Goal: Task Accomplishment & Management: Complete application form

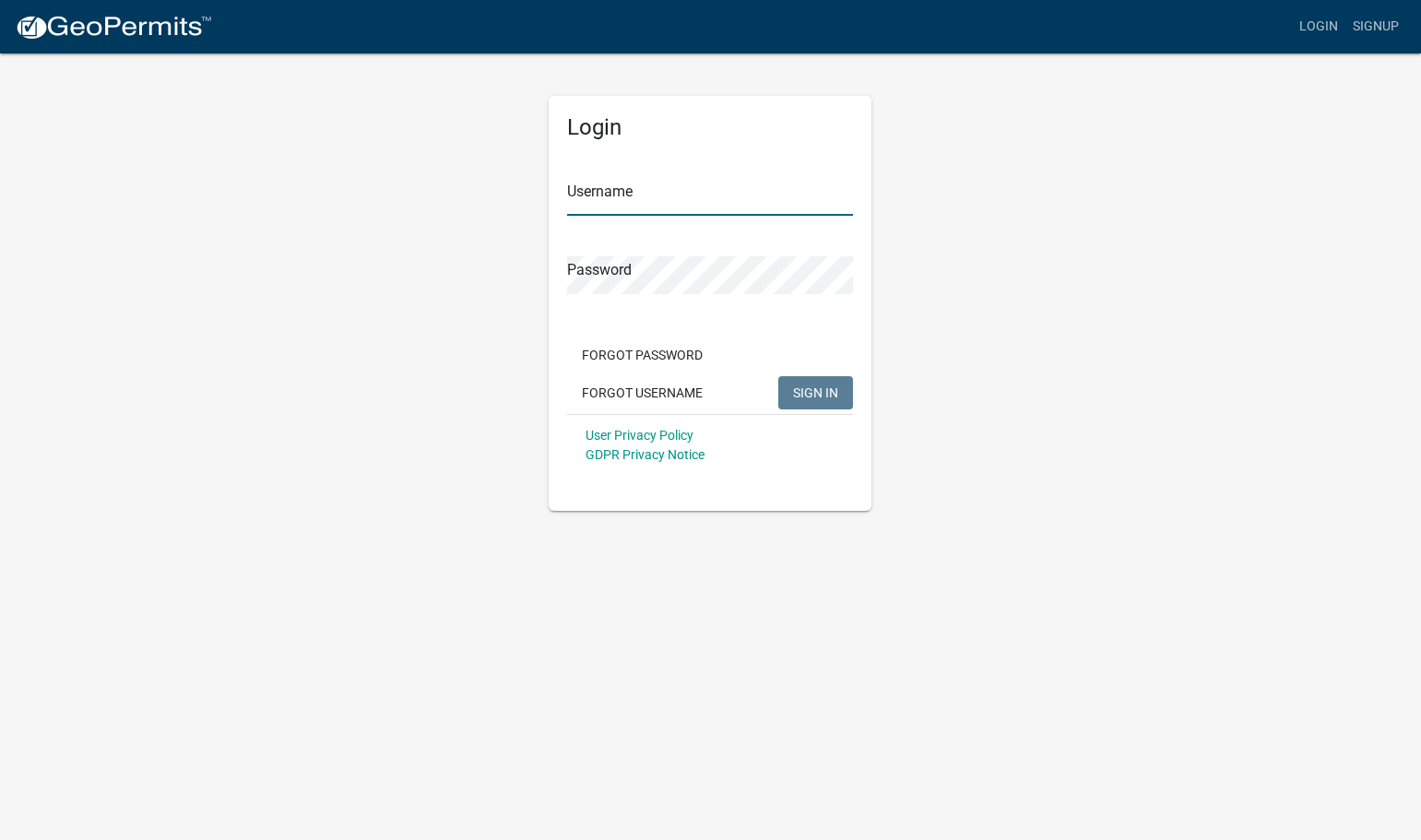
click at [627, 190] on input "Username" at bounding box center [710, 197] width 286 height 38
type input "[EMAIL_ADDRESS][DOMAIN_NAME]"
click at [778, 376] on button "SIGN IN" at bounding box center [815, 392] width 74 height 33
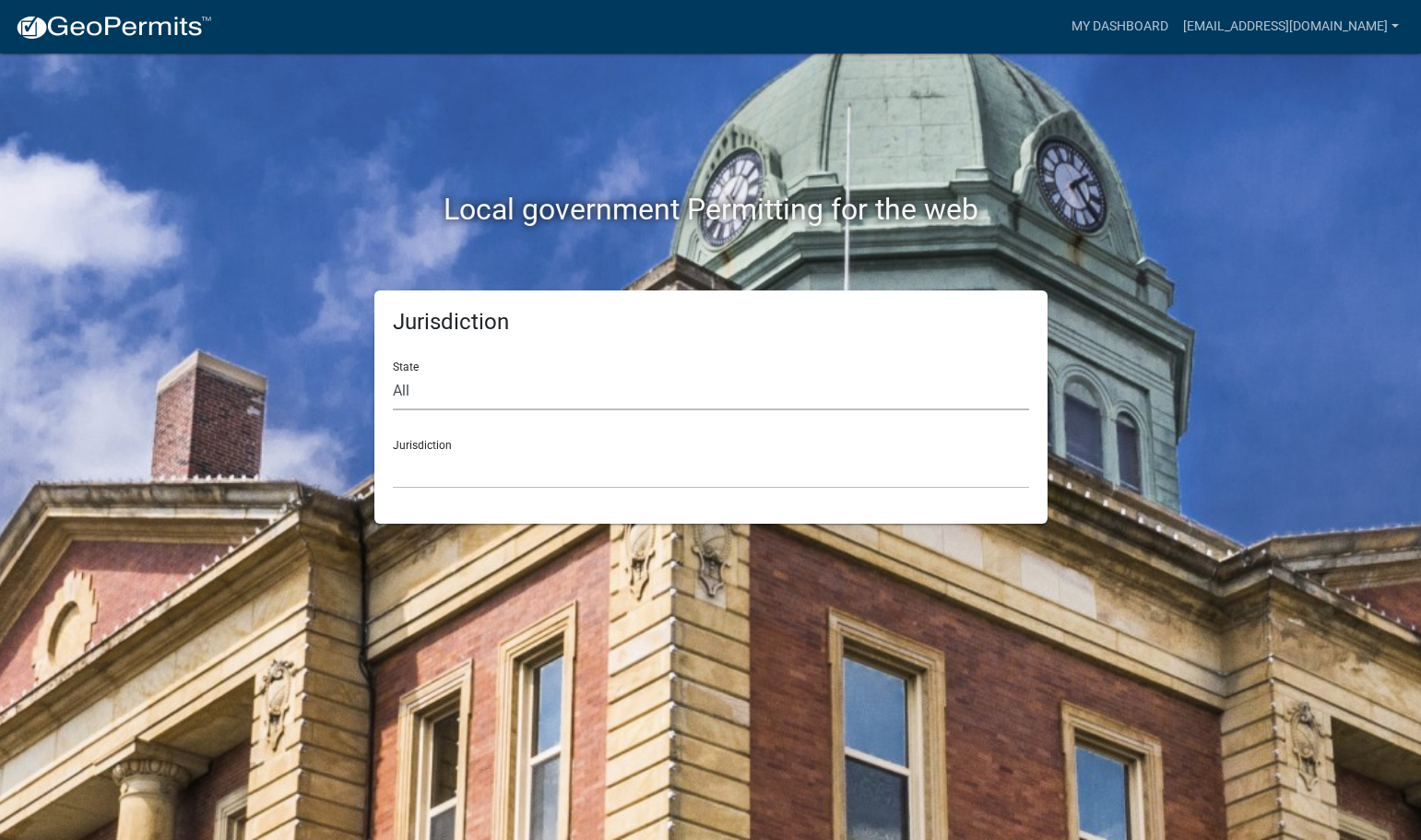
click at [405, 392] on select "All [US_STATE] [US_STATE] [US_STATE] [US_STATE] [US_STATE] [US_STATE] [US_STATE…" at bounding box center [711, 391] width 636 height 38
select select "[US_STATE]"
click at [393, 372] on select "All [US_STATE] [US_STATE] [US_STATE] [US_STATE] [US_STATE] [US_STATE] [US_STATE…" at bounding box center [711, 391] width 636 height 38
click at [443, 471] on select "City of [GEOGRAPHIC_DATA], [US_STATE] City of [GEOGRAPHIC_DATA], [US_STATE] Cit…" at bounding box center [711, 470] width 636 height 38
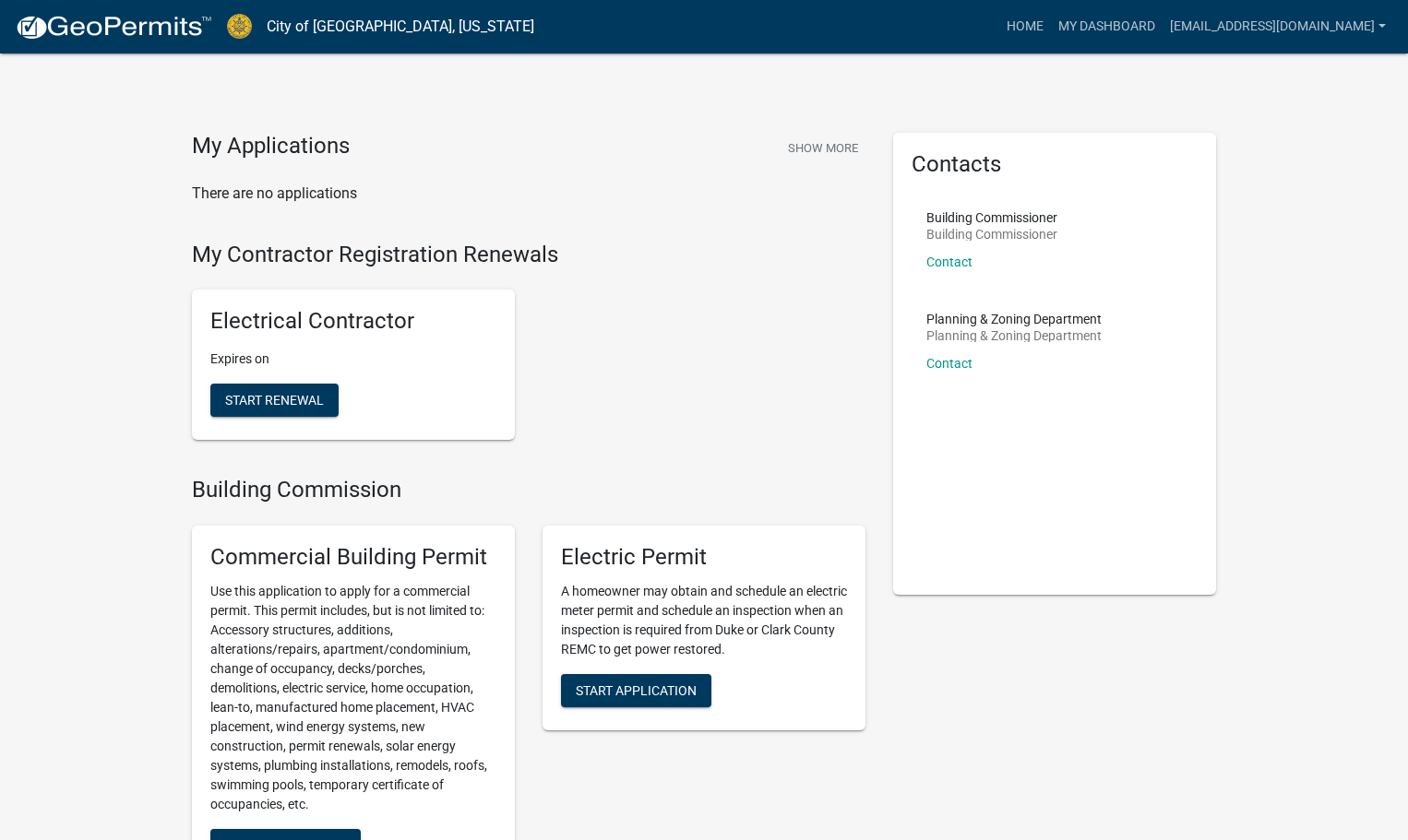
click at [397, 334] on h5 "Electrical Contractor" at bounding box center [353, 321] width 286 height 27
click at [439, 366] on p "Expires on" at bounding box center [353, 359] width 286 height 19
click at [306, 401] on span "Start Renewal" at bounding box center [274, 400] width 99 height 14
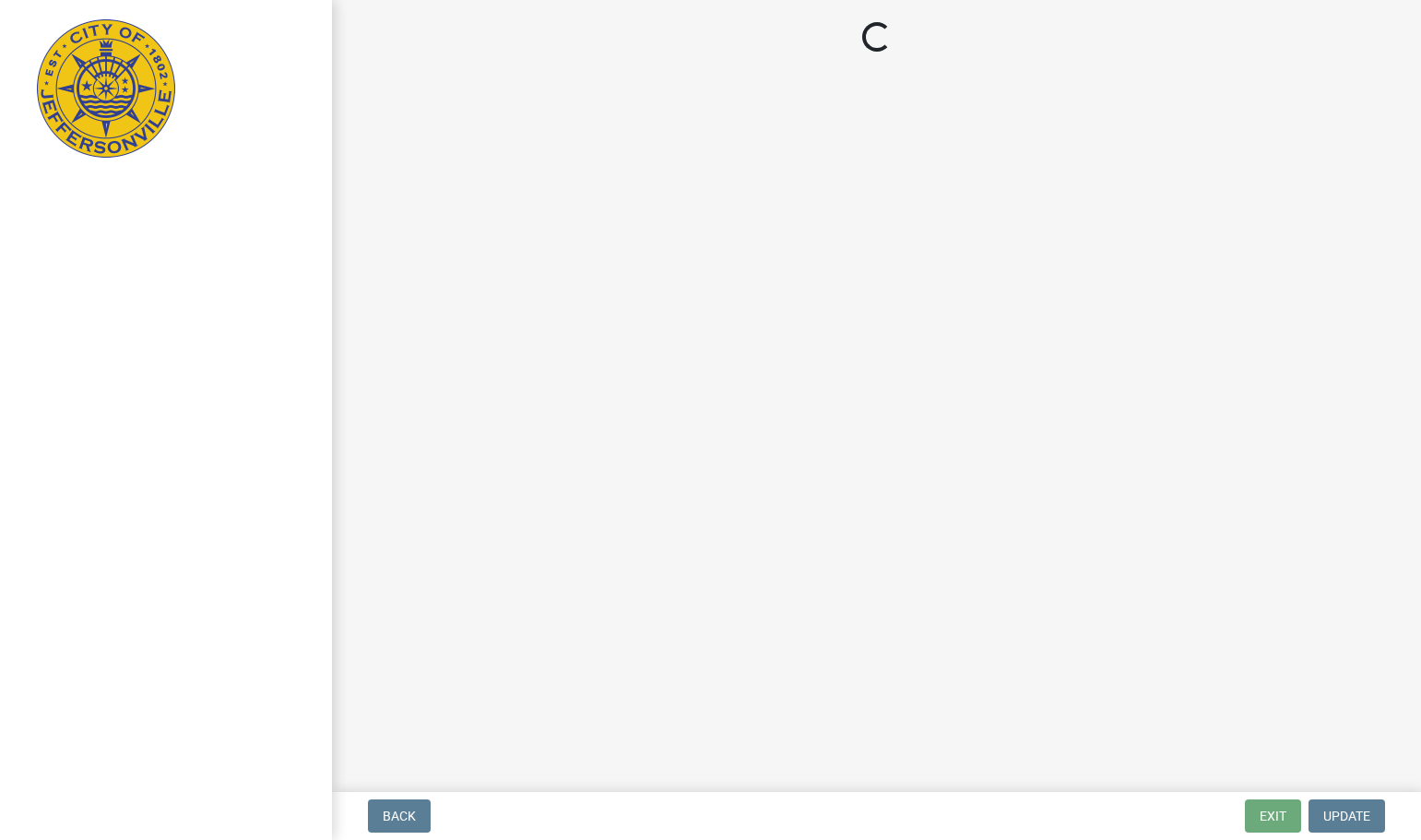
select select "IN"
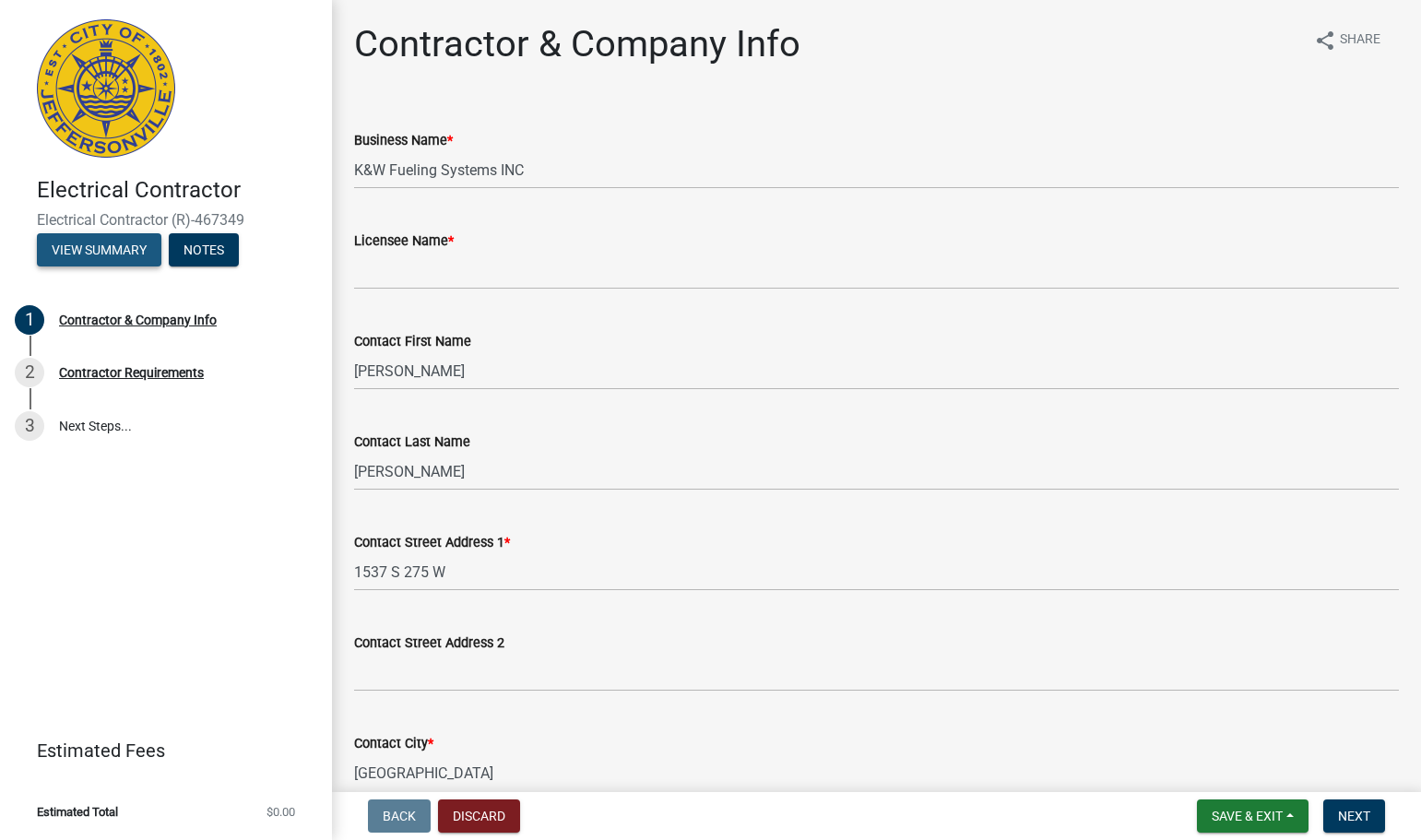
click at [125, 253] on button "View Summary" at bounding box center [99, 250] width 125 height 33
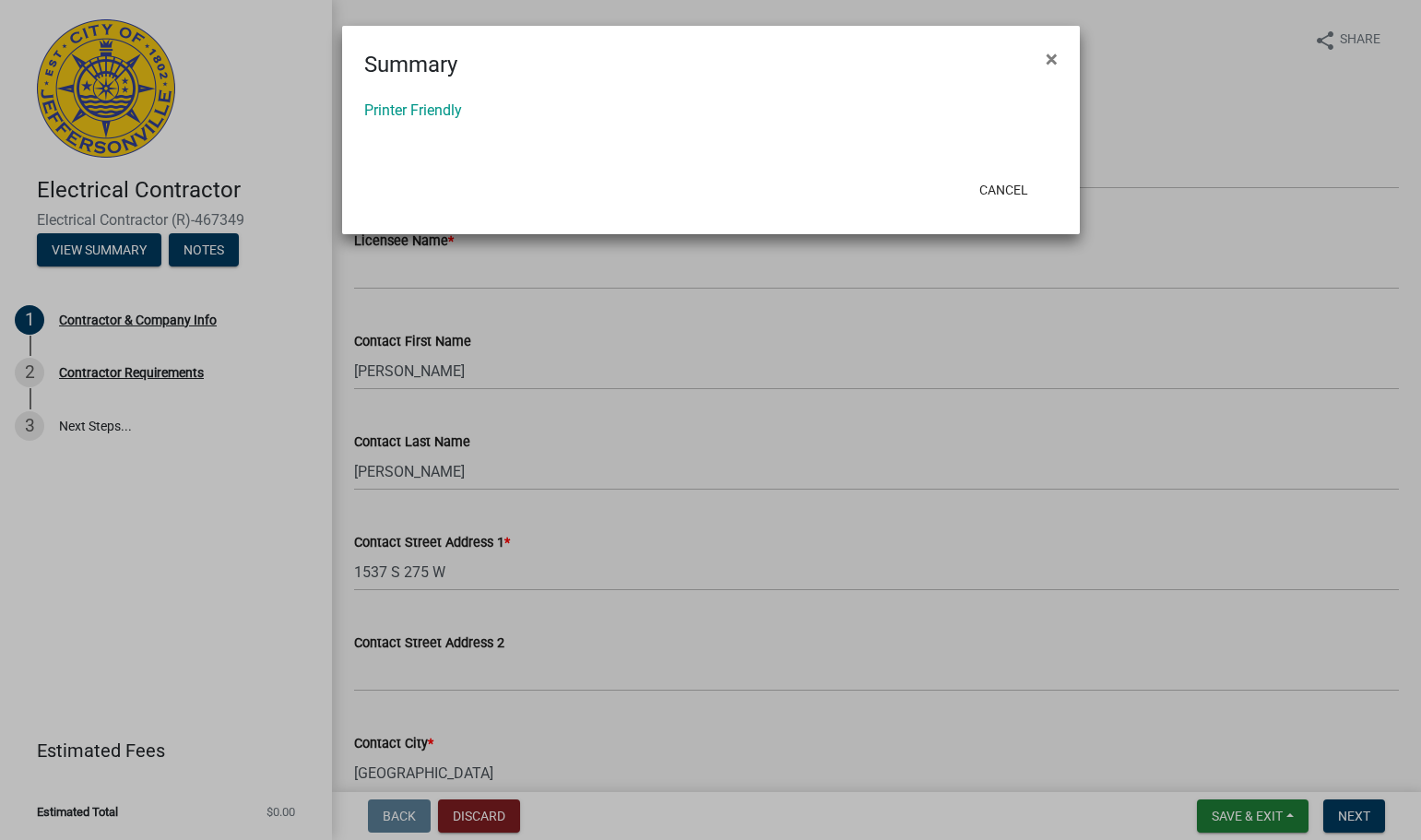
click at [465, 811] on ngb-modal-window "Summary × Printer Friendly Cancel" at bounding box center [710, 420] width 1421 height 840
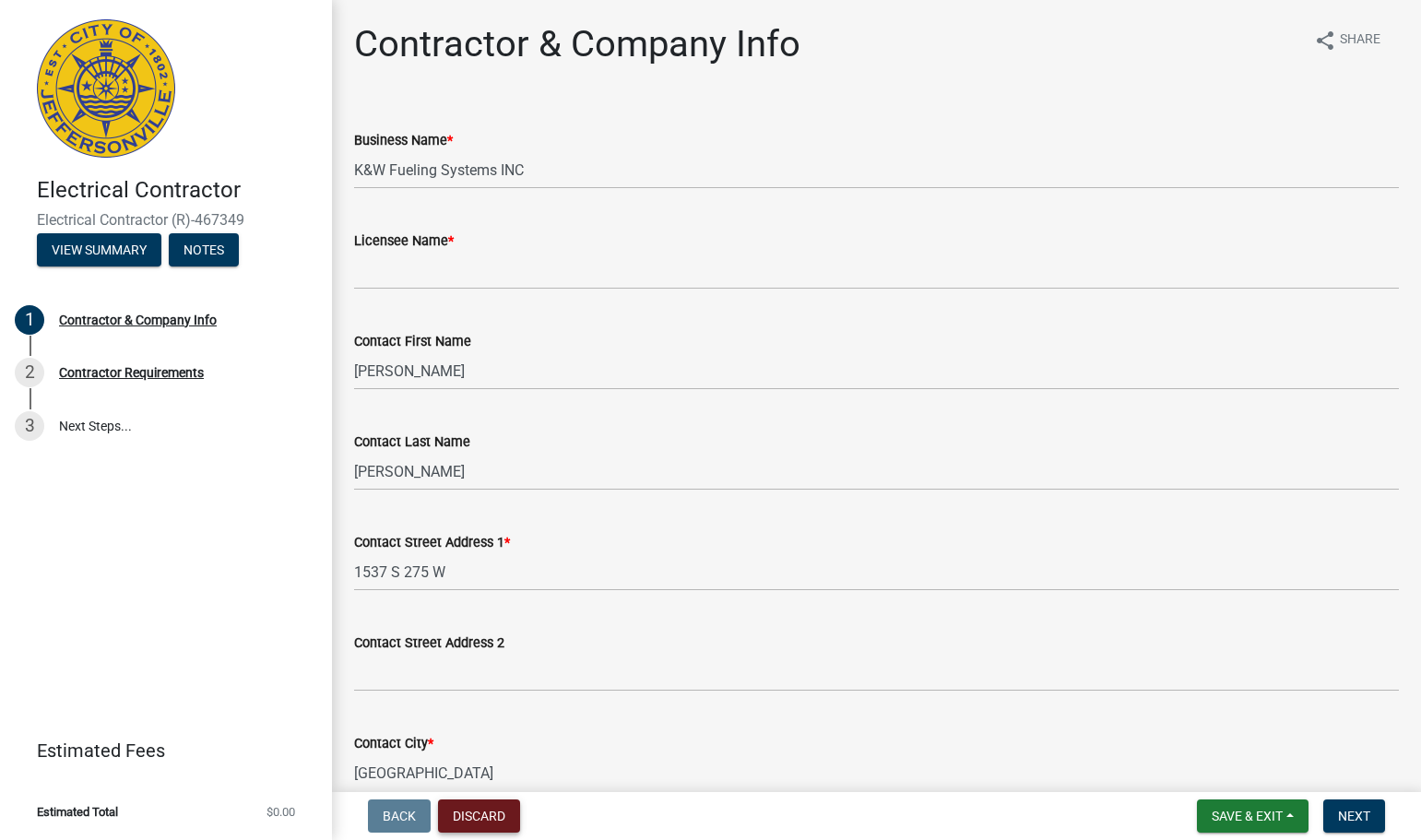
click at [510, 821] on button "Discard" at bounding box center [479, 816] width 82 height 33
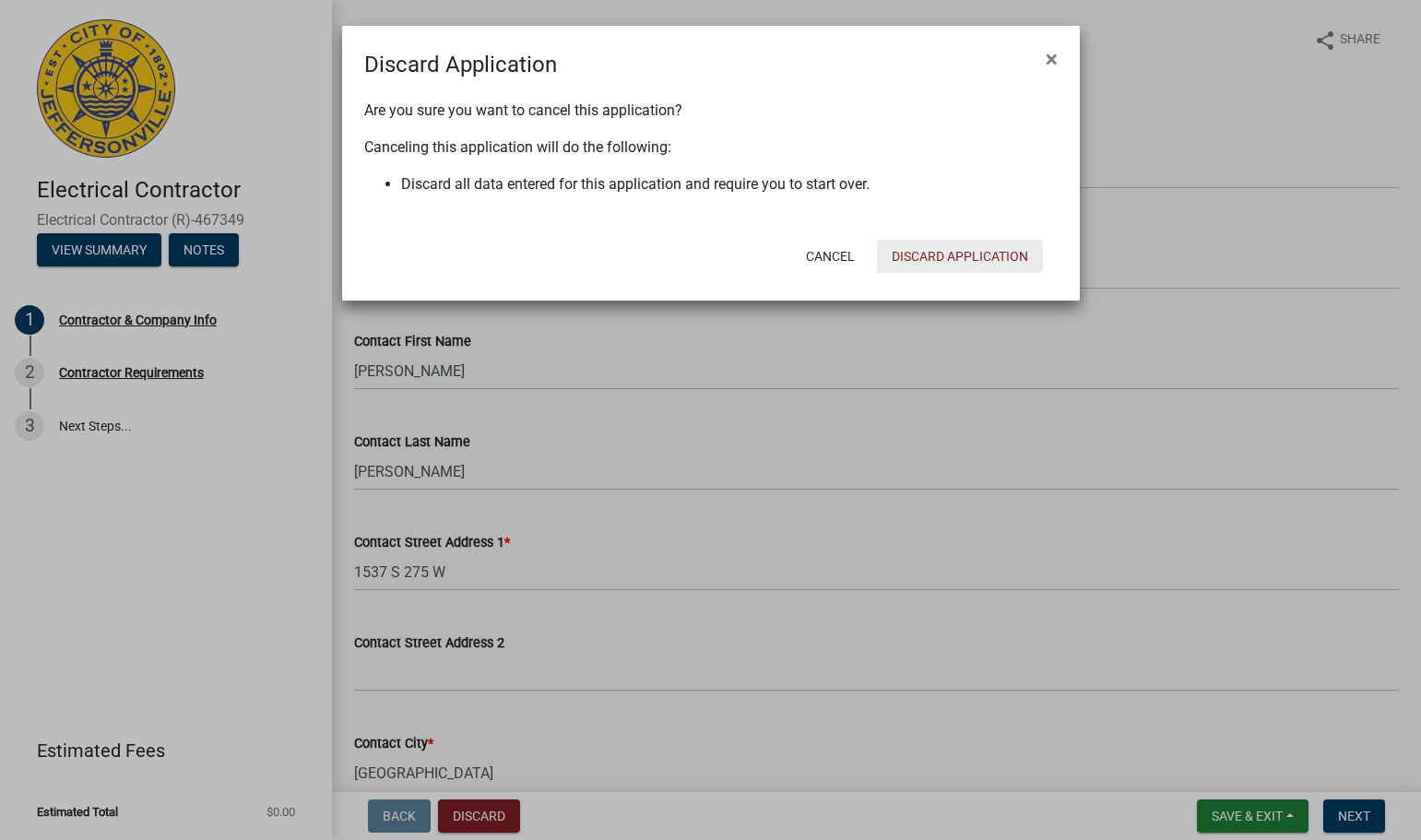
click at [971, 259] on button "Discard Application" at bounding box center [960, 256] width 166 height 33
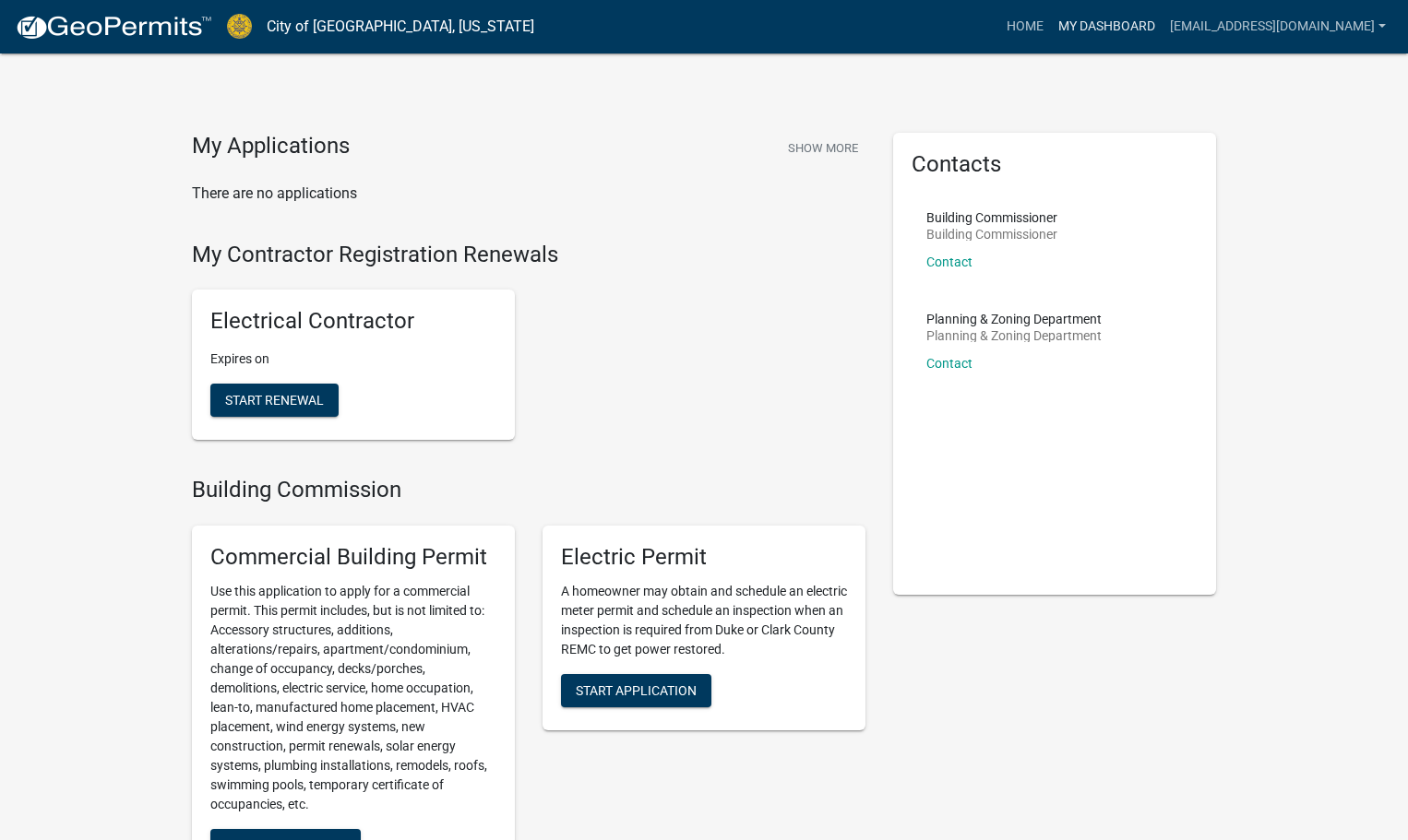
click at [1101, 25] on link "My Dashboard" at bounding box center [1106, 27] width 111 height 35
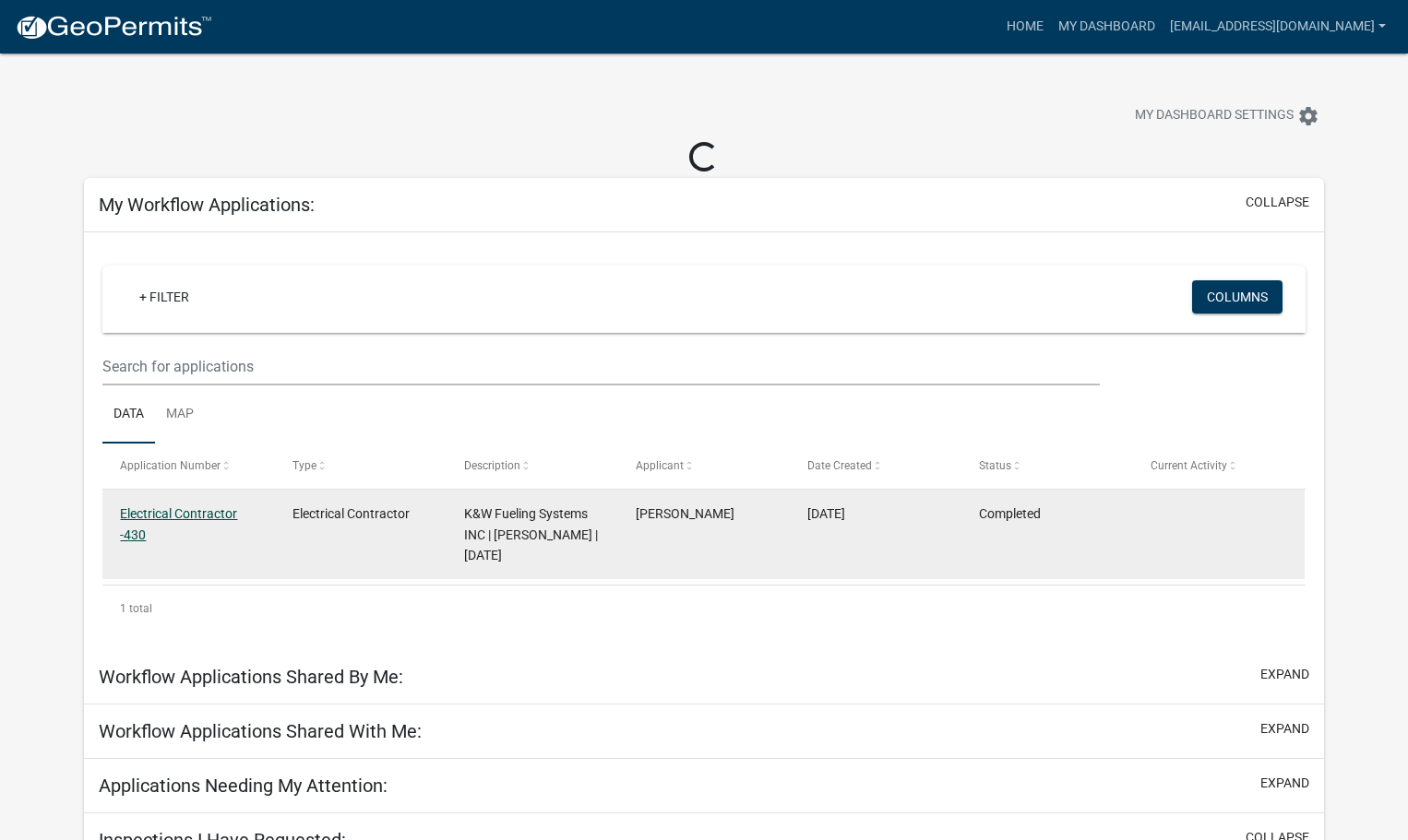
click at [191, 508] on link "Electrical Contractor -430" at bounding box center [178, 525] width 117 height 36
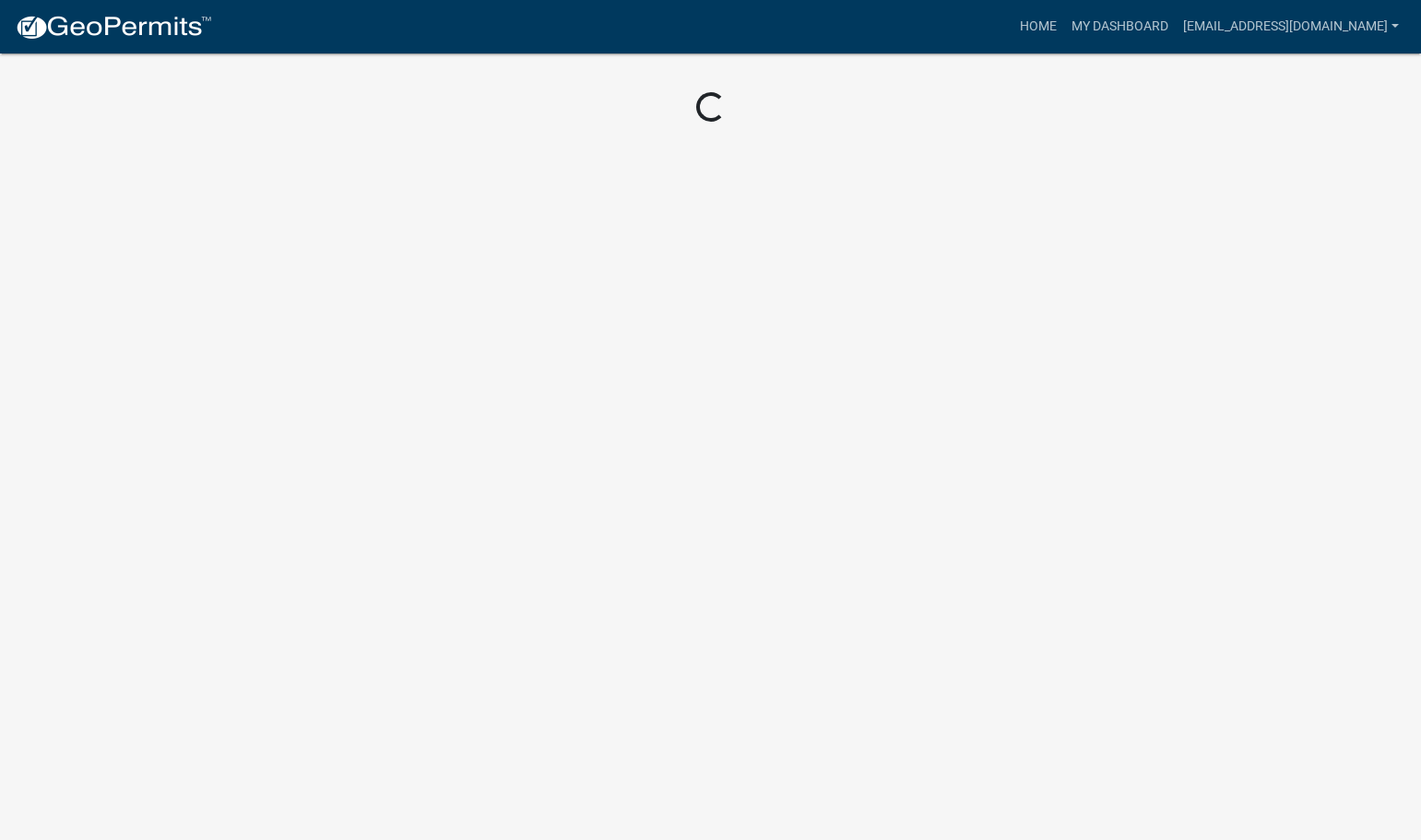
click at [191, 508] on body "Internet Explorer does NOT work with GeoPermits. Get a new browser for more sec…" at bounding box center [710, 420] width 1421 height 840
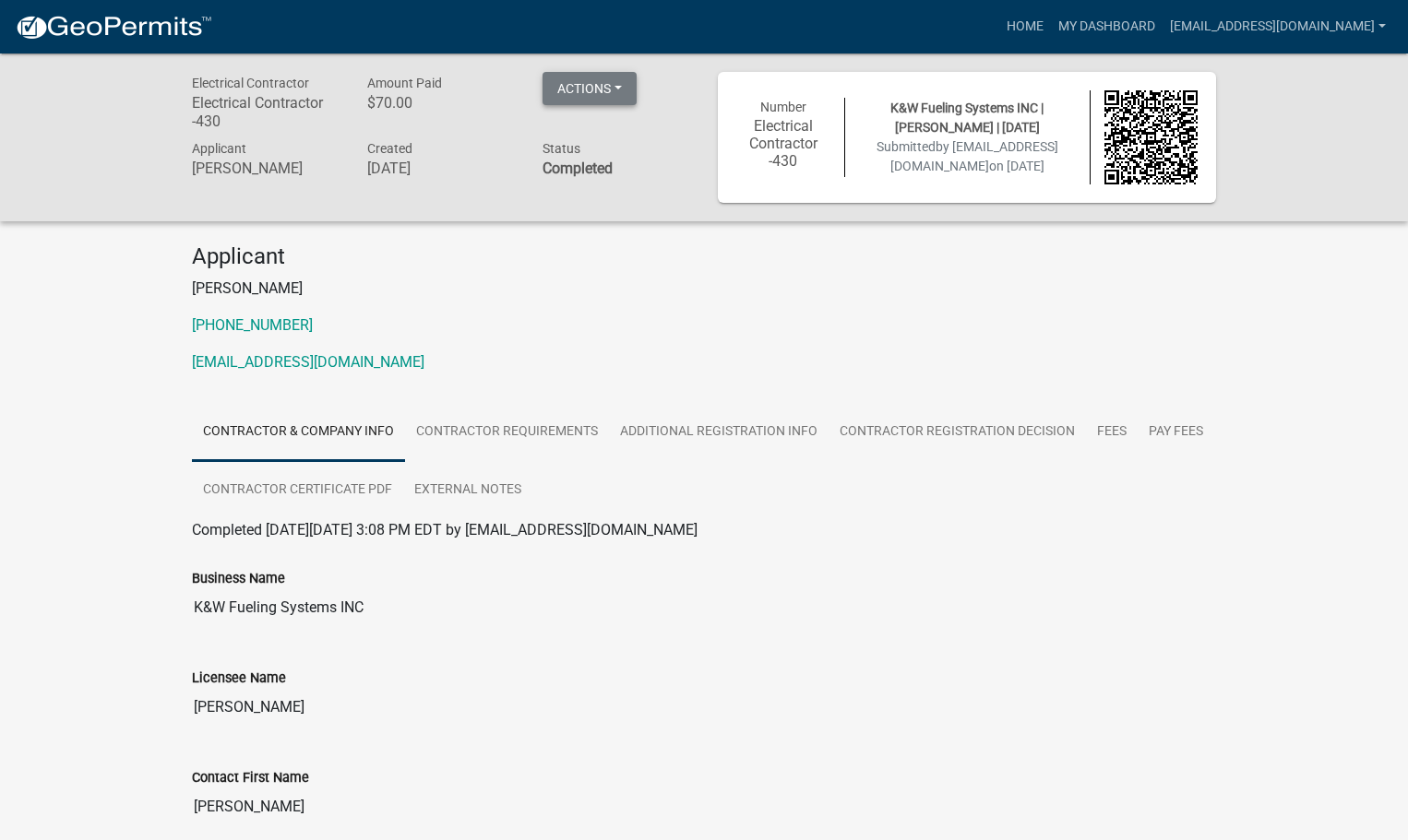
click at [623, 79] on button "Actions" at bounding box center [589, 89] width 94 height 33
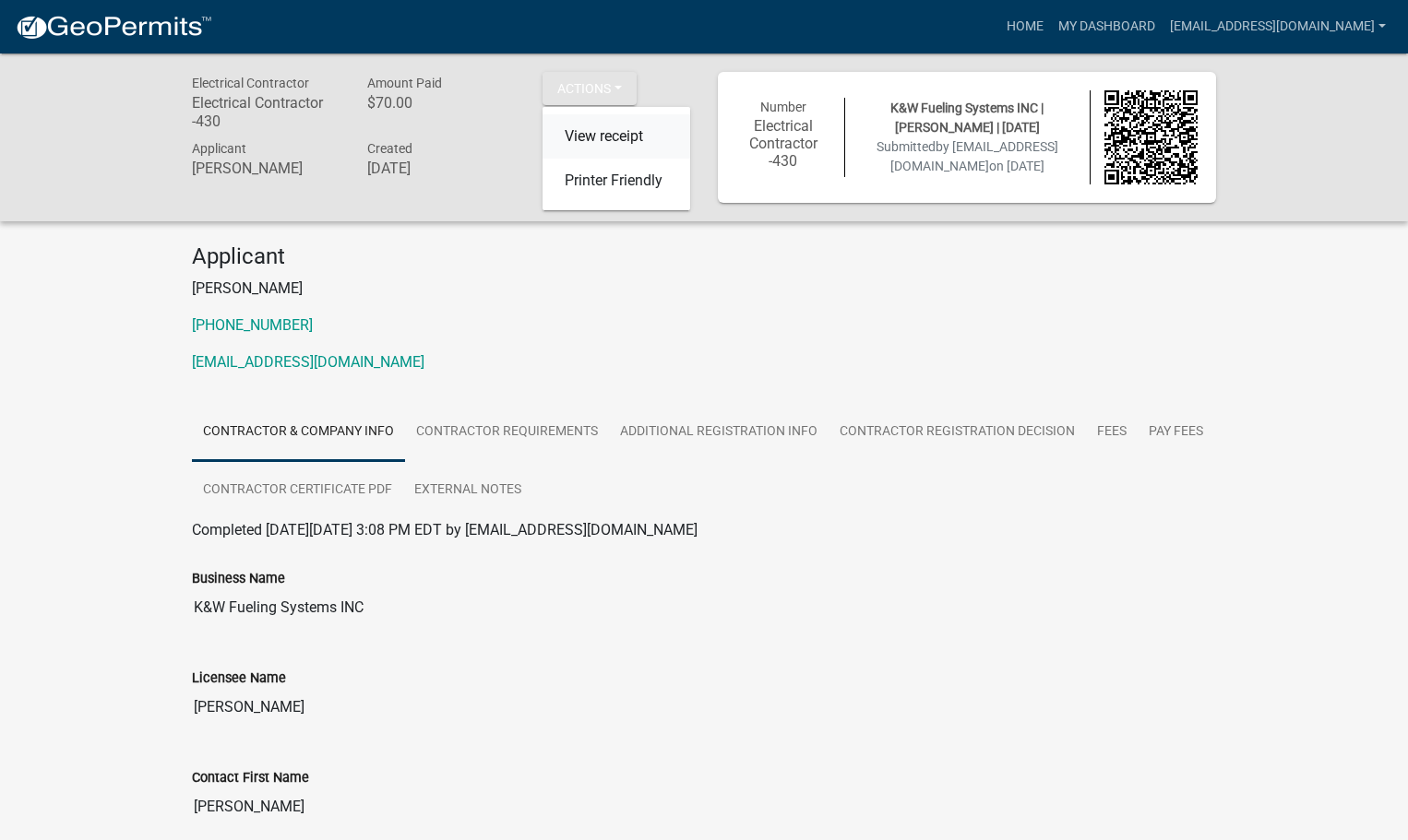
click at [619, 140] on link "View receipt" at bounding box center [615, 136] width 148 height 44
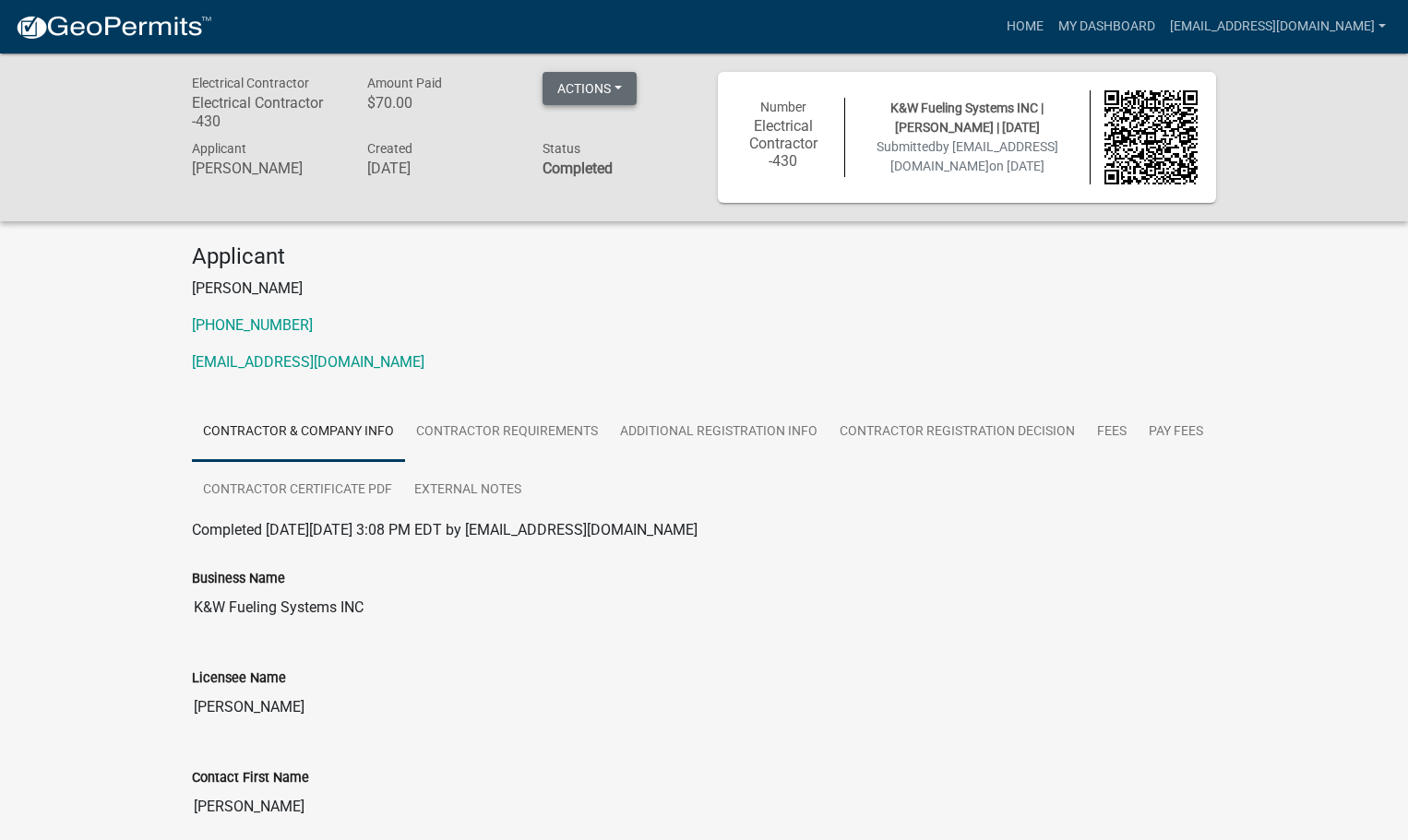
click at [631, 78] on button "Actions" at bounding box center [589, 89] width 94 height 33
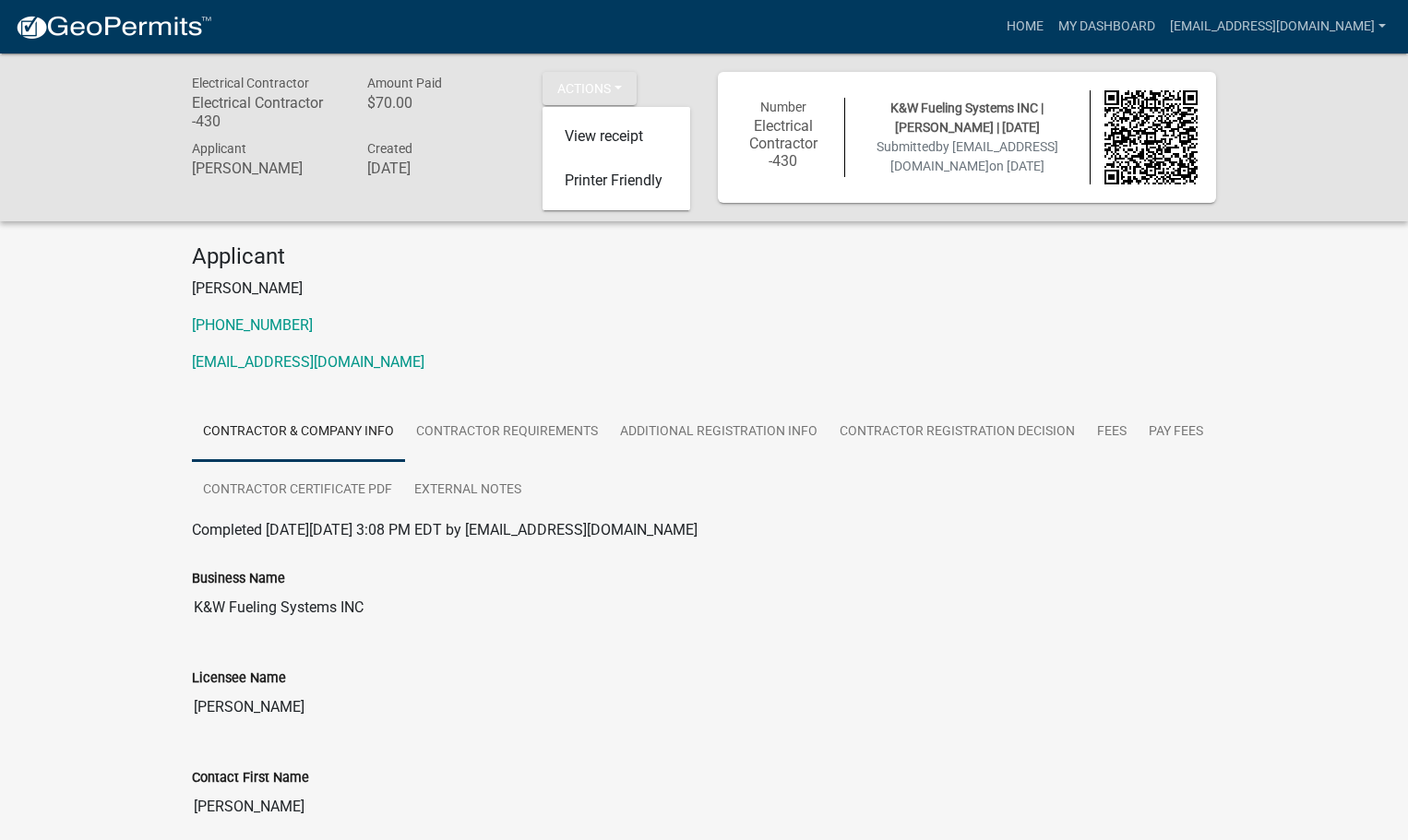
click at [483, 287] on p "[PERSON_NAME]" at bounding box center [703, 289] width 1024 height 22
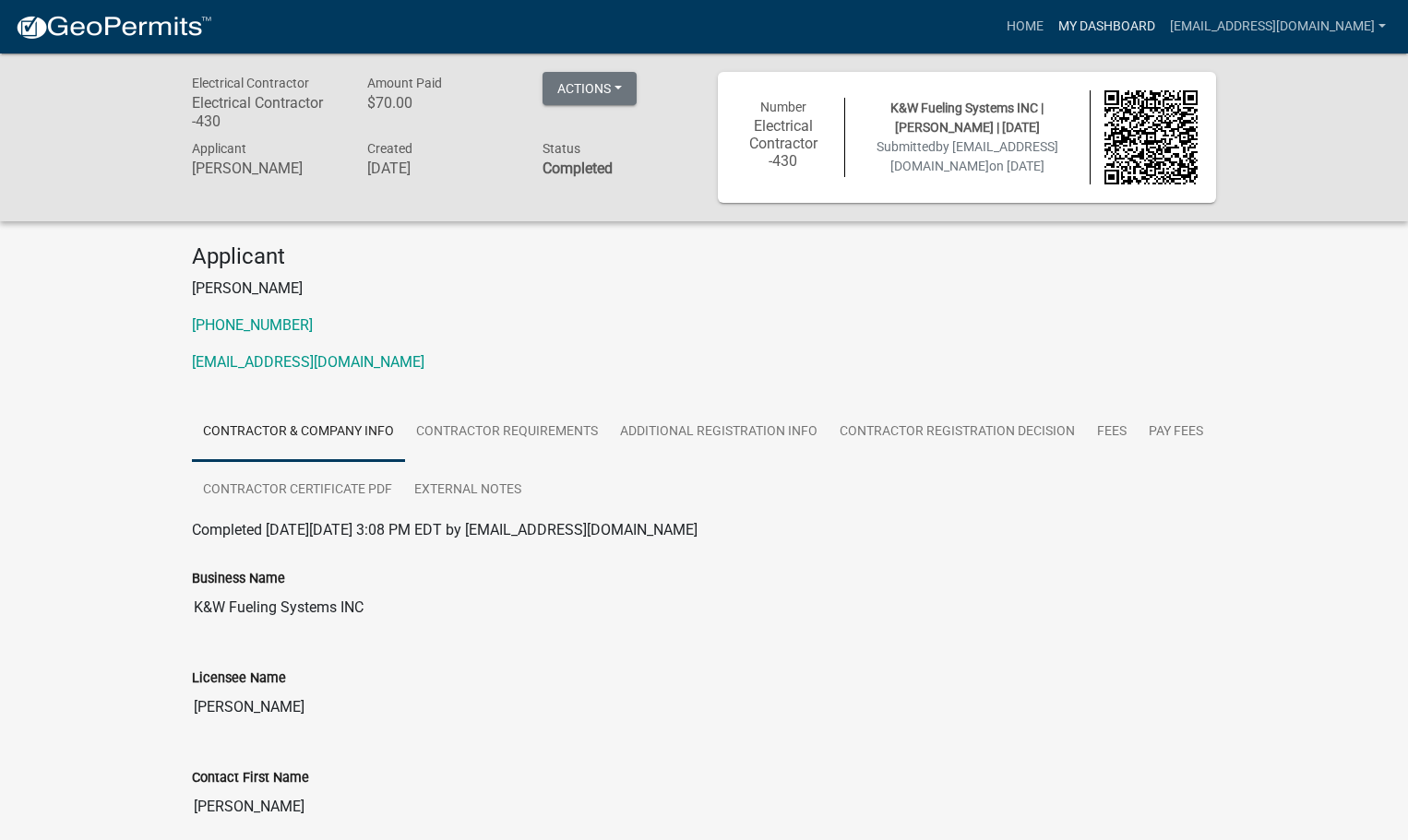
click at [1060, 17] on link "My Dashboard" at bounding box center [1106, 27] width 111 height 35
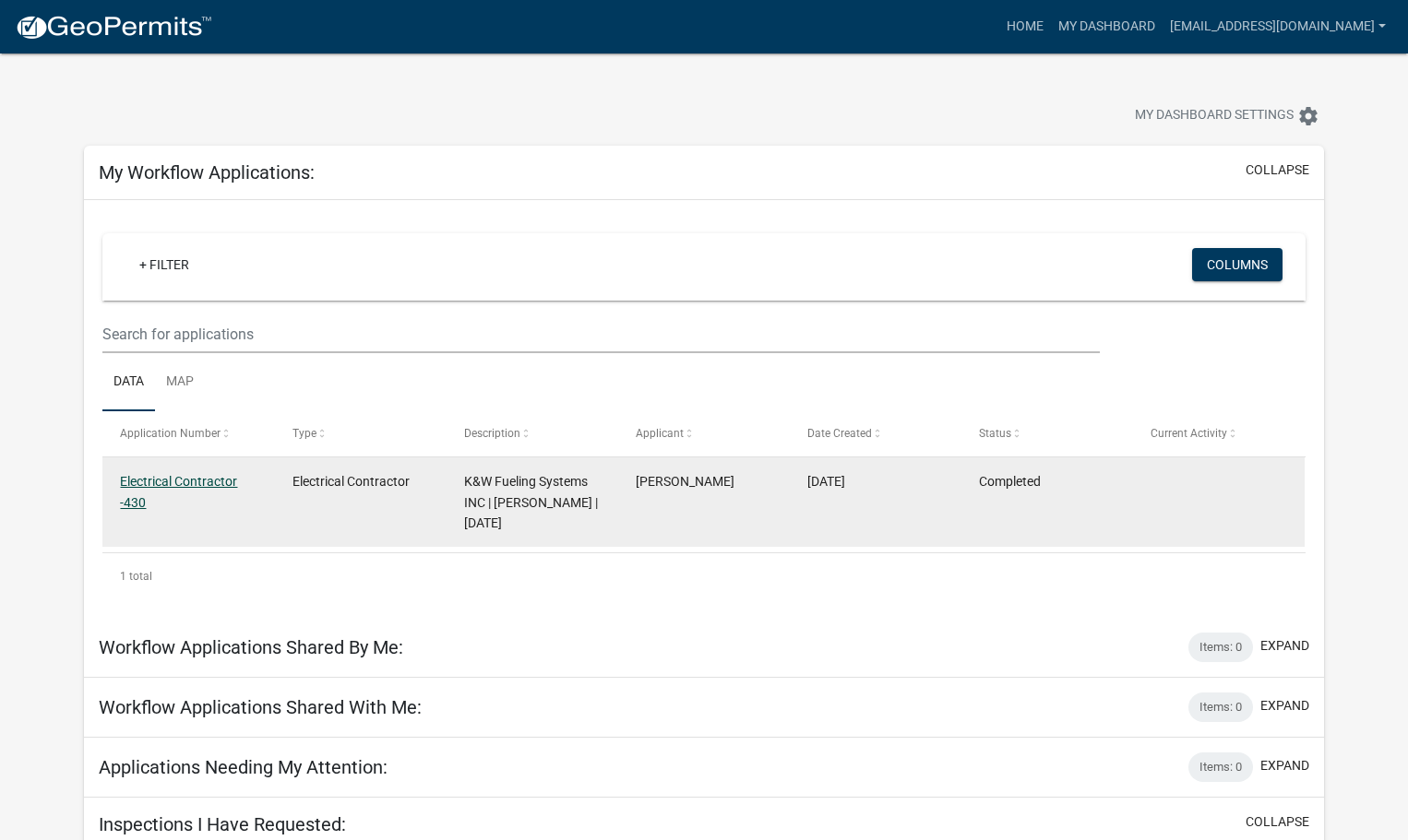
click at [177, 484] on link "Electrical Contractor -430" at bounding box center [178, 492] width 117 height 36
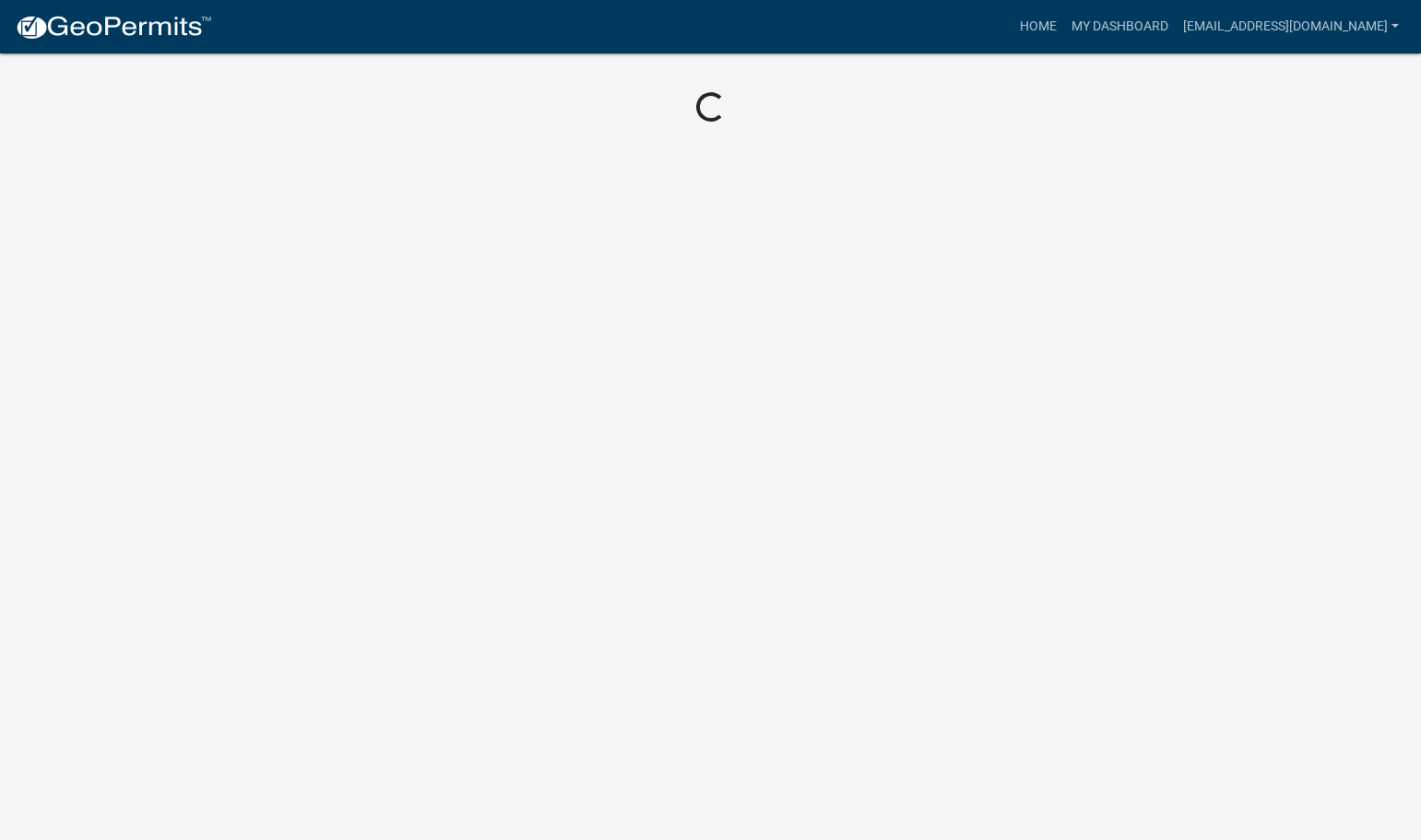
click at [177, 484] on body "Internet Explorer does NOT work with GeoPermits. Get a new browser for more sec…" at bounding box center [710, 420] width 1421 height 840
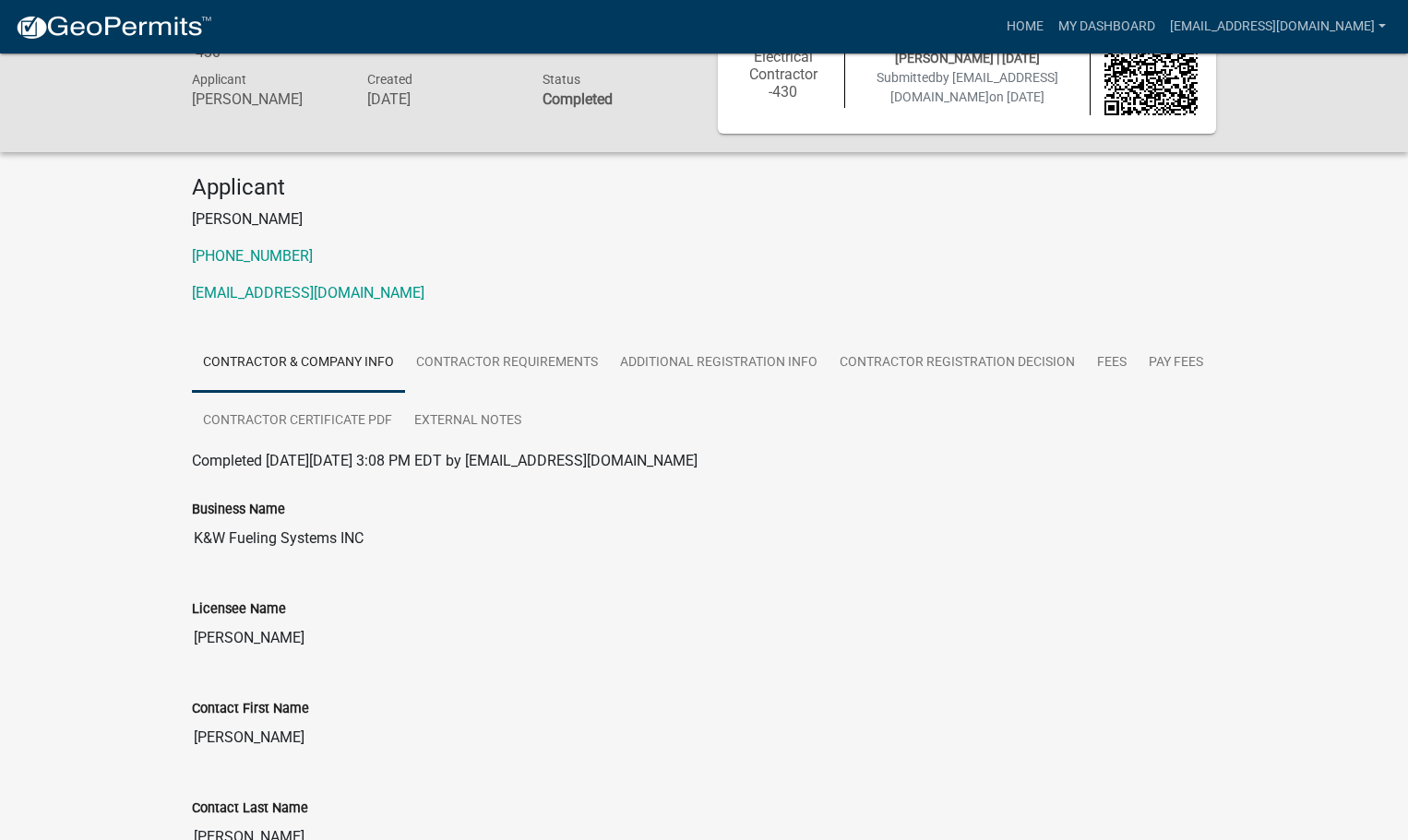
scroll to position [185, 0]
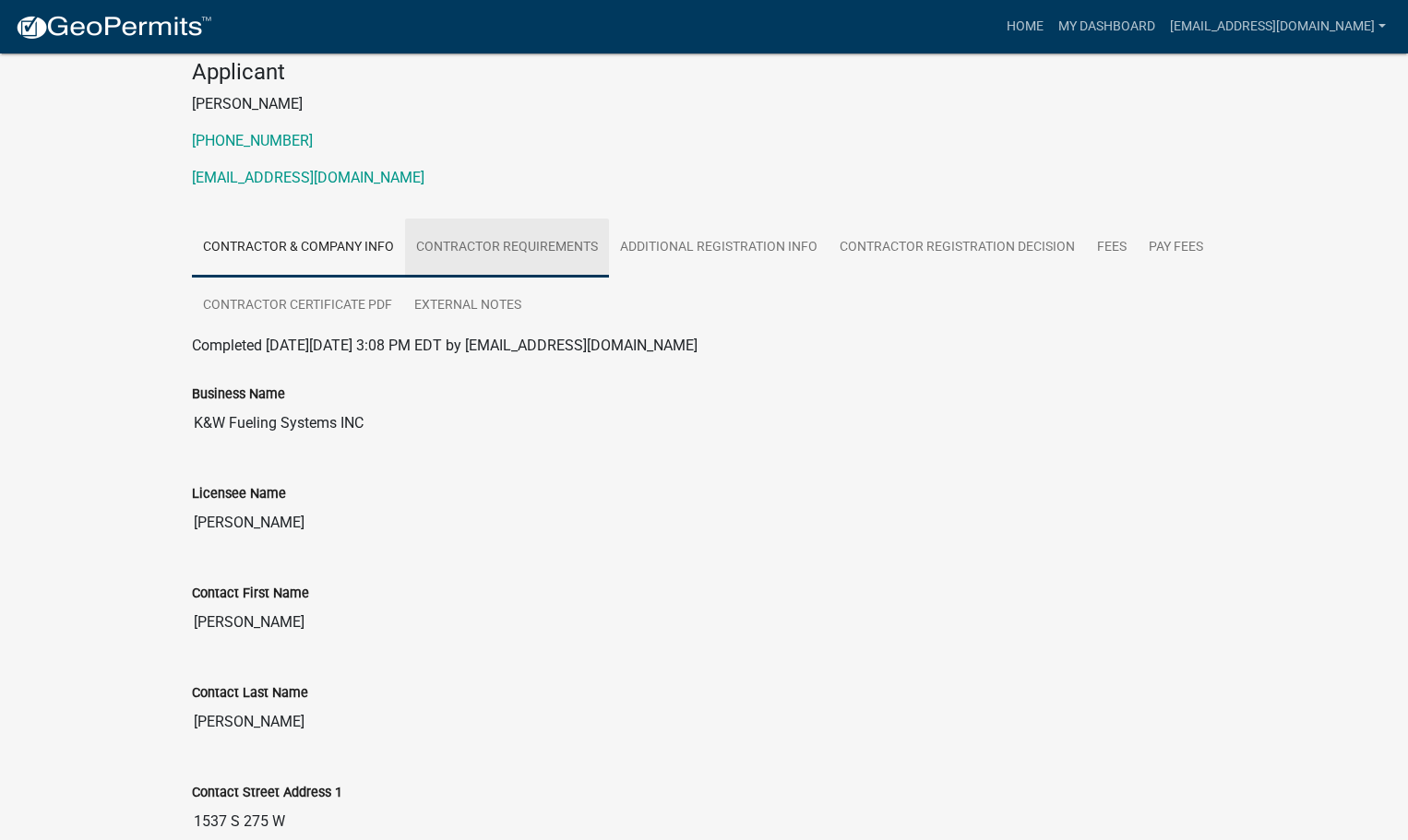
click at [510, 255] on link "Contractor Requirements" at bounding box center [507, 249] width 204 height 59
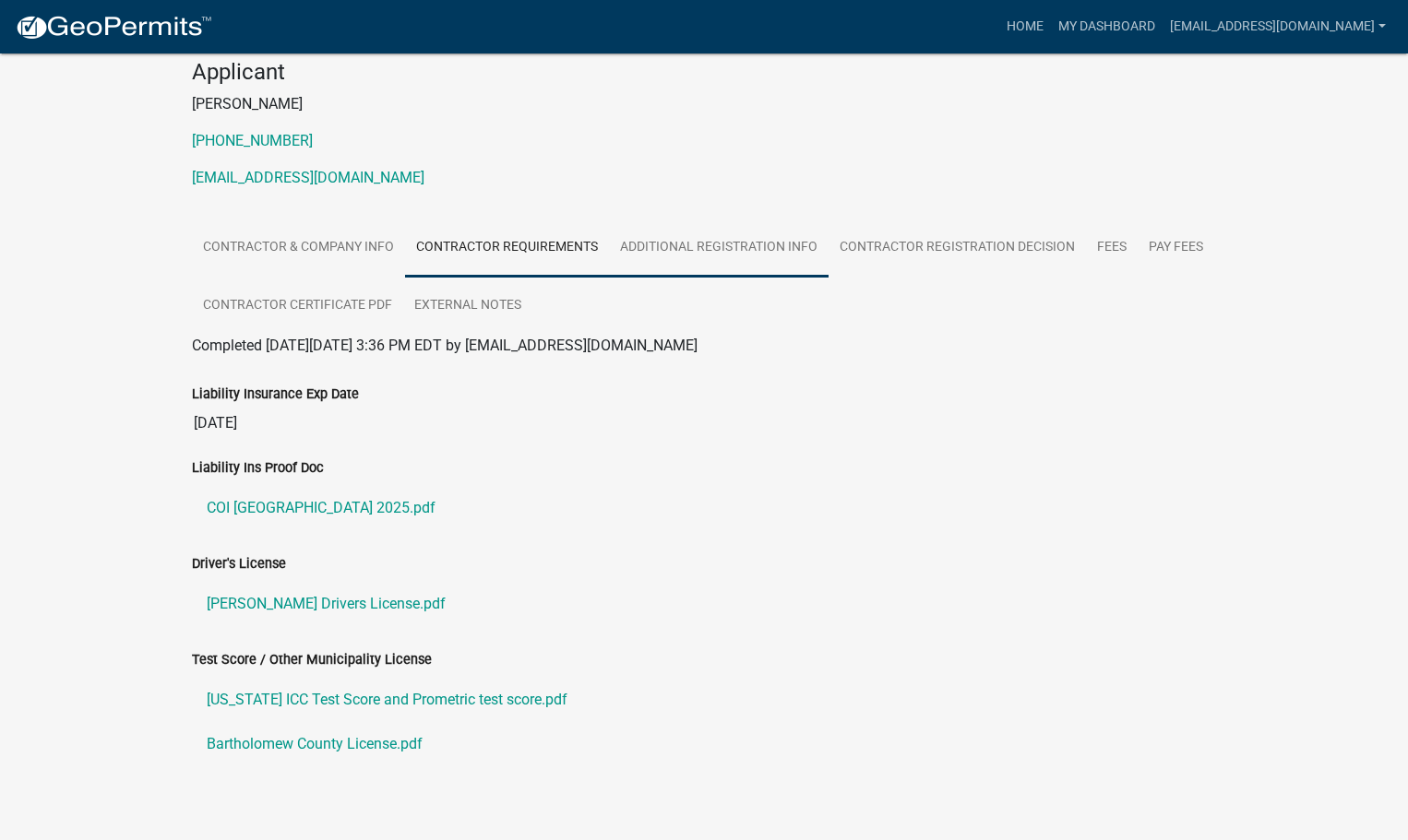
drag, startPoint x: 666, startPoint y: 249, endPoint x: 698, endPoint y: 249, distance: 32.0
click at [667, 249] on link "Additional Registration Info" at bounding box center [718, 249] width 219 height 59
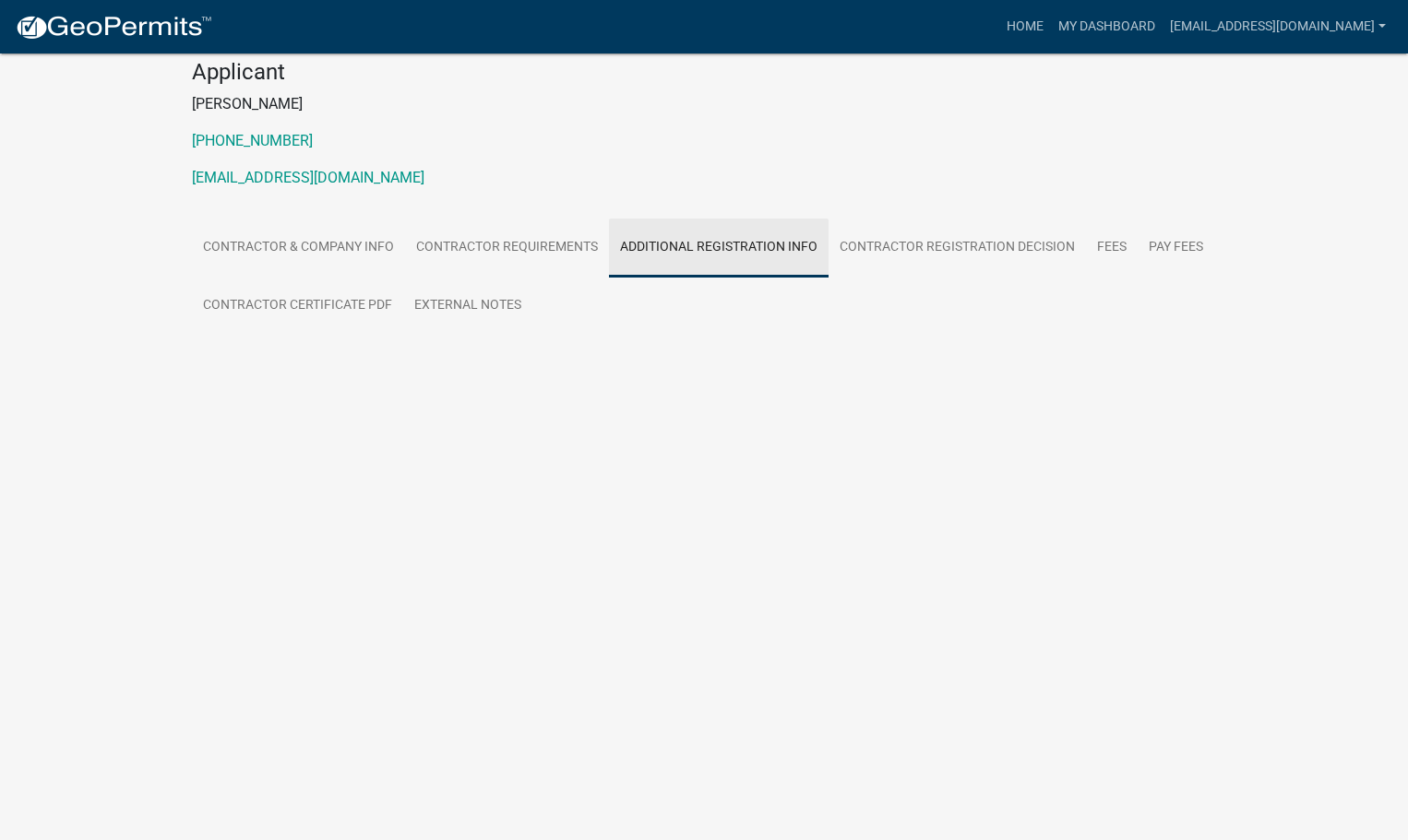
scroll to position [53, 0]
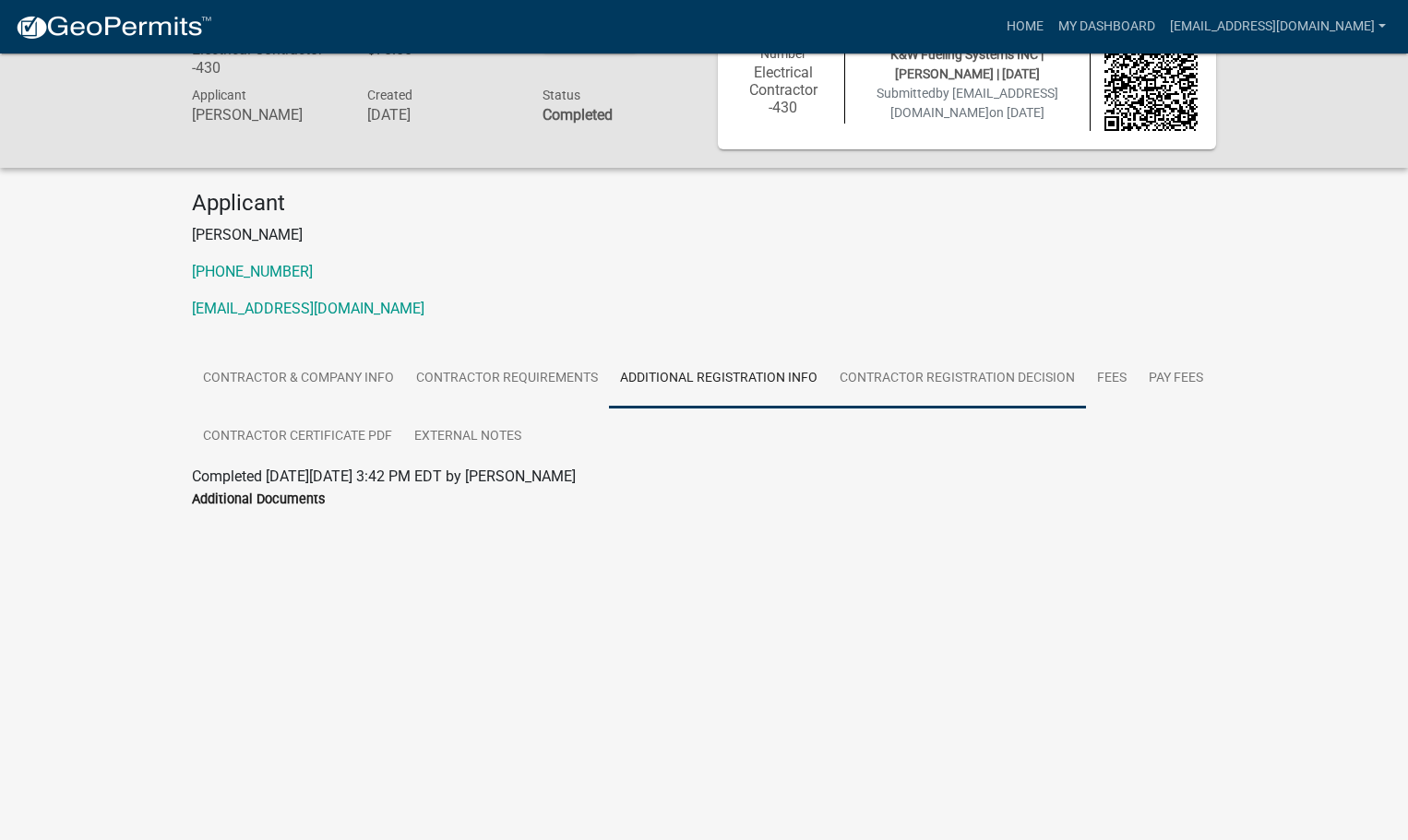
click at [946, 370] on link "Contractor Registration Decision" at bounding box center [957, 379] width 257 height 59
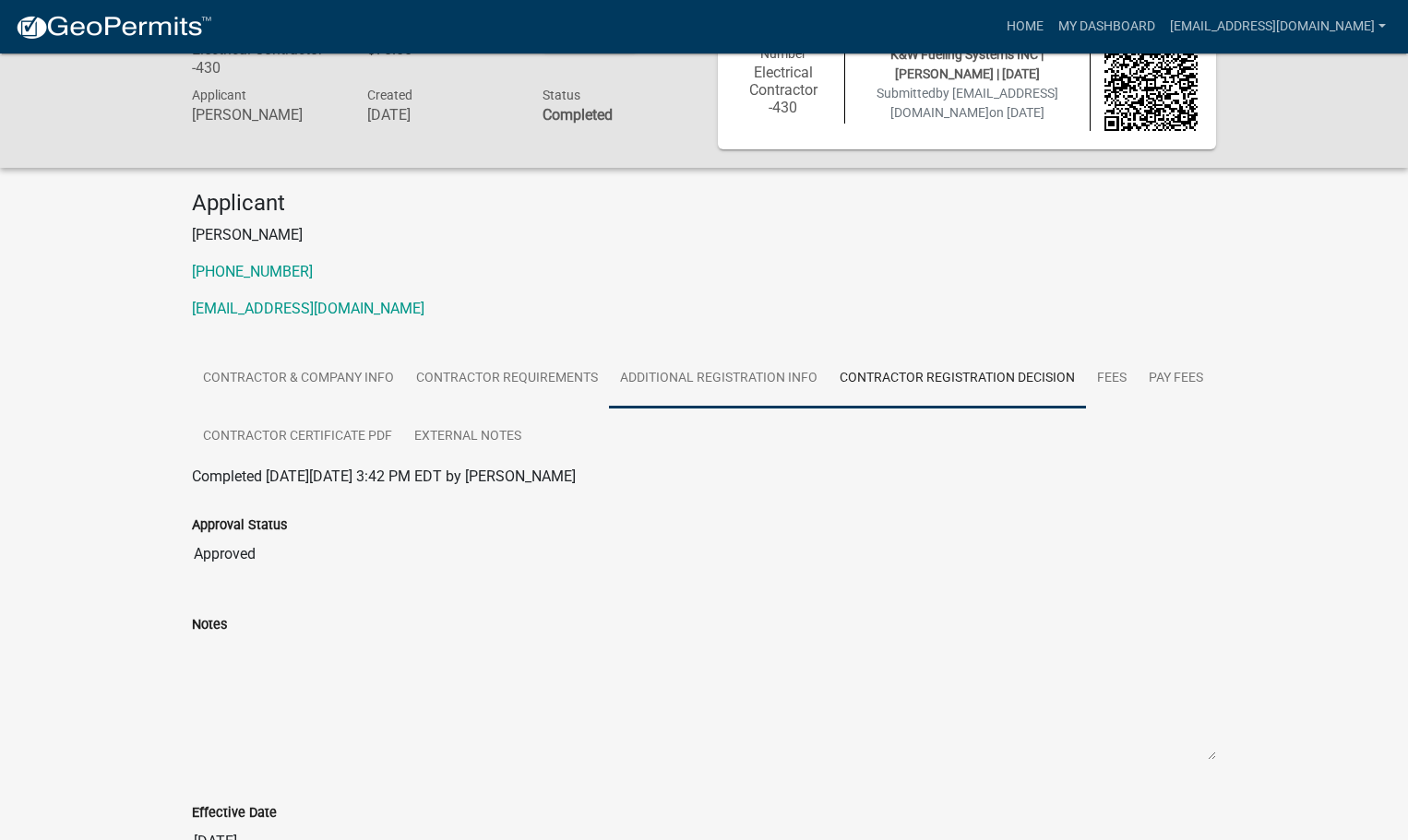
click at [688, 381] on link "Additional Registration Info" at bounding box center [718, 379] width 219 height 59
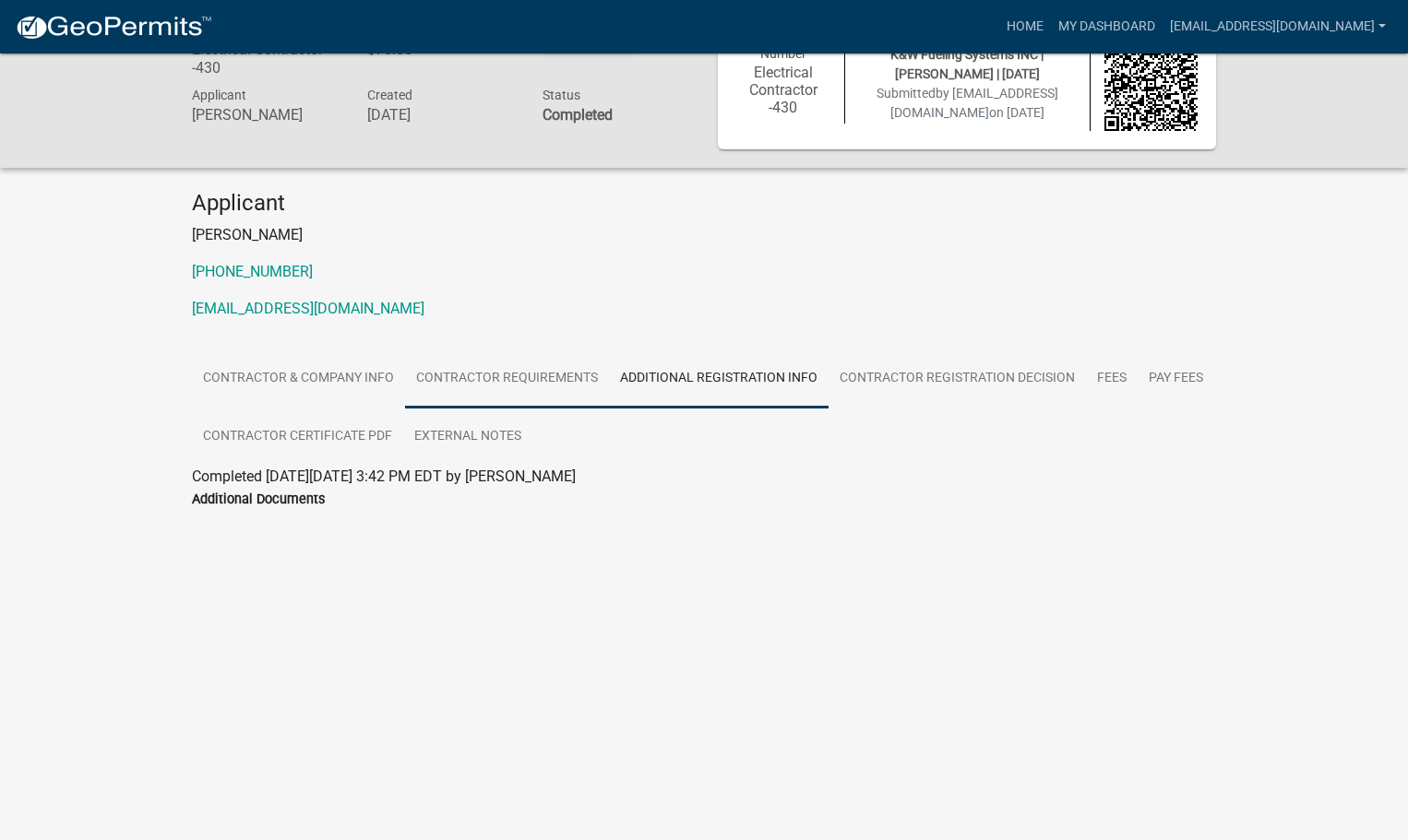
drag, startPoint x: 571, startPoint y: 372, endPoint x: 514, endPoint y: 370, distance: 57.0
click at [571, 373] on link "Contractor Requirements" at bounding box center [507, 379] width 204 height 59
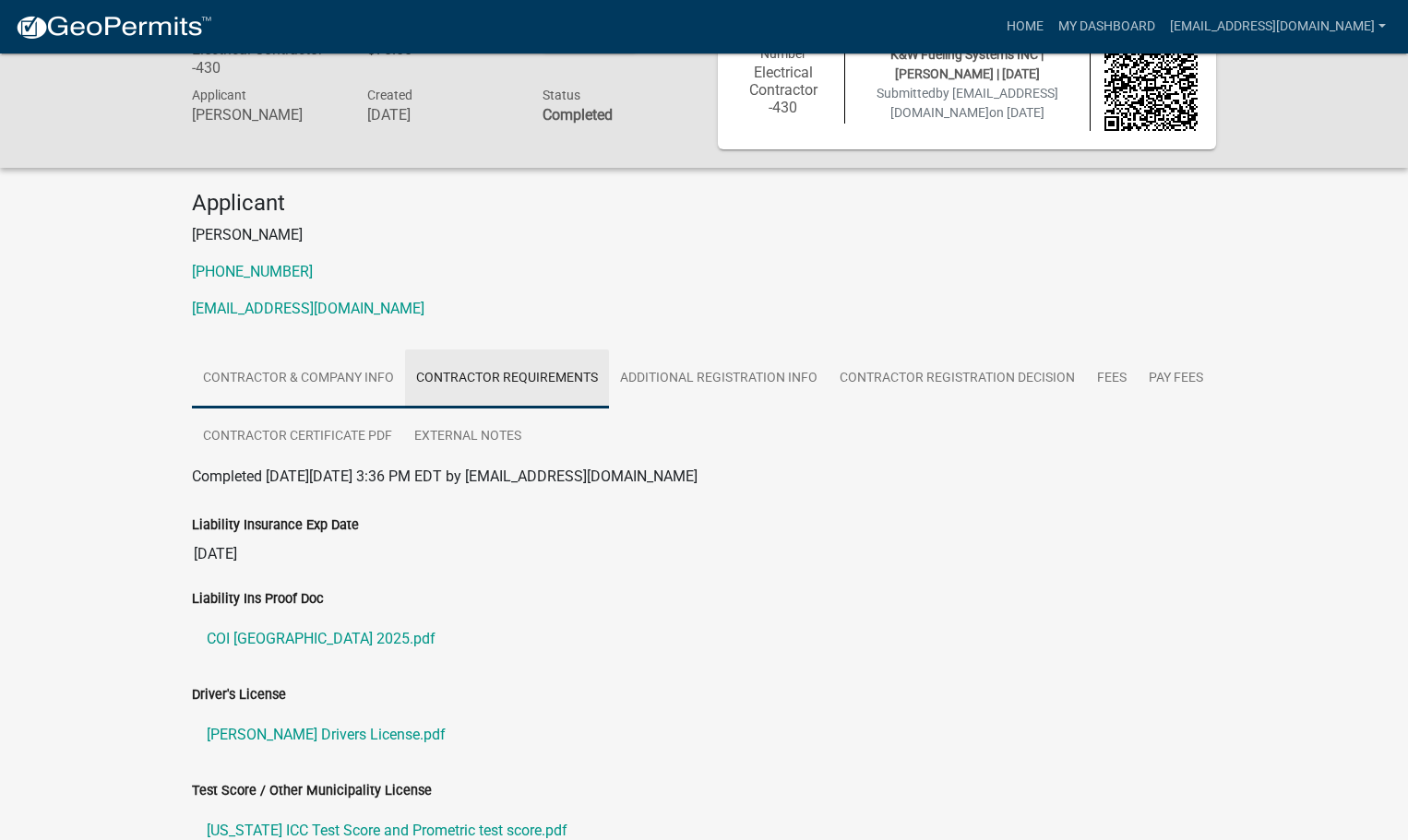
click at [342, 367] on link "Contractor & Company Info" at bounding box center [298, 379] width 213 height 59
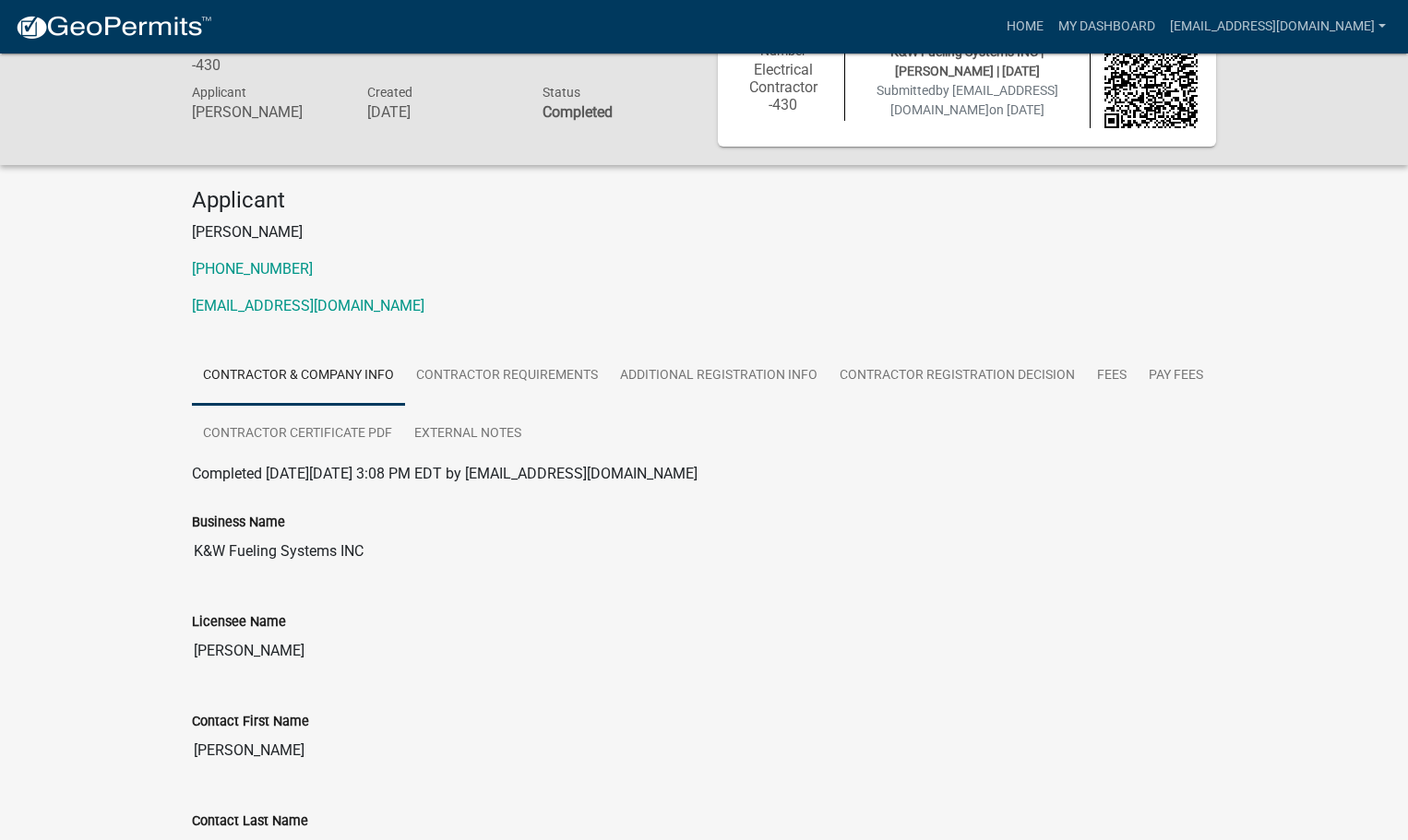
scroll to position [0, 0]
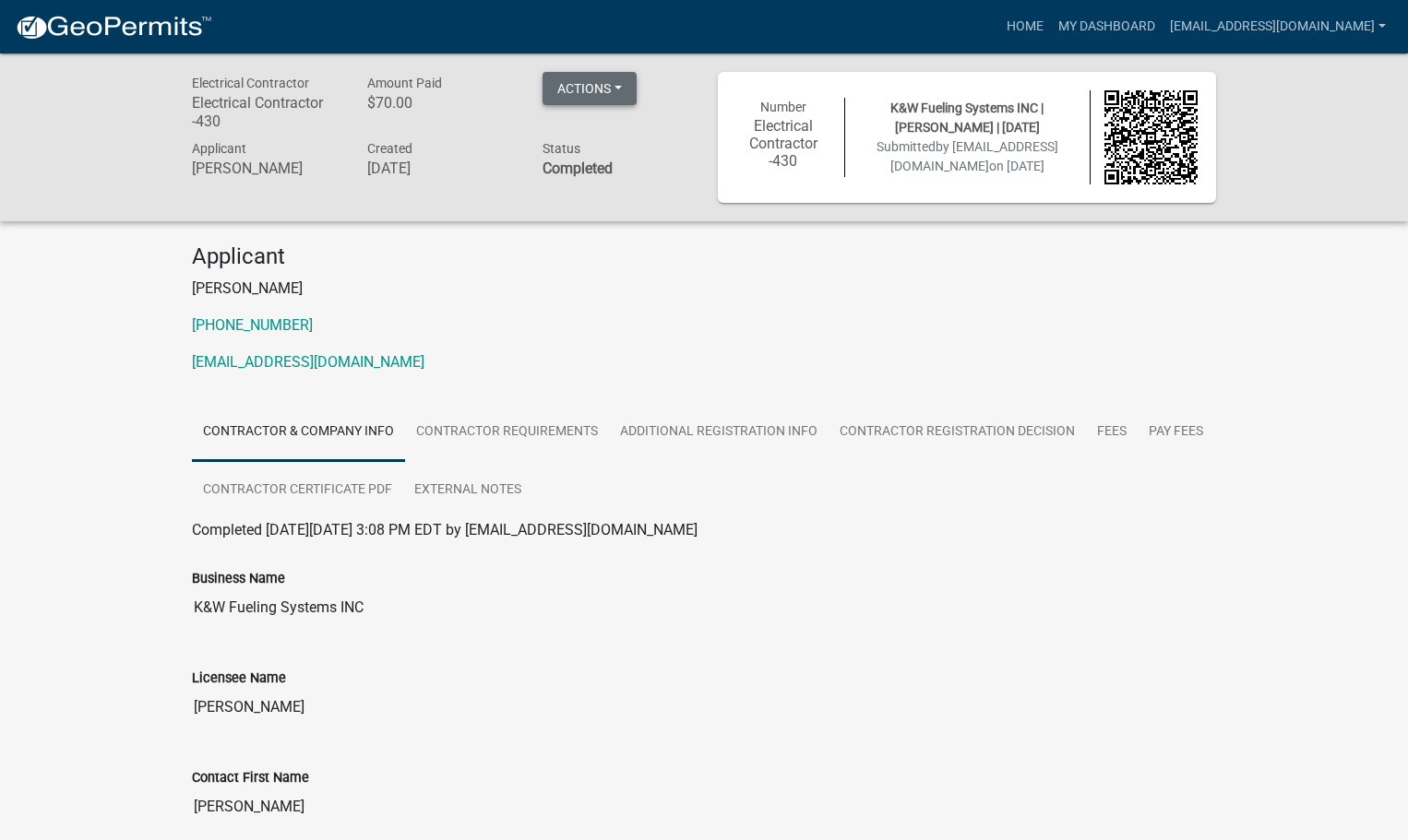
click at [629, 95] on button "Actions" at bounding box center [589, 89] width 94 height 33
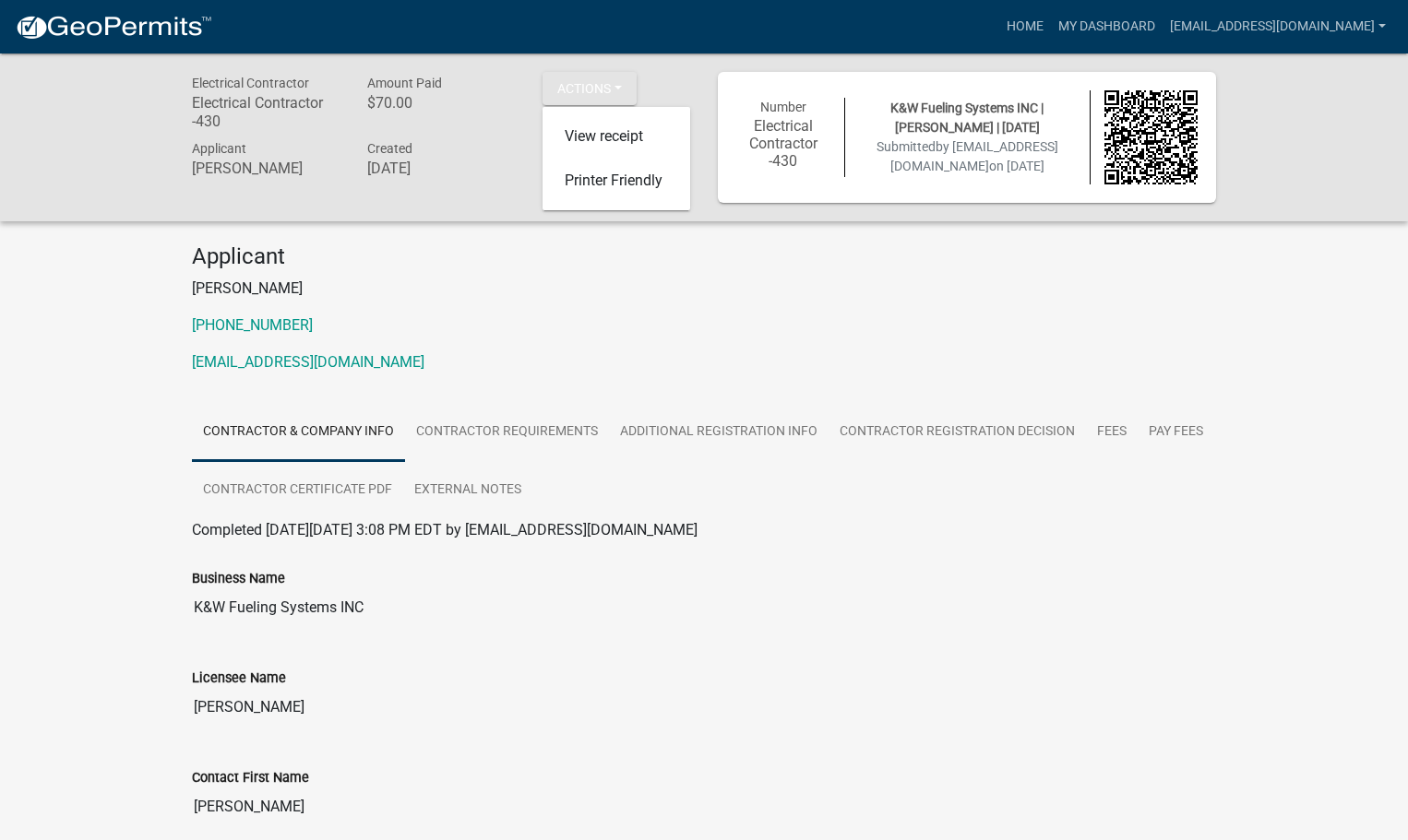
click at [904, 304] on div "Applicant [PERSON_NAME] [PHONE_NUMBER] [EMAIL_ADDRESS][DOMAIN_NAME]" at bounding box center [704, 316] width 1052 height 145
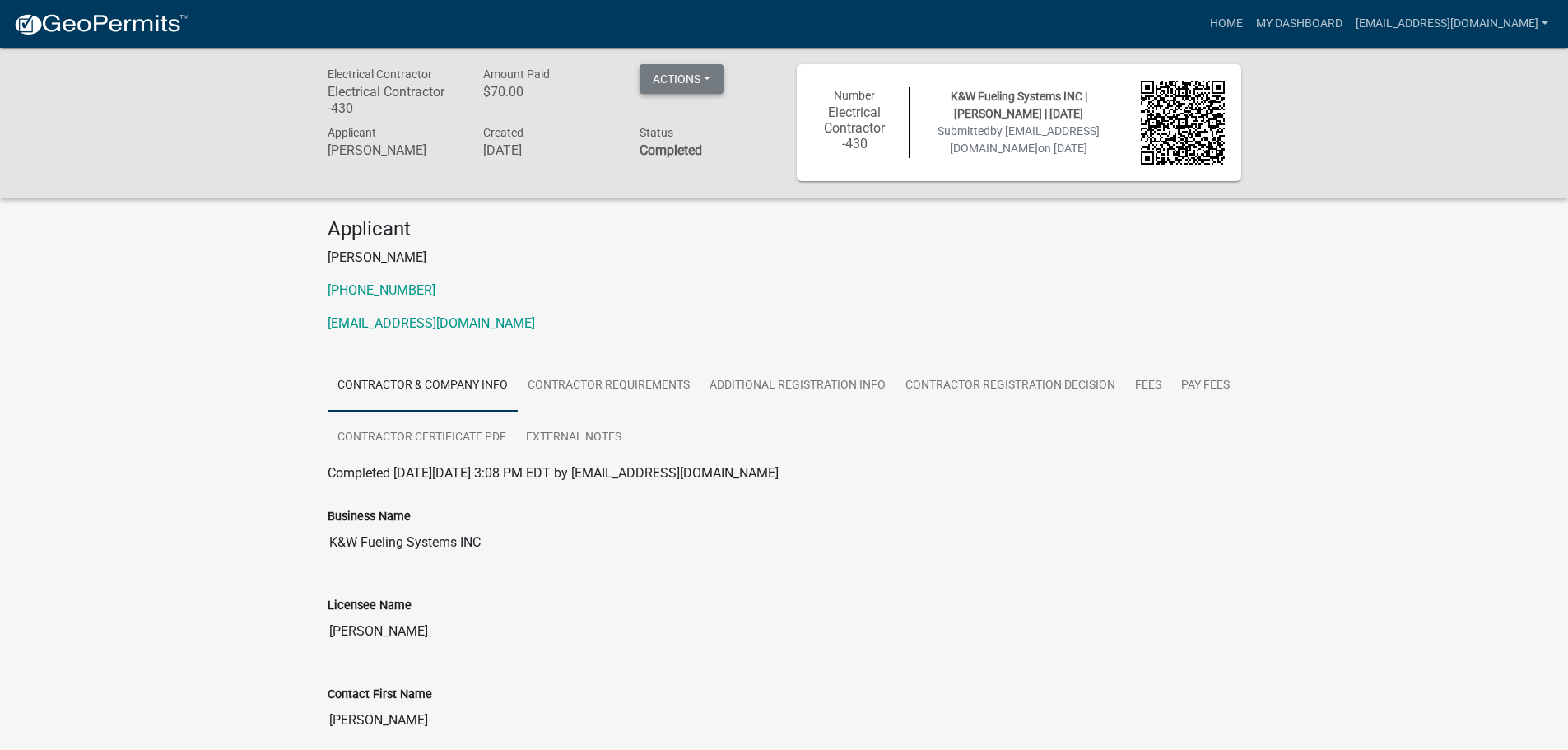
click at [712, 84] on button "Actions" at bounding box center [682, 79] width 84 height 30
click at [697, 162] on link "Printer Friendly" at bounding box center [705, 162] width 132 height 39
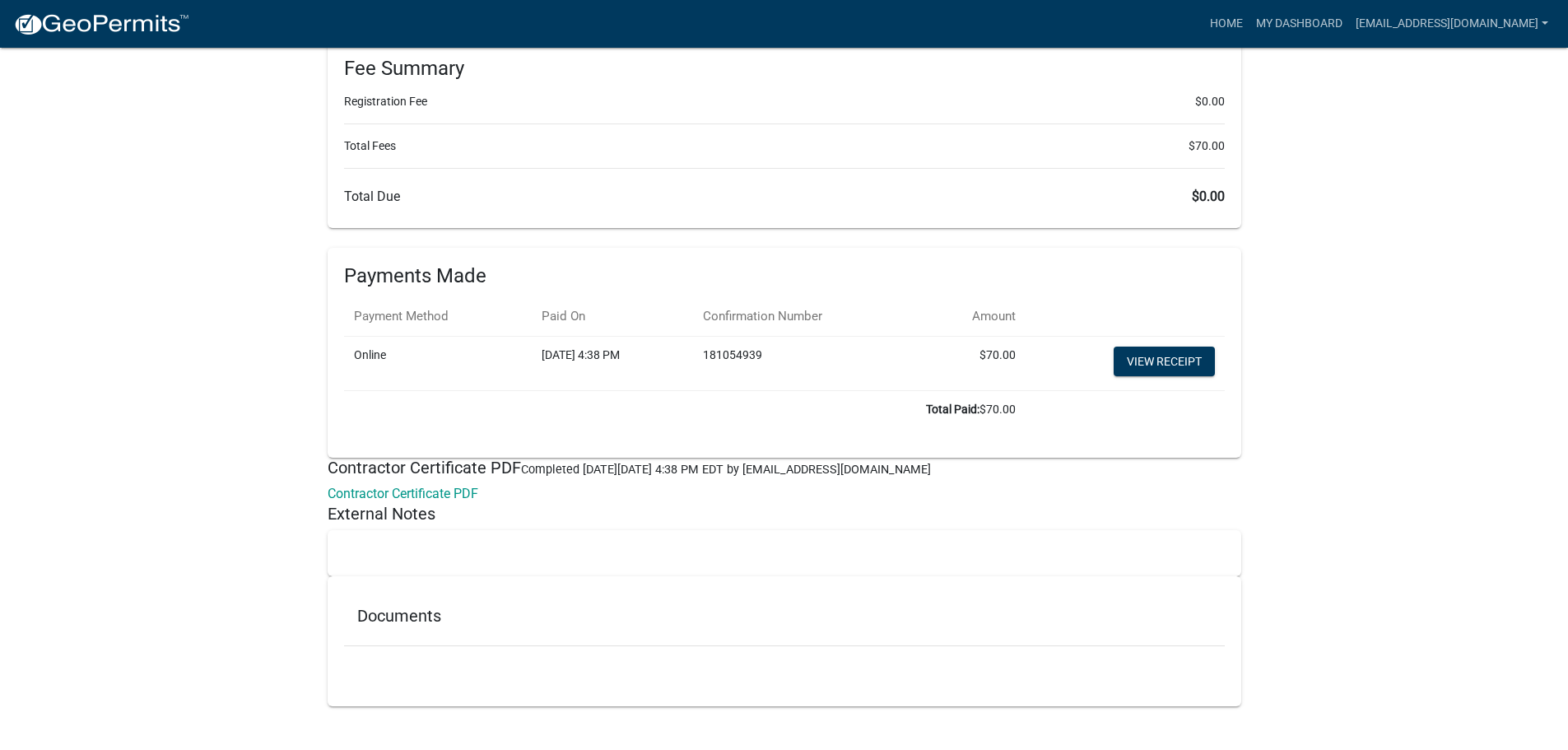
scroll to position [2599, 0]
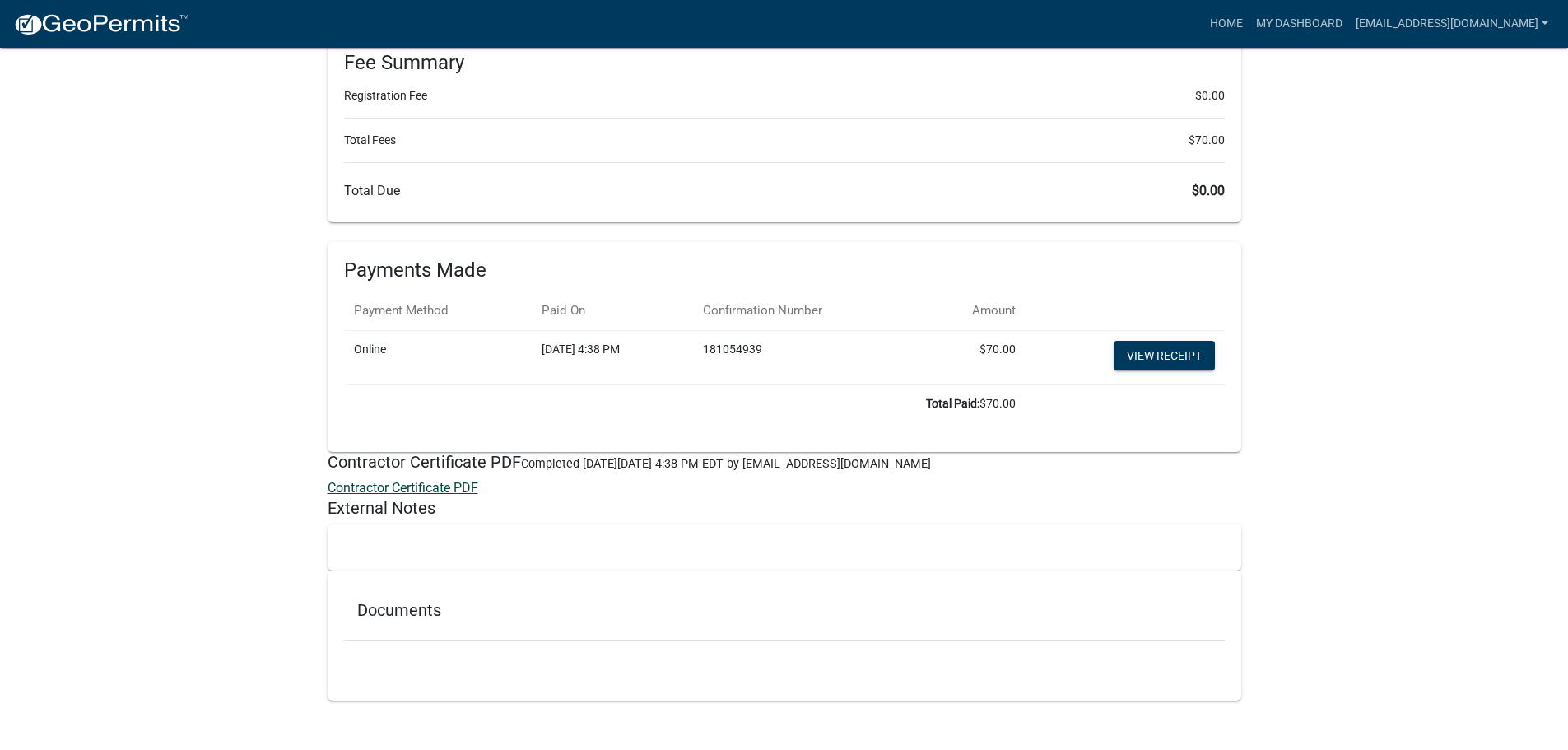
click at [415, 487] on link "Contractor Certificate PDF" at bounding box center [402, 488] width 150 height 15
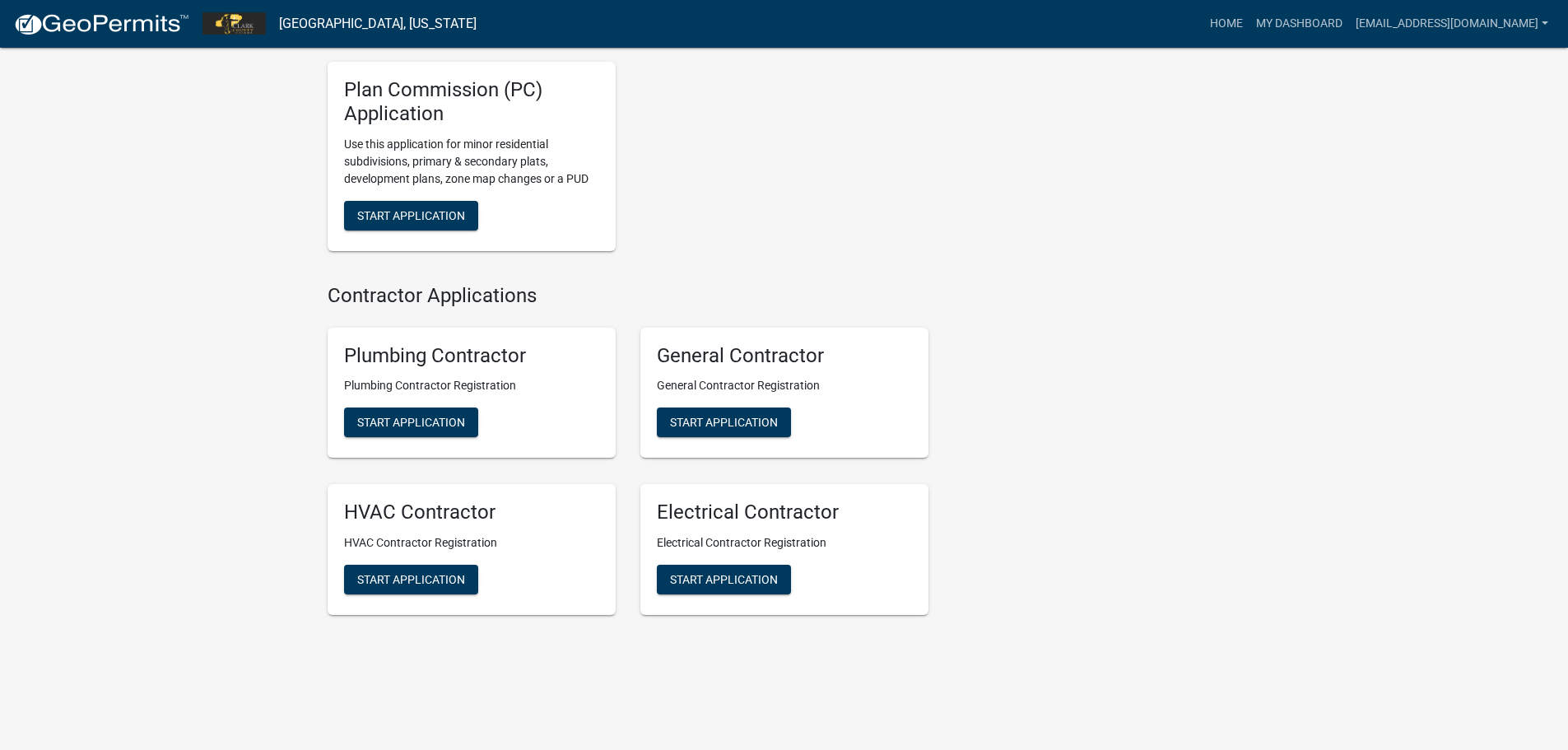
scroll to position [852, 0]
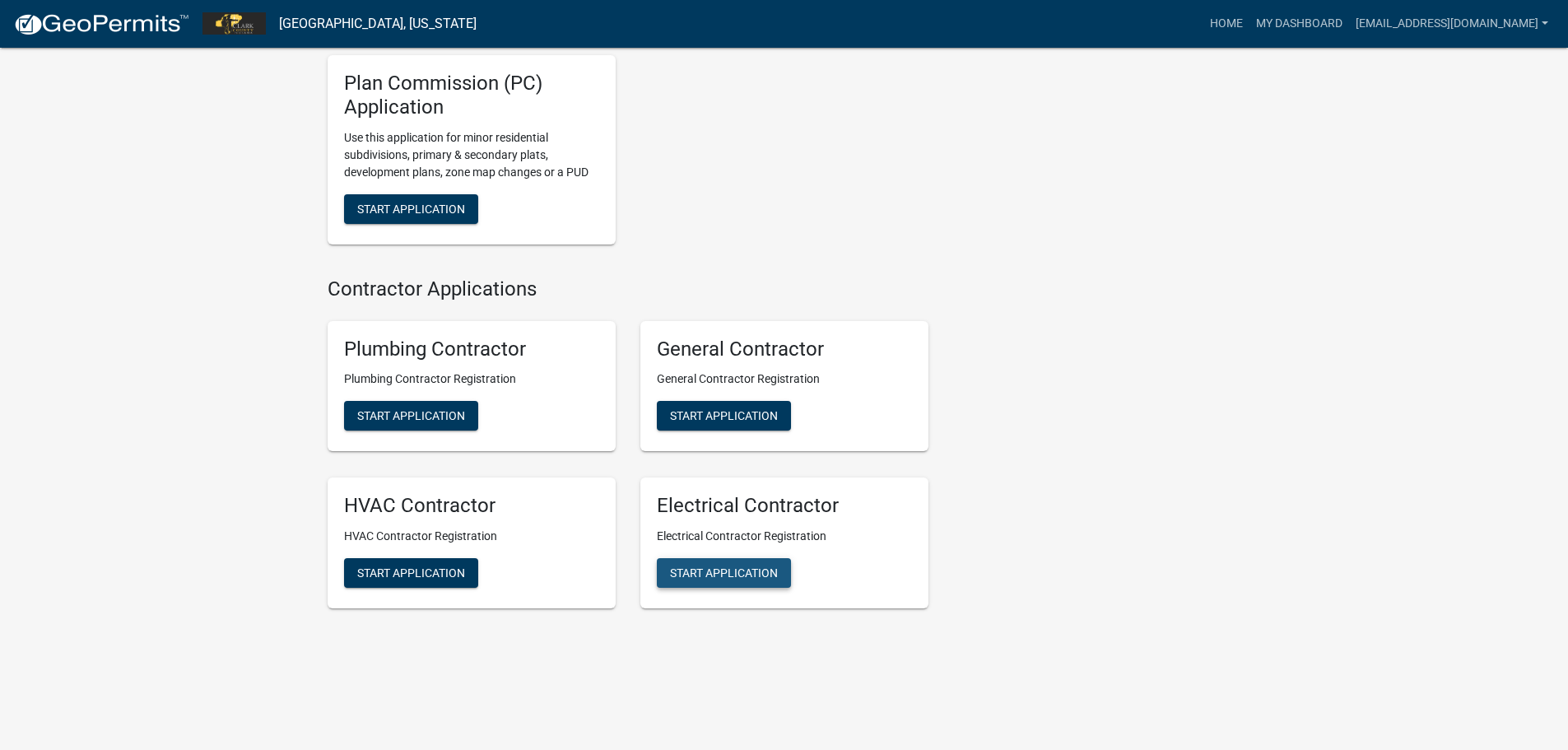
click at [721, 578] on span "Start Application" at bounding box center [723, 572] width 108 height 13
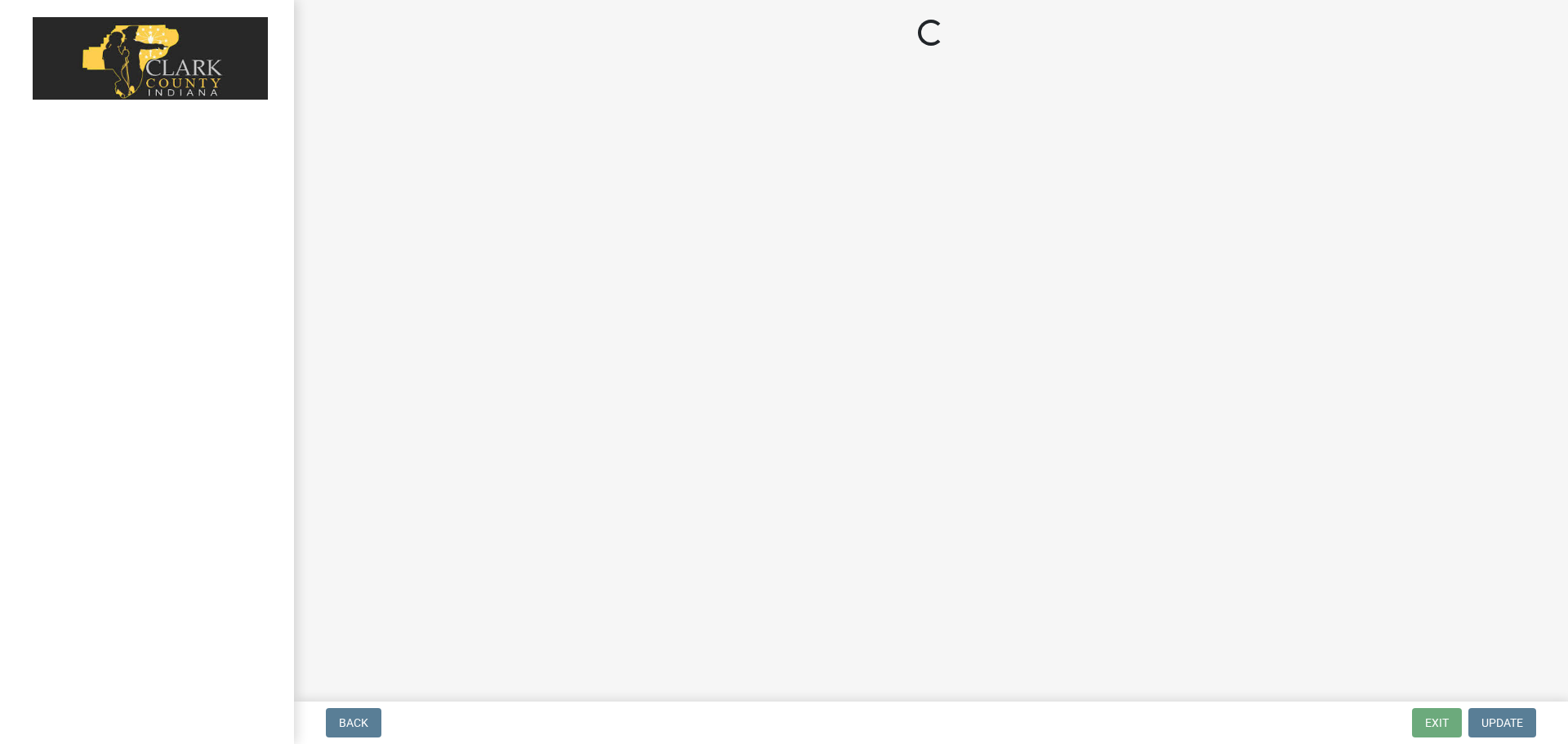
select select "IN"
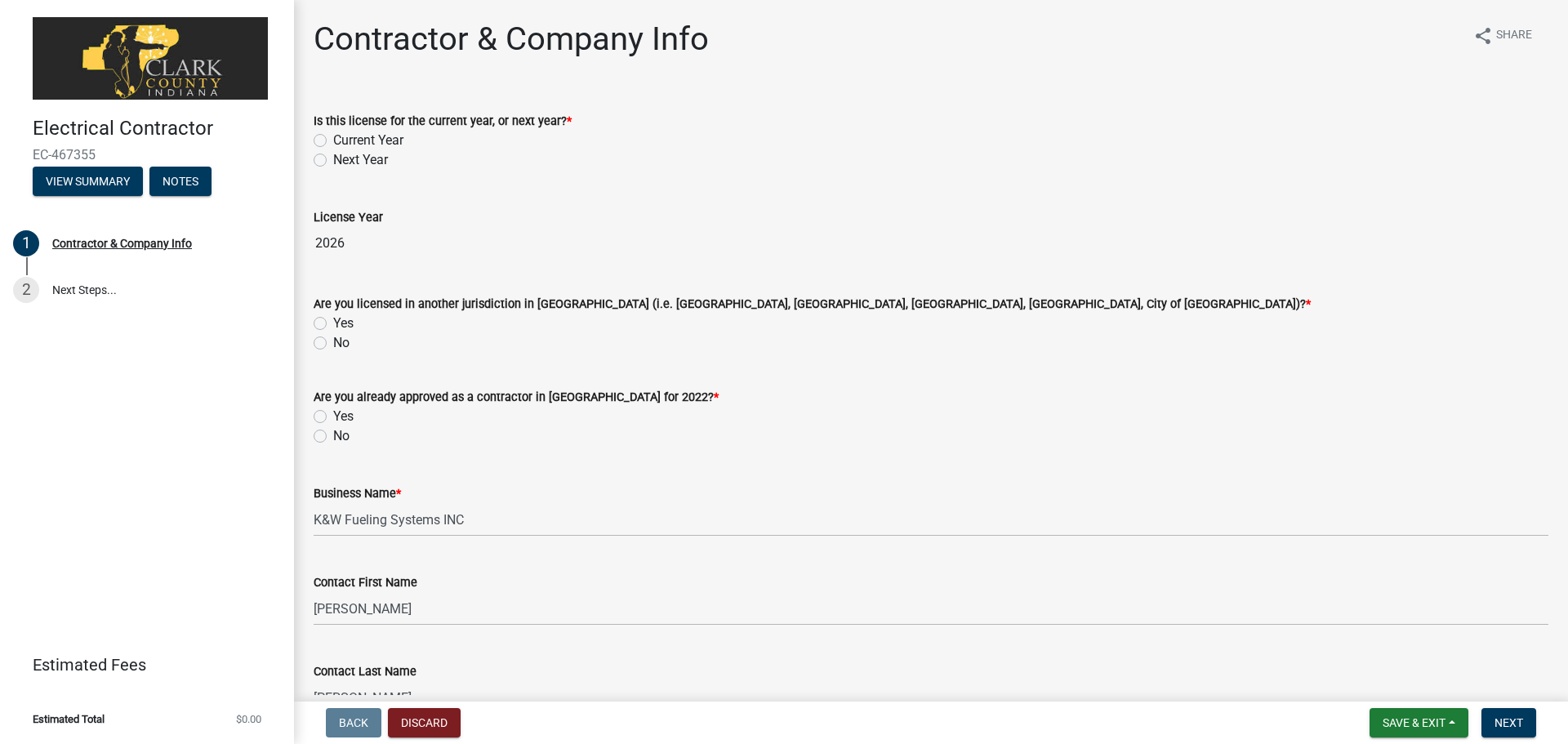
click at [333, 139] on label "Current Year" at bounding box center [368, 140] width 70 height 19
click at [333, 139] on input "Current Year" at bounding box center [338, 136] width 11 height 11
radio input "true"
click at [333, 319] on label "Yes" at bounding box center [343, 323] width 20 height 19
click at [333, 319] on input "Yes" at bounding box center [338, 319] width 11 height 11
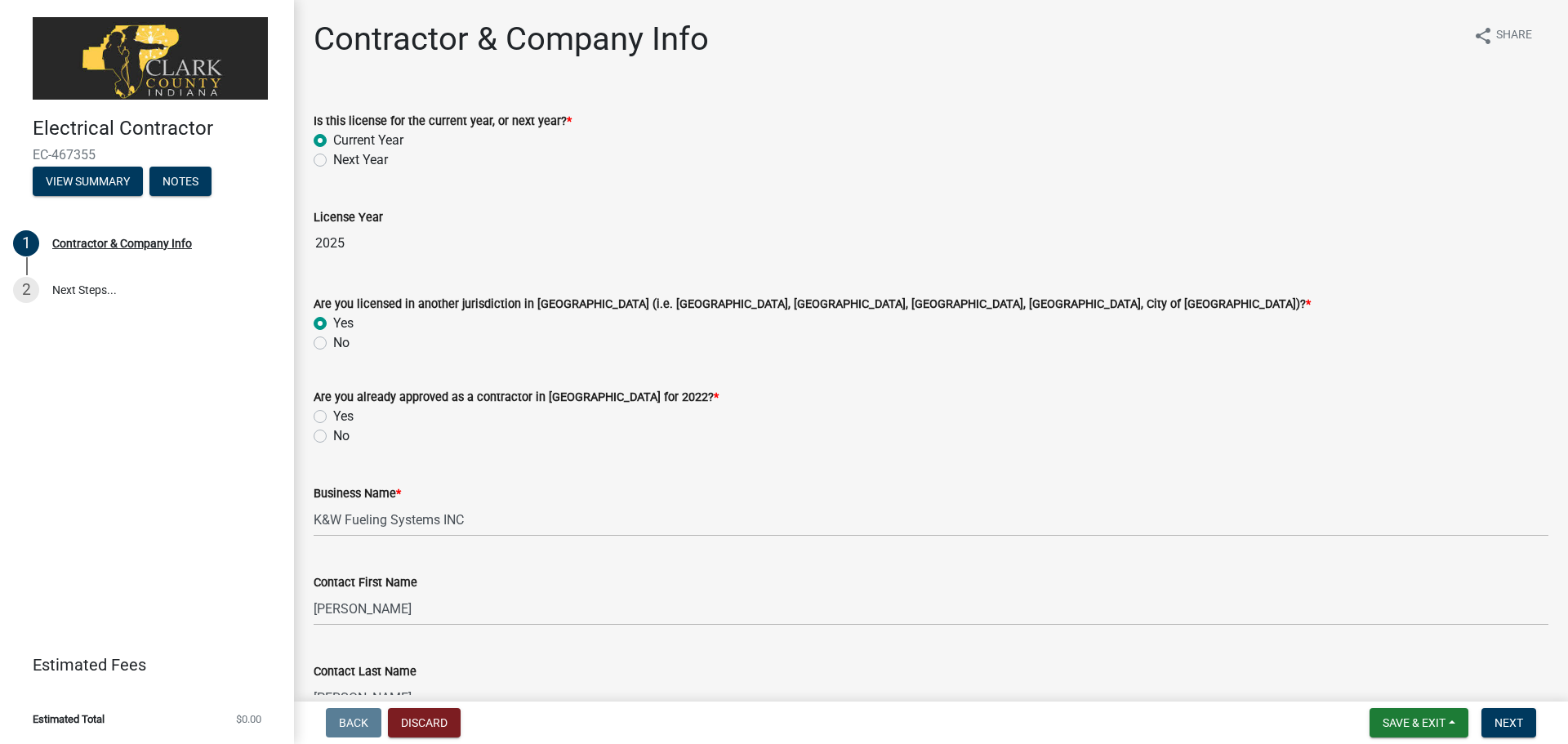
radio input "true"
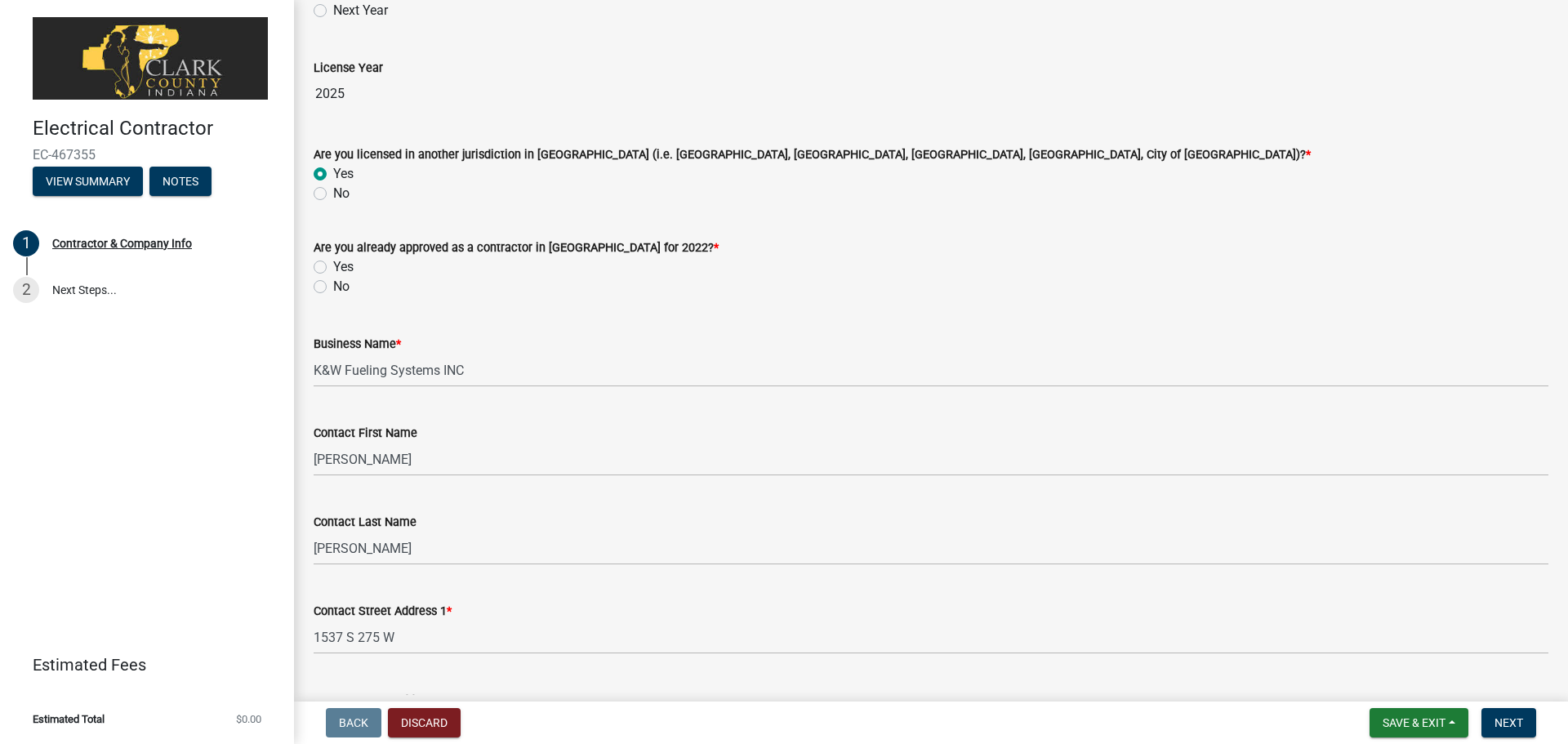
scroll to position [164, 0]
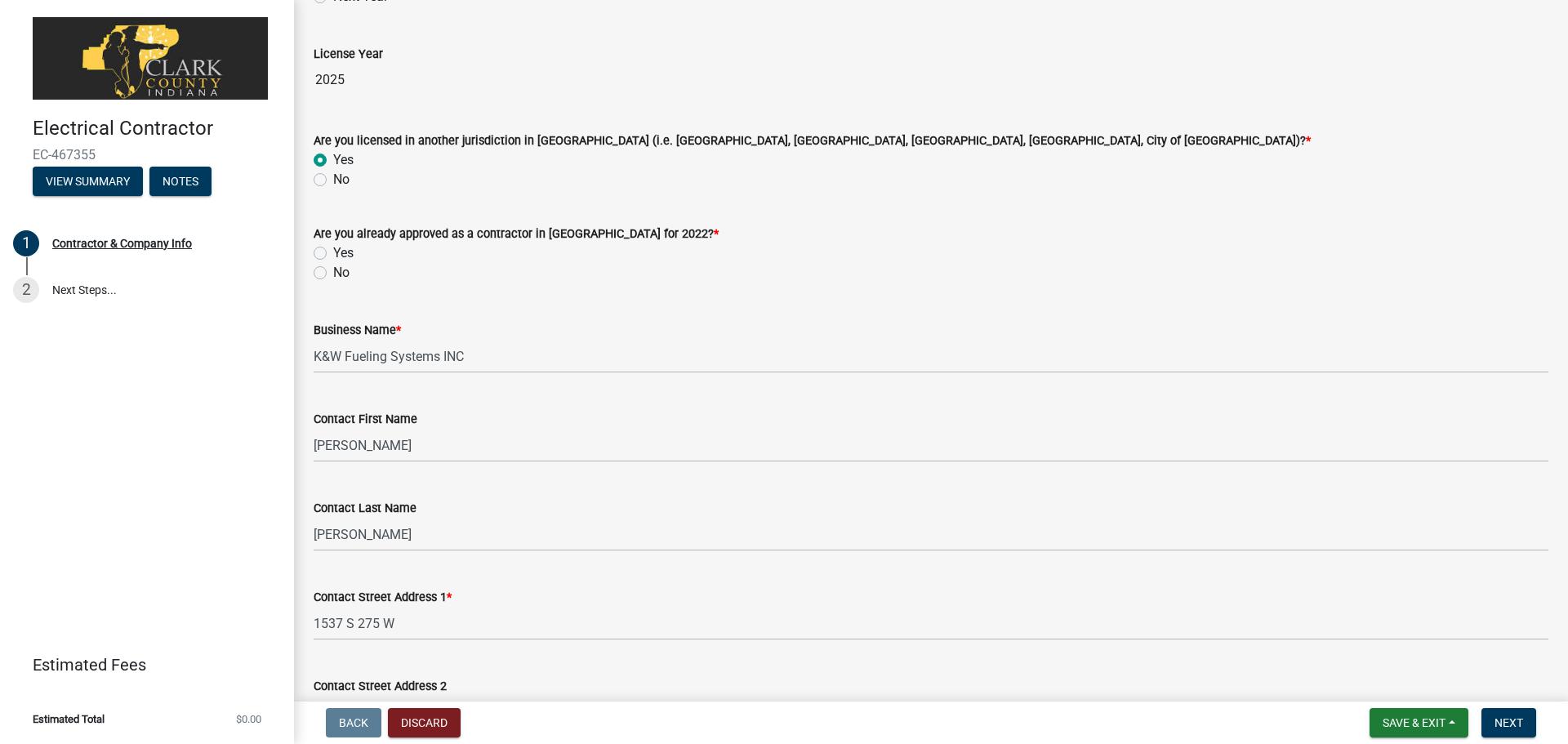
click at [333, 246] on label "Yes" at bounding box center [343, 253] width 20 height 19
click at [333, 246] on input "Yes" at bounding box center [338, 249] width 11 height 11
radio input "true"
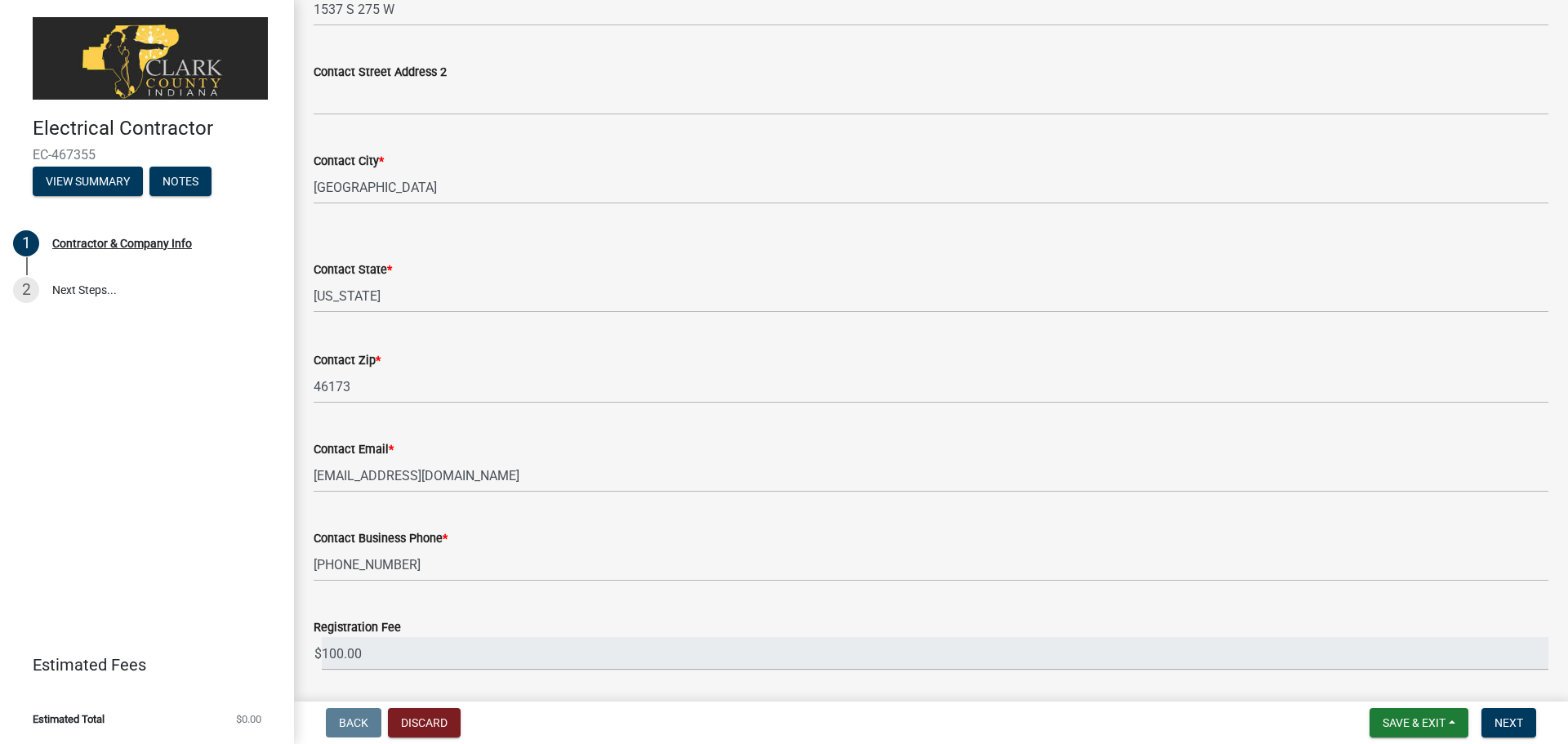
scroll to position [832, 0]
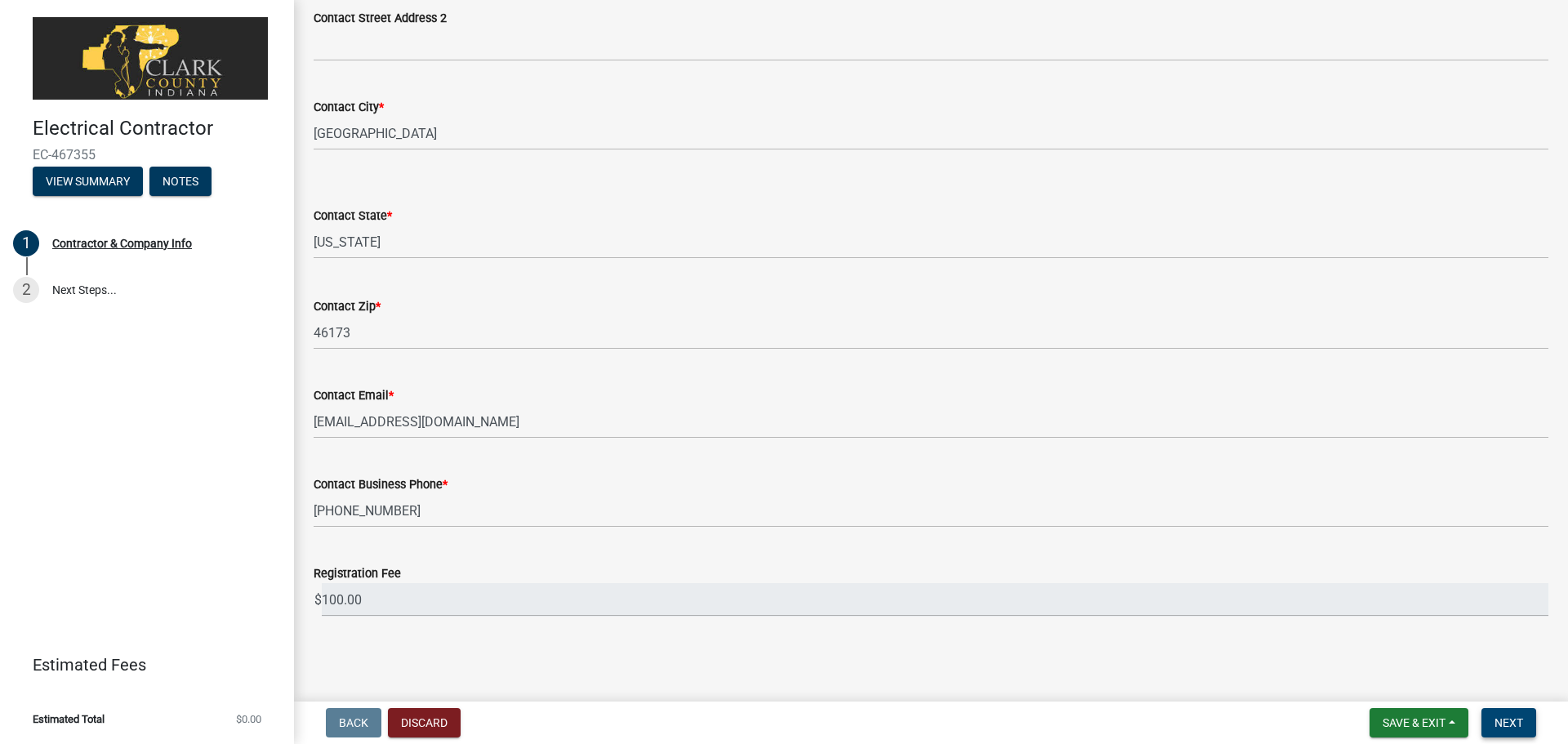
click at [1513, 722] on span "Next" at bounding box center [1509, 722] width 29 height 13
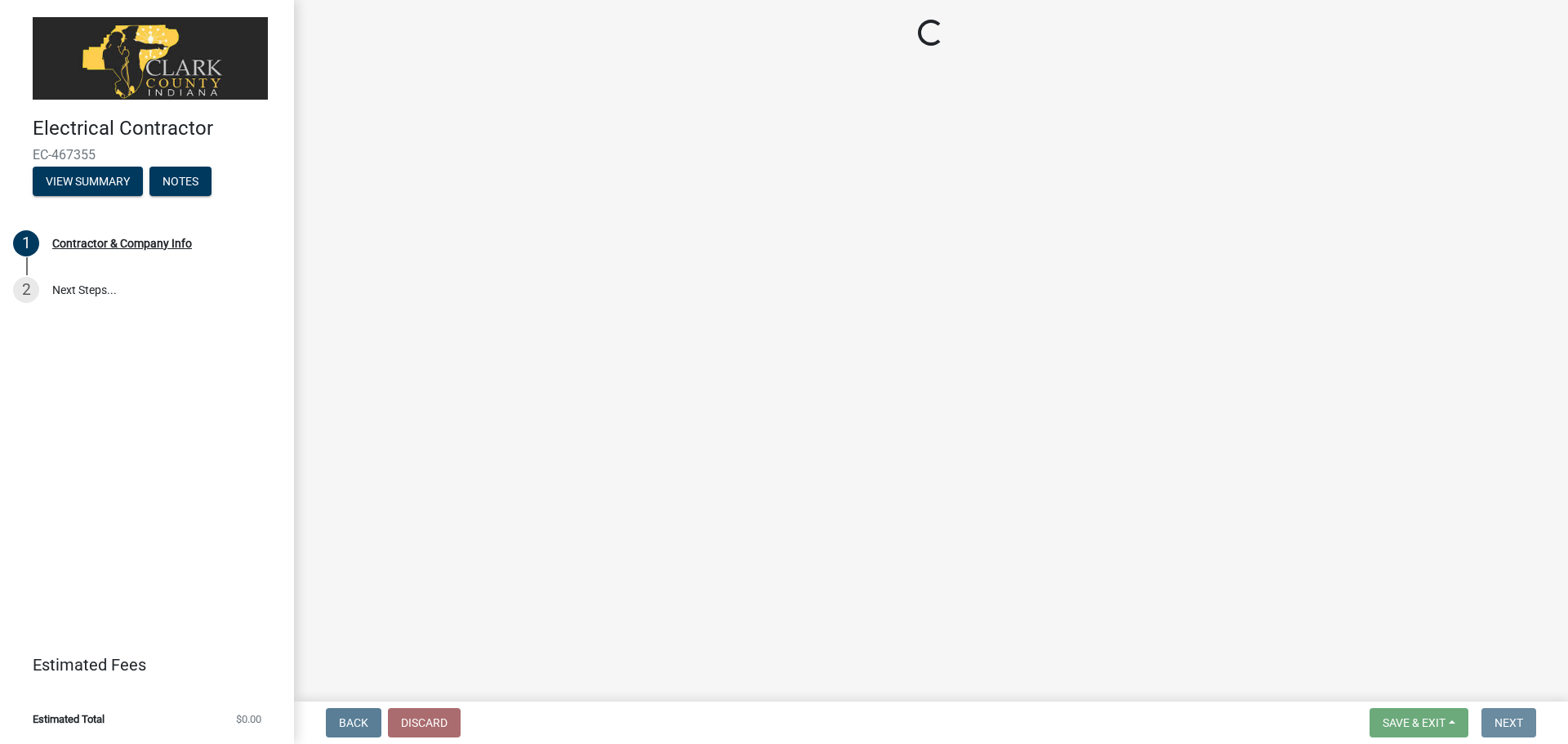
scroll to position [0, 0]
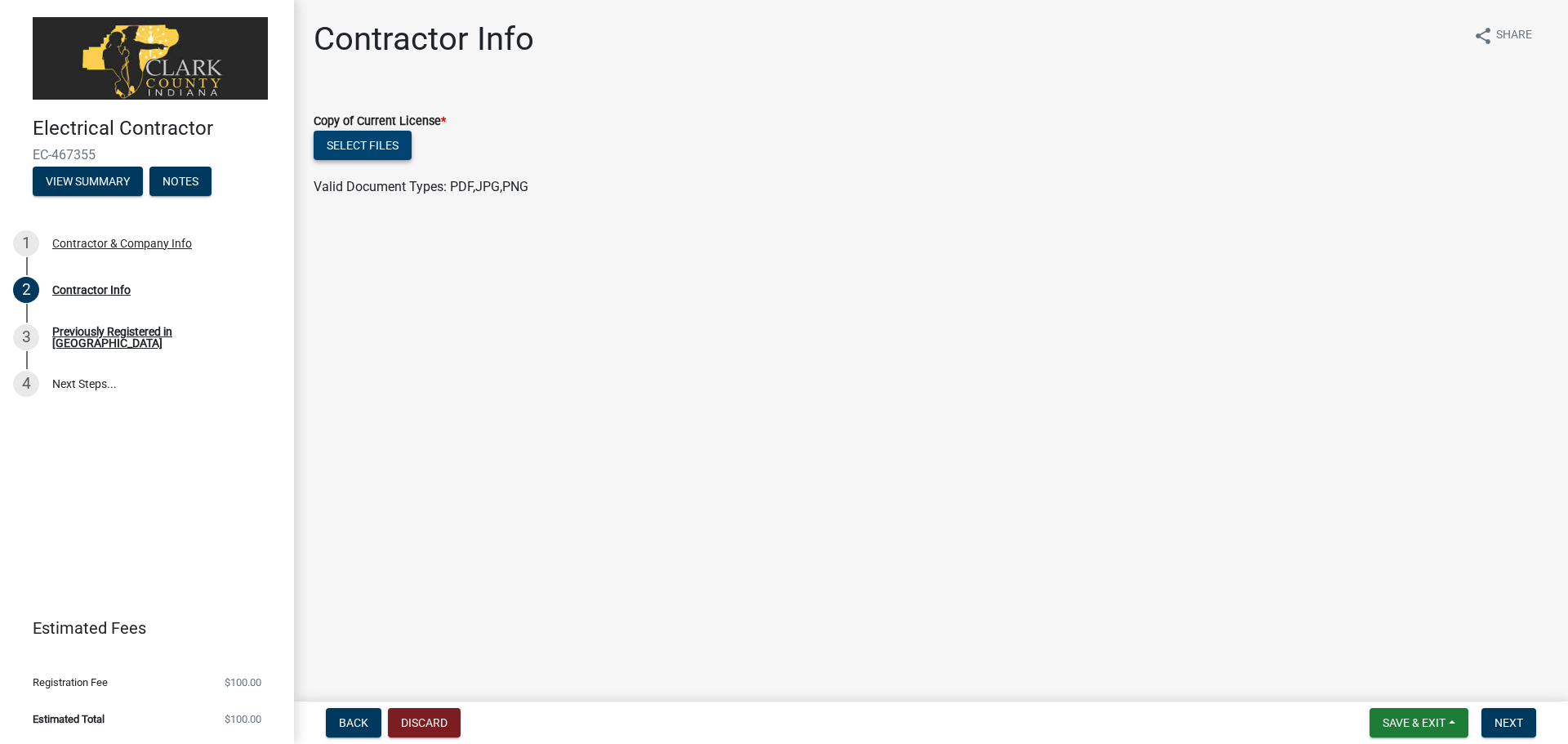
click at [389, 143] on button "Select files" at bounding box center [363, 145] width 98 height 30
click at [374, 143] on button "Select files" at bounding box center [363, 145] width 98 height 30
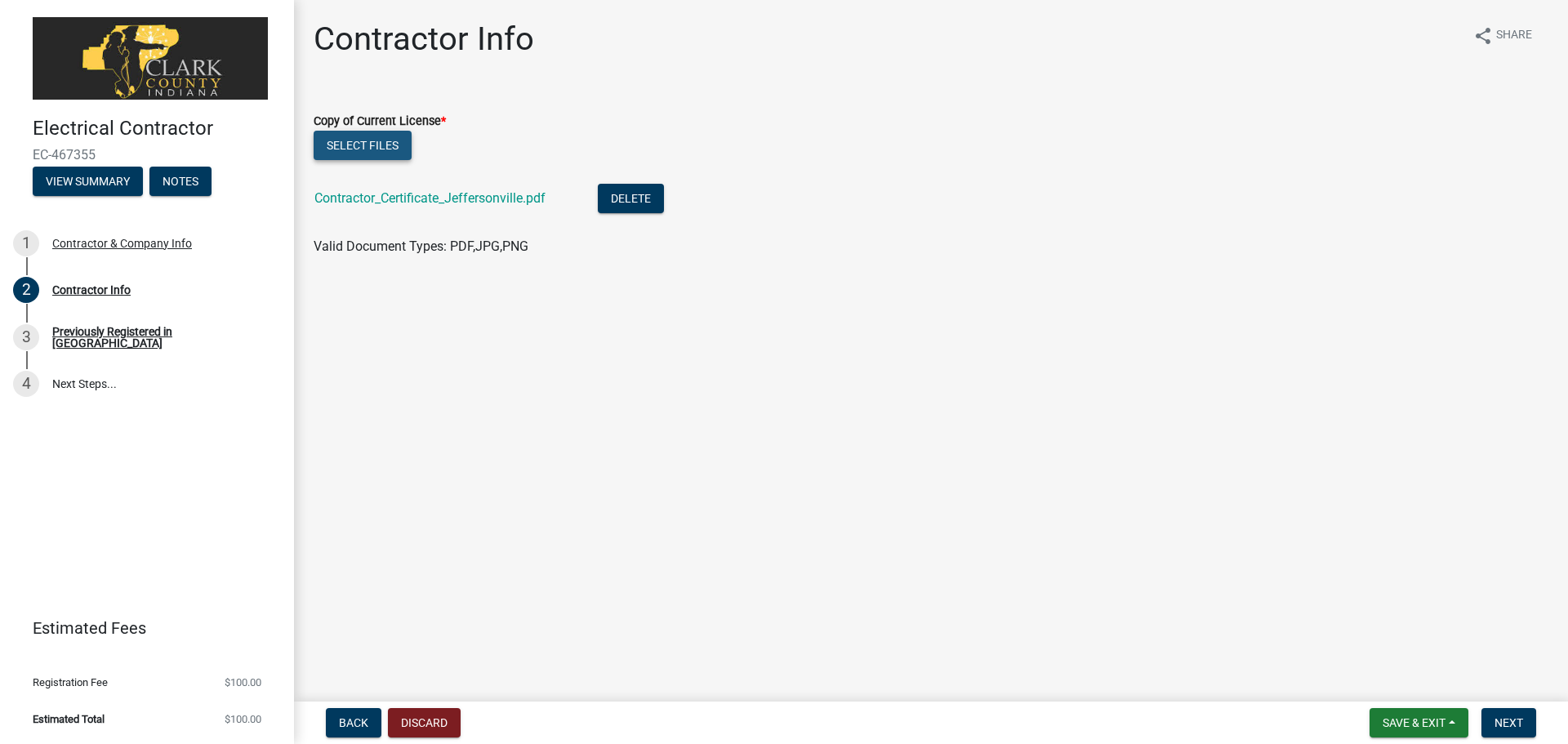
click at [394, 143] on button "Select files" at bounding box center [363, 145] width 98 height 30
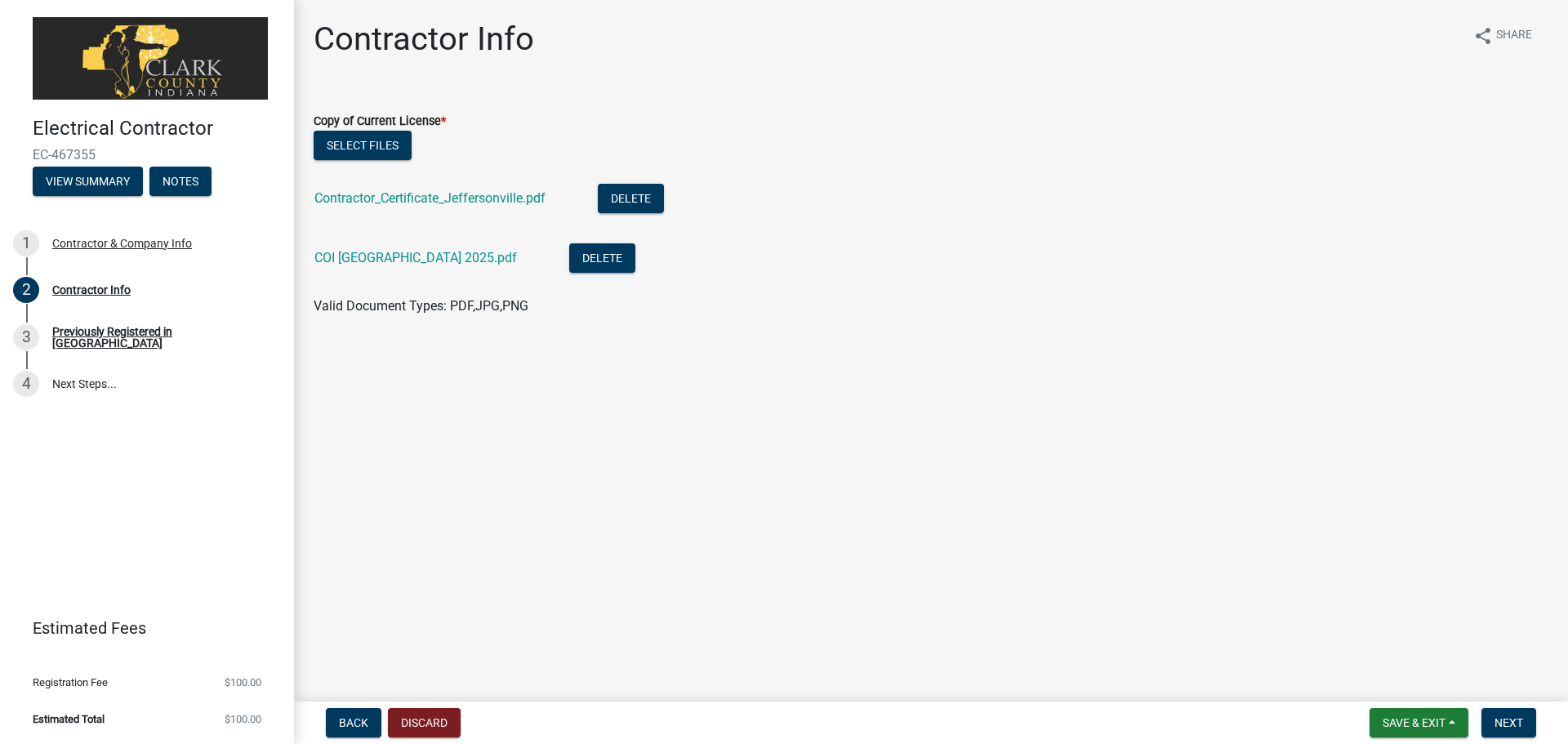
drag, startPoint x: 462, startPoint y: 258, endPoint x: 781, endPoint y: 245, distance: 319.3
click at [781, 245] on li "COI Jeffersonville 2025.pdf Delete" at bounding box center [931, 260] width 1235 height 60
click at [572, 256] on button "Delete" at bounding box center [602, 258] width 66 height 30
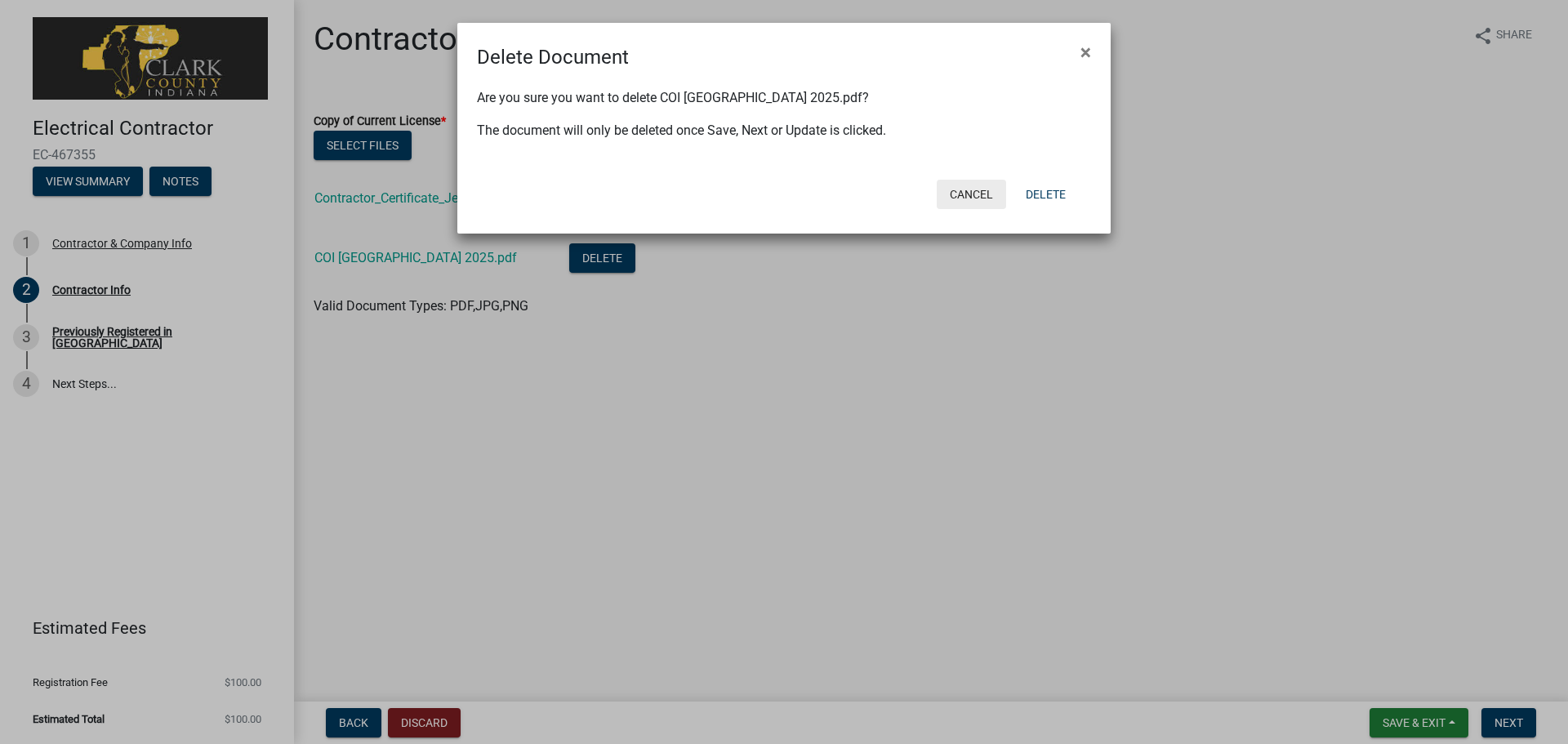
click at [958, 192] on button "Cancel" at bounding box center [972, 194] width 69 height 30
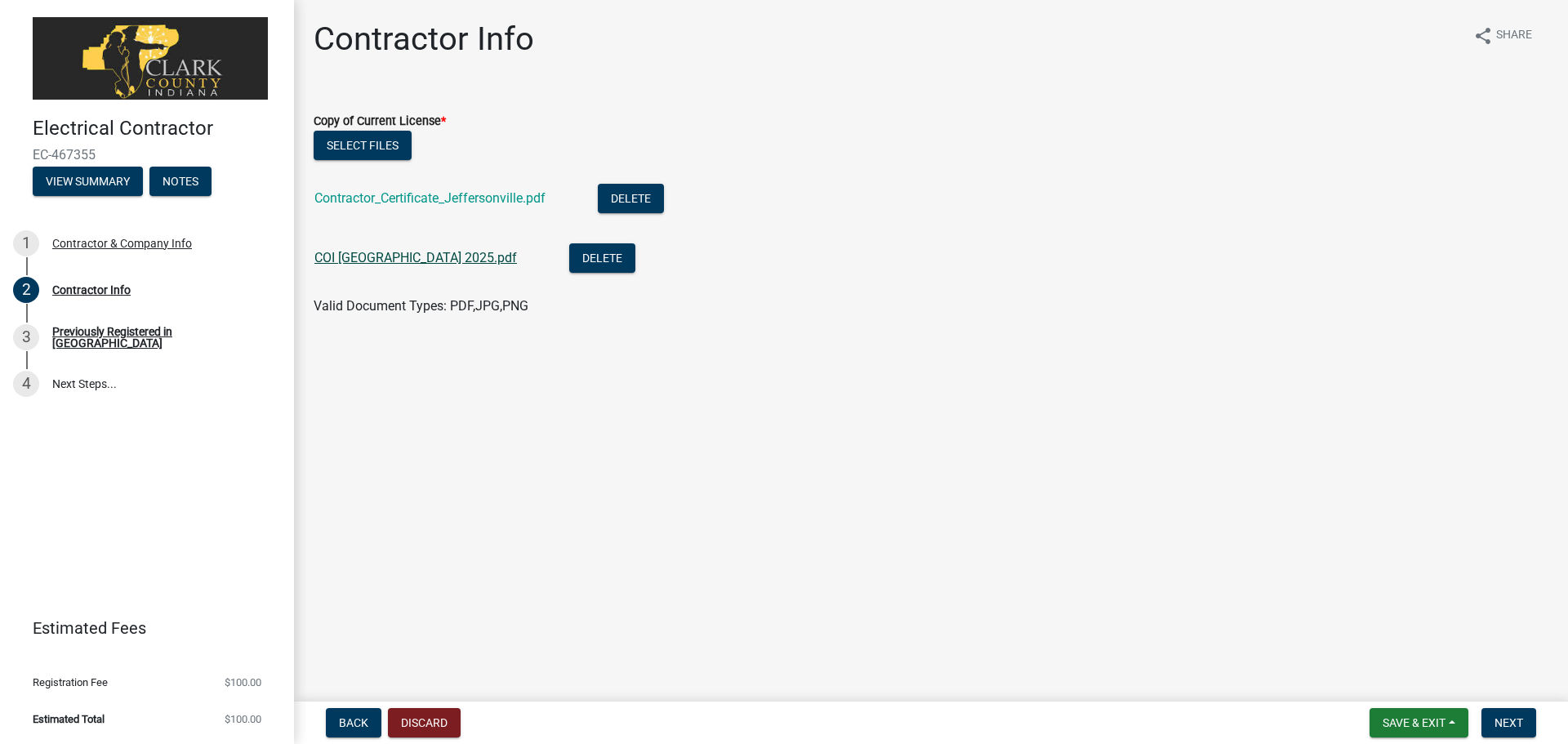
click at [382, 256] on link "COI [GEOGRAPHIC_DATA] 2025.pdf" at bounding box center [416, 257] width 202 height 15
click at [569, 257] on button "Delete" at bounding box center [602, 258] width 66 height 30
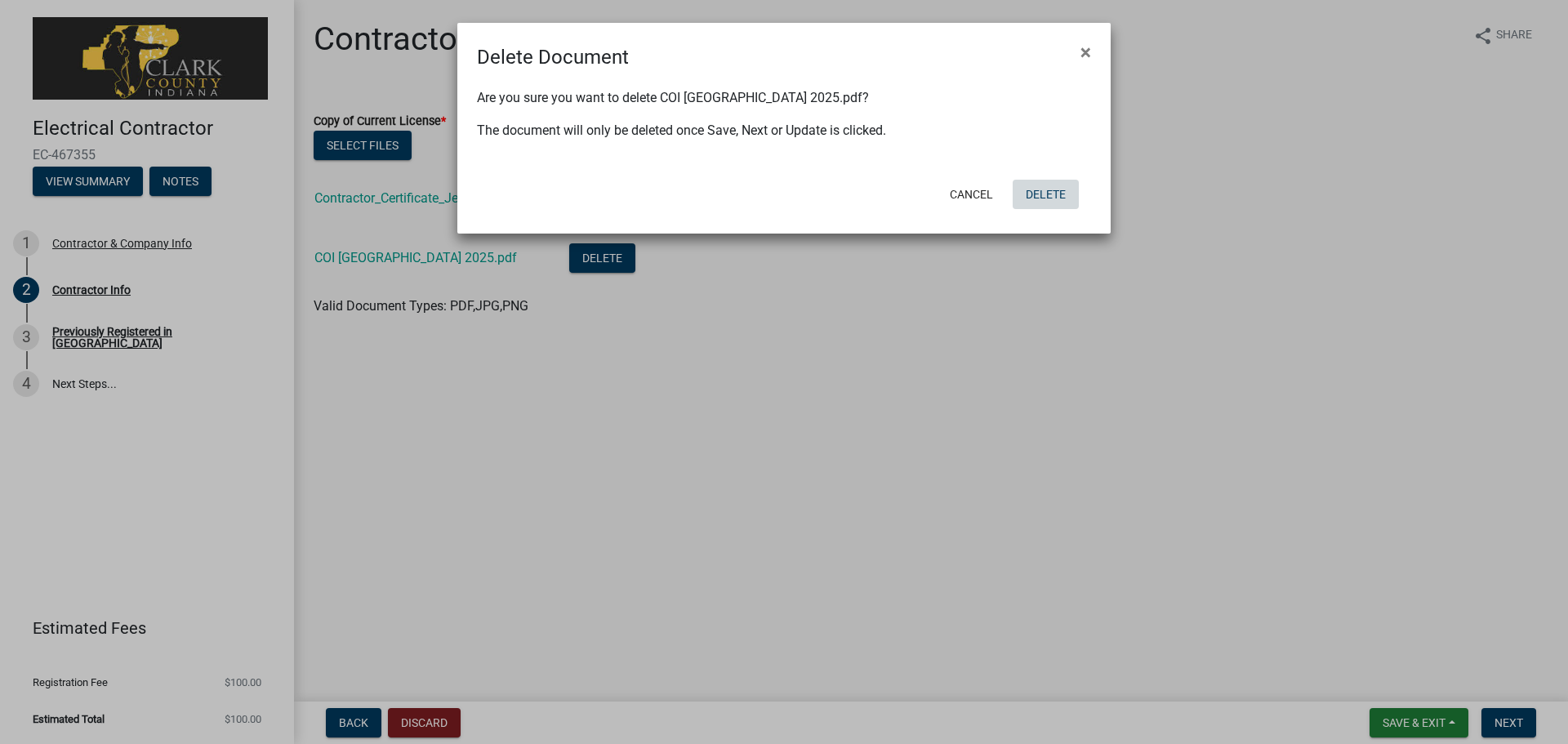
click at [1066, 201] on button "Delete" at bounding box center [1046, 194] width 66 height 30
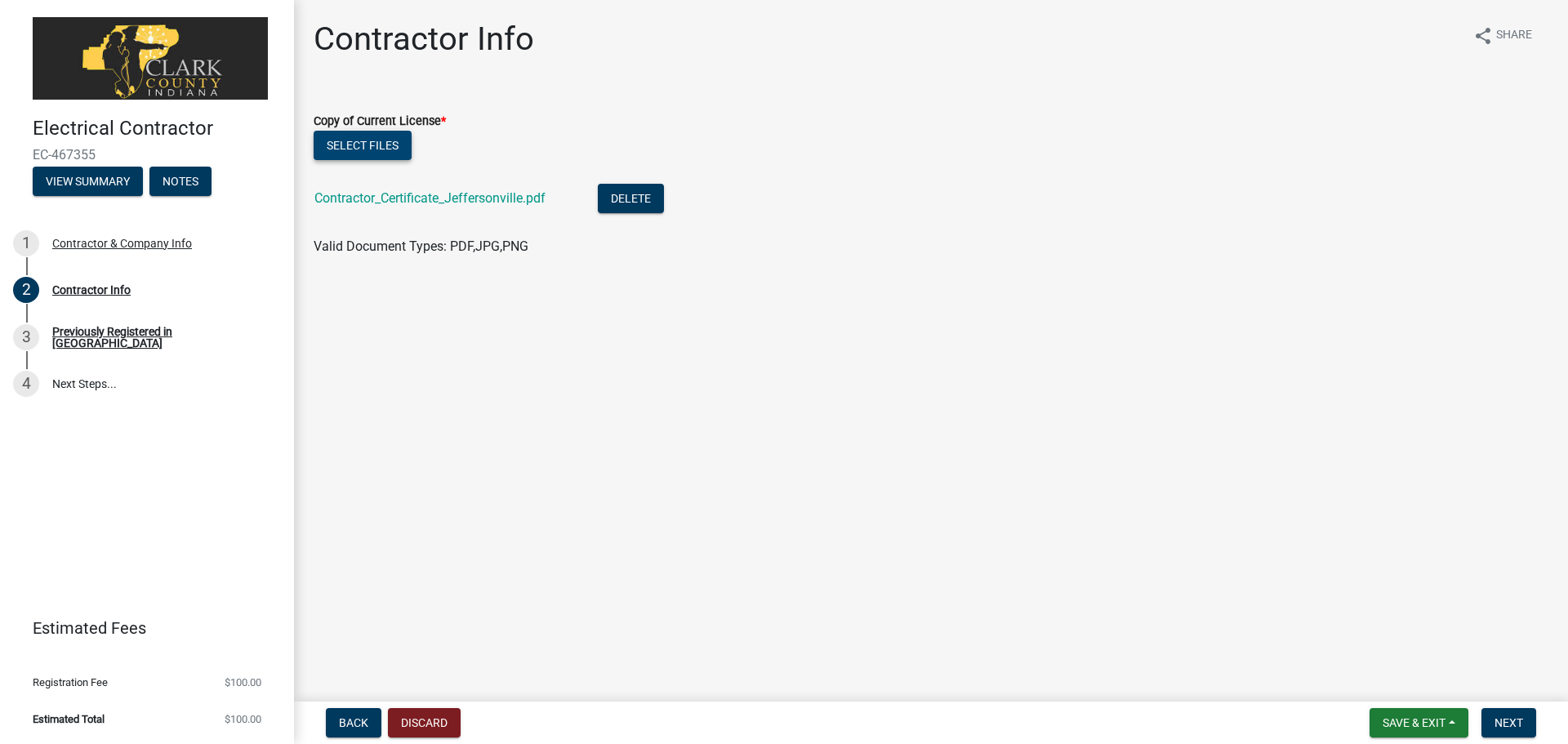
click at [394, 157] on button "Select files" at bounding box center [363, 145] width 98 height 30
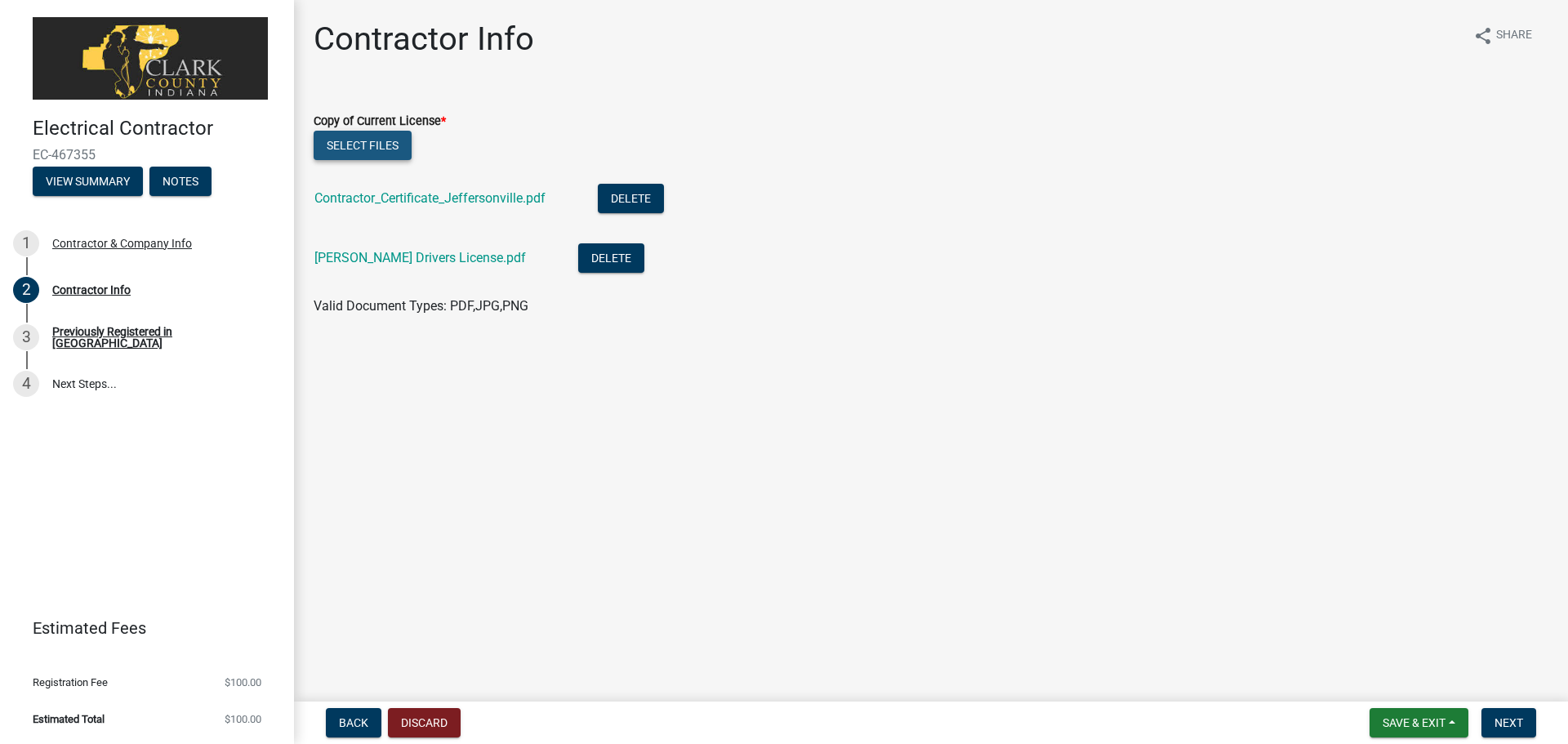
click at [381, 144] on button "Select files" at bounding box center [363, 145] width 98 height 30
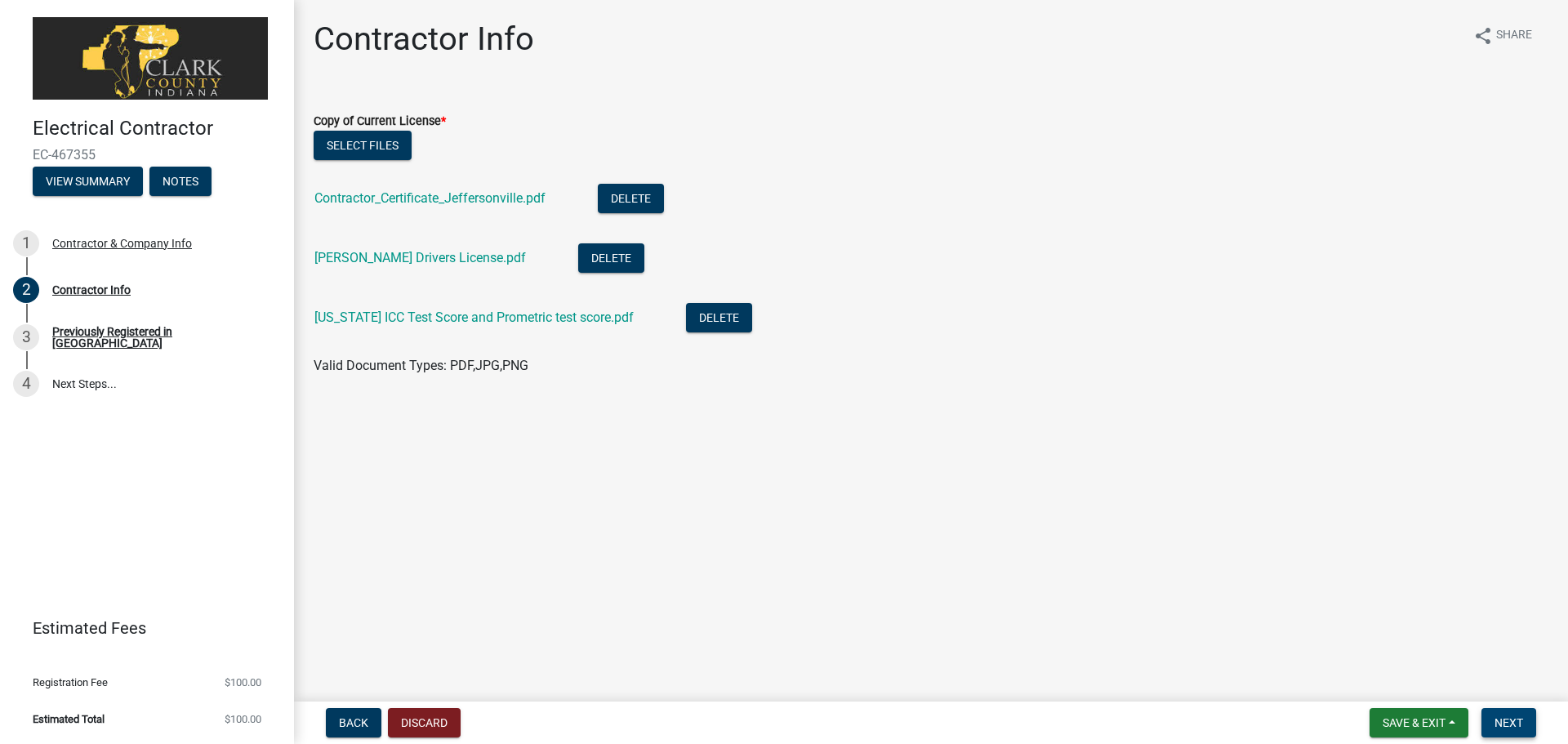
click at [1501, 720] on span "Next" at bounding box center [1509, 722] width 29 height 13
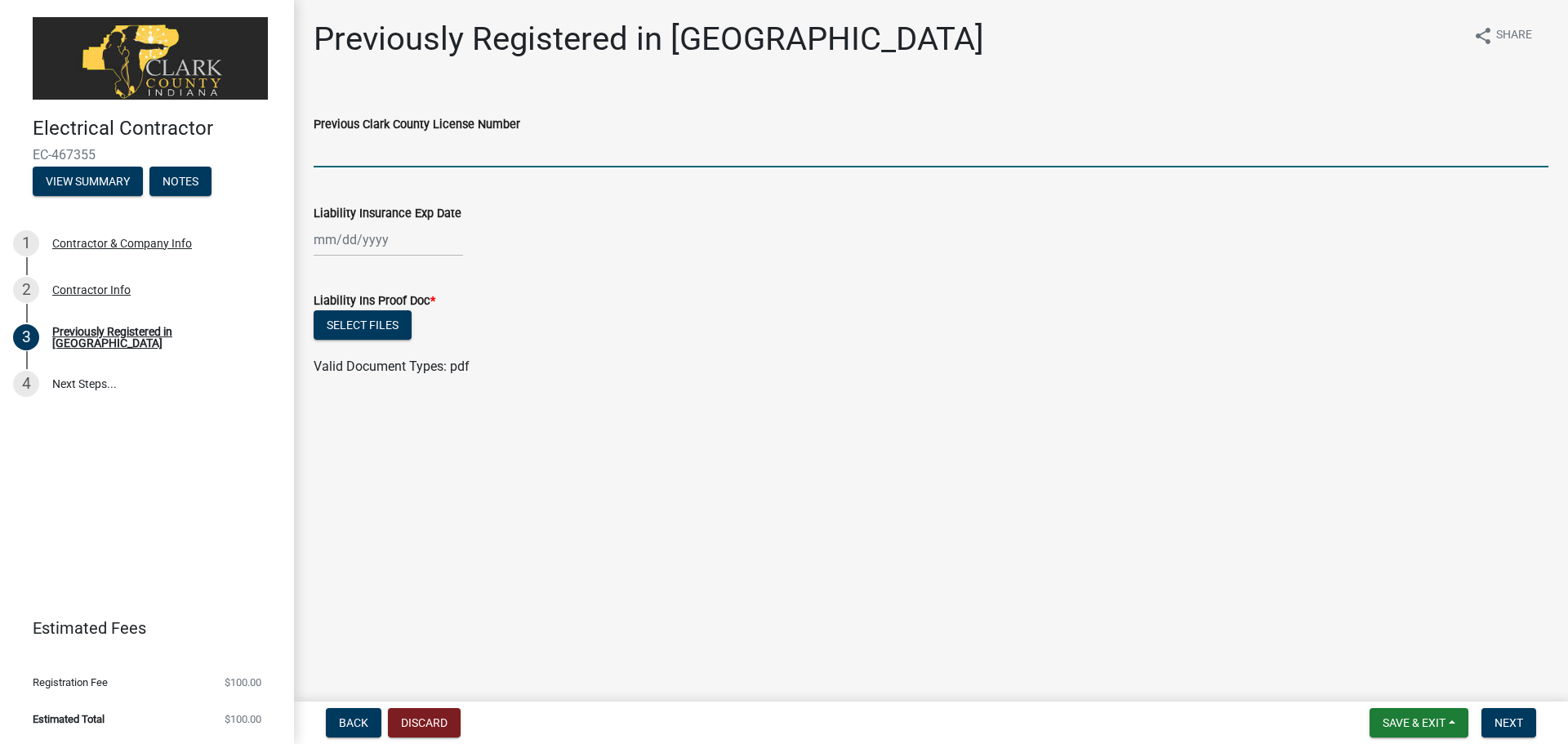
click at [333, 151] on input "Previous Clark County License Number" at bounding box center [931, 151] width 1235 height 34
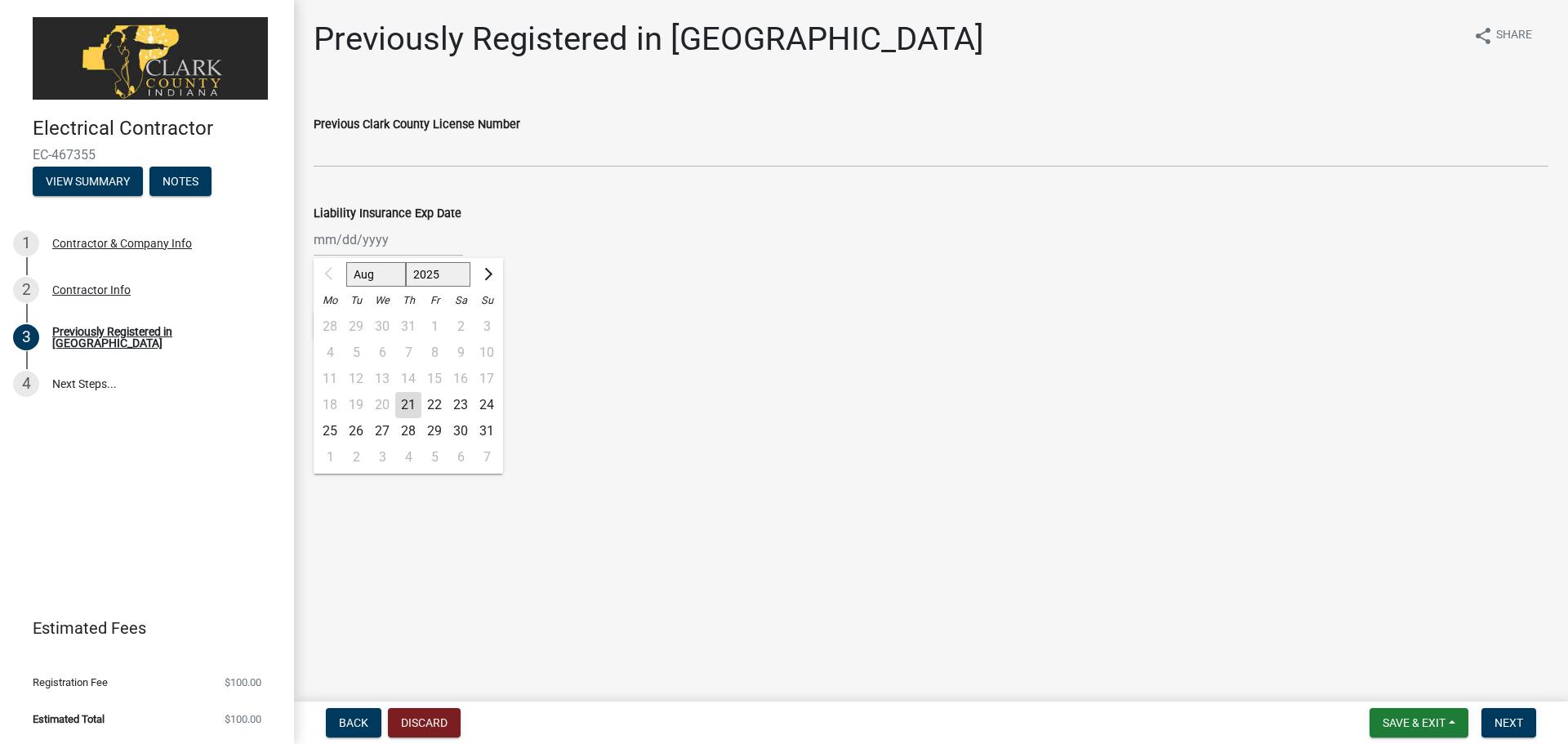
click at [389, 237] on div "Aug Sep Oct Nov Dec 2025 2026 2027 2028 2029 2030 2031 2032 2033 2034 2035 2036…" at bounding box center [388, 240] width 149 height 34
click at [357, 725] on span "Back" at bounding box center [353, 722] width 30 height 13
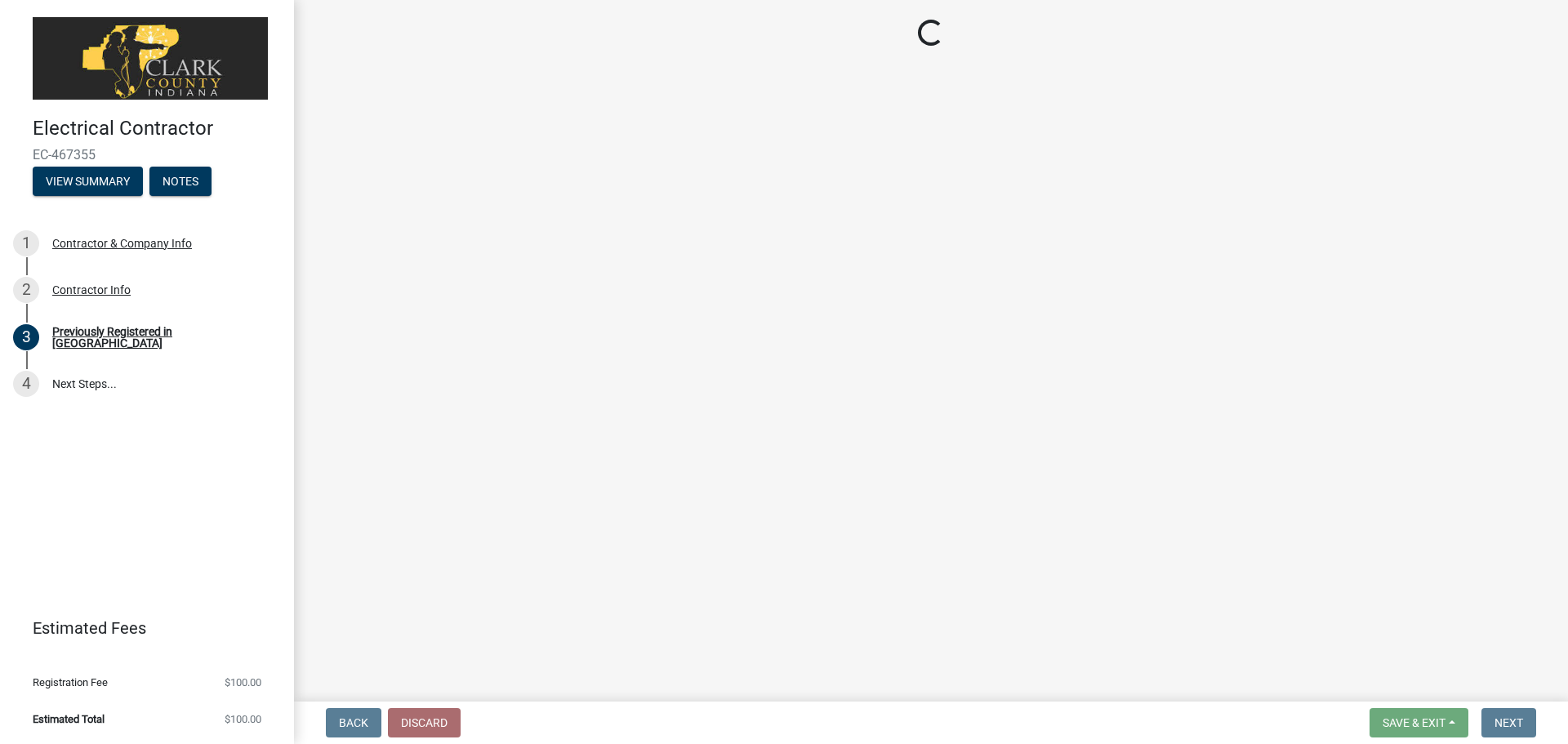
select select "IN"
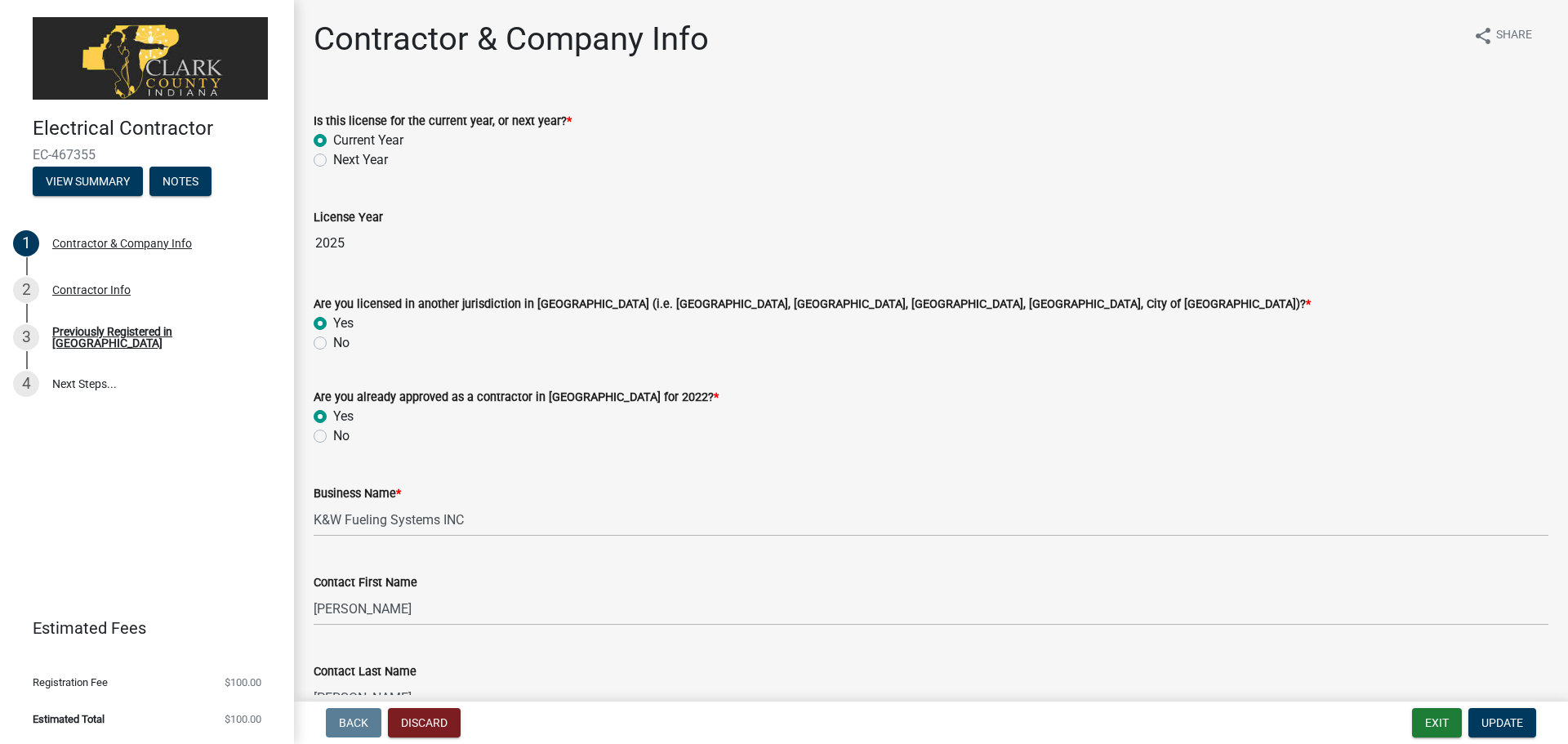
click at [333, 439] on label "No" at bounding box center [341, 436] width 16 height 19
click at [333, 437] on input "No" at bounding box center [338, 432] width 11 height 11
radio input "true"
click at [1505, 725] on span "Update" at bounding box center [1502, 722] width 41 height 13
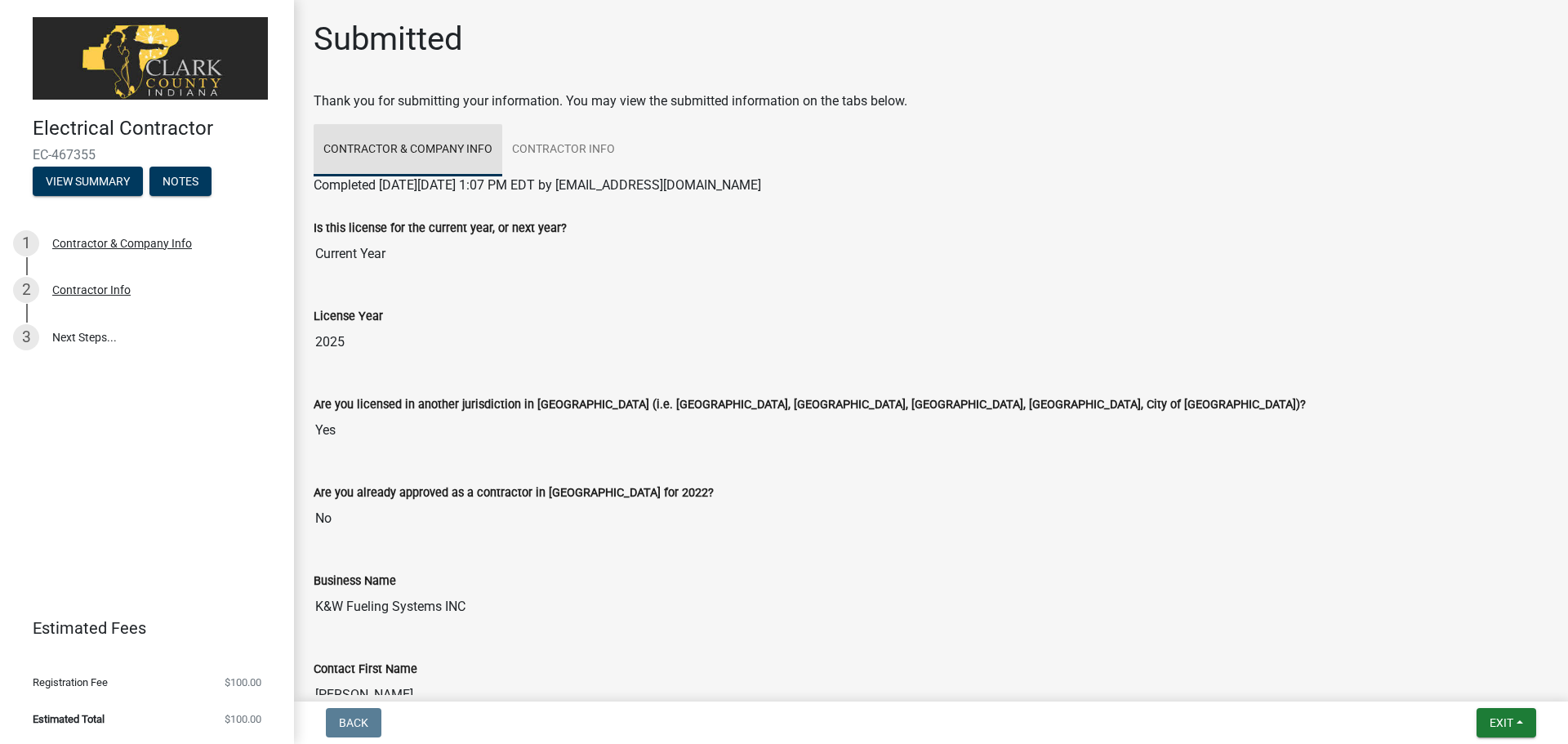
click at [418, 171] on link "Contractor & Company Info" at bounding box center [408, 150] width 189 height 52
click at [606, 143] on link "Contractor Info" at bounding box center [563, 150] width 122 height 52
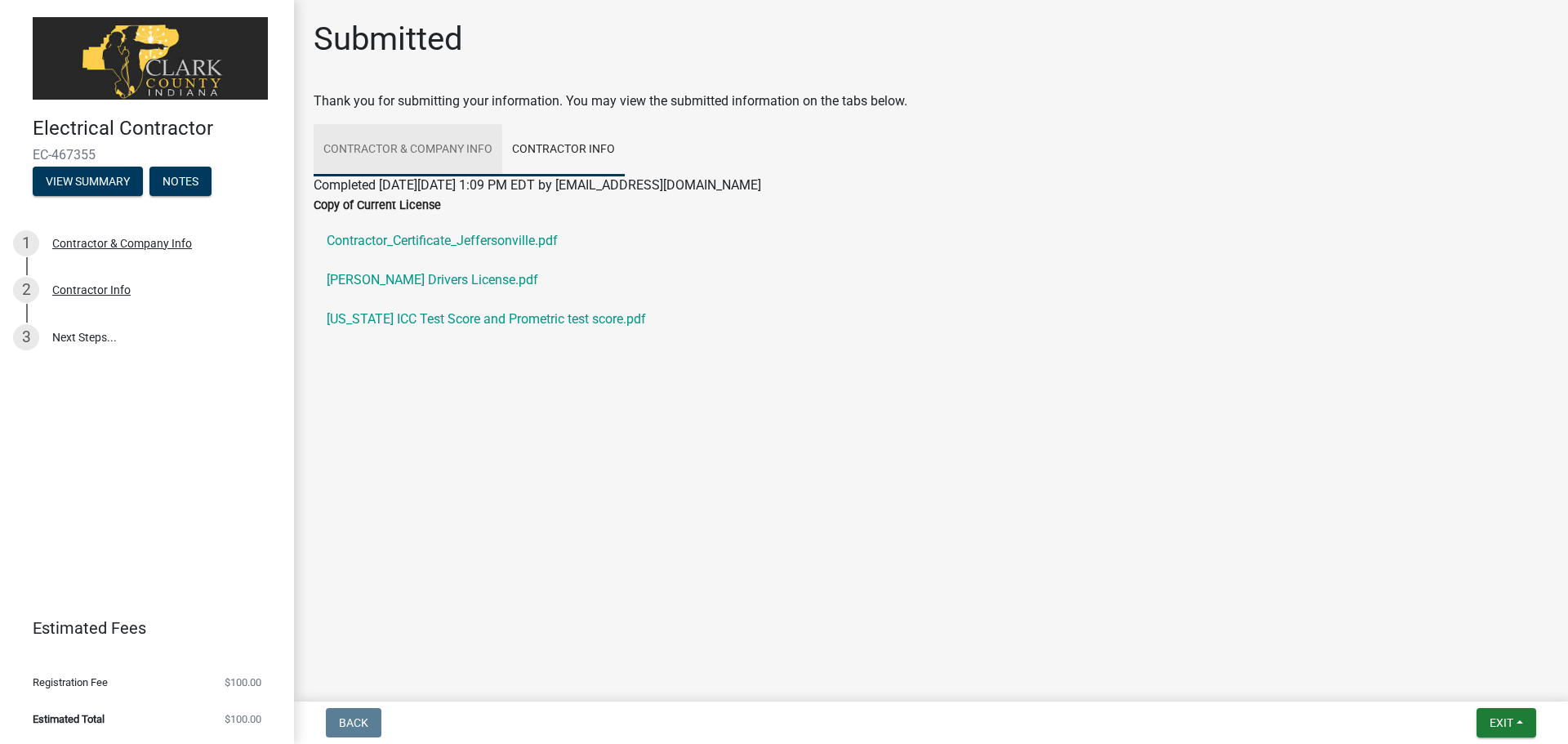
click at [423, 140] on link "Contractor & Company Info" at bounding box center [408, 150] width 189 height 52
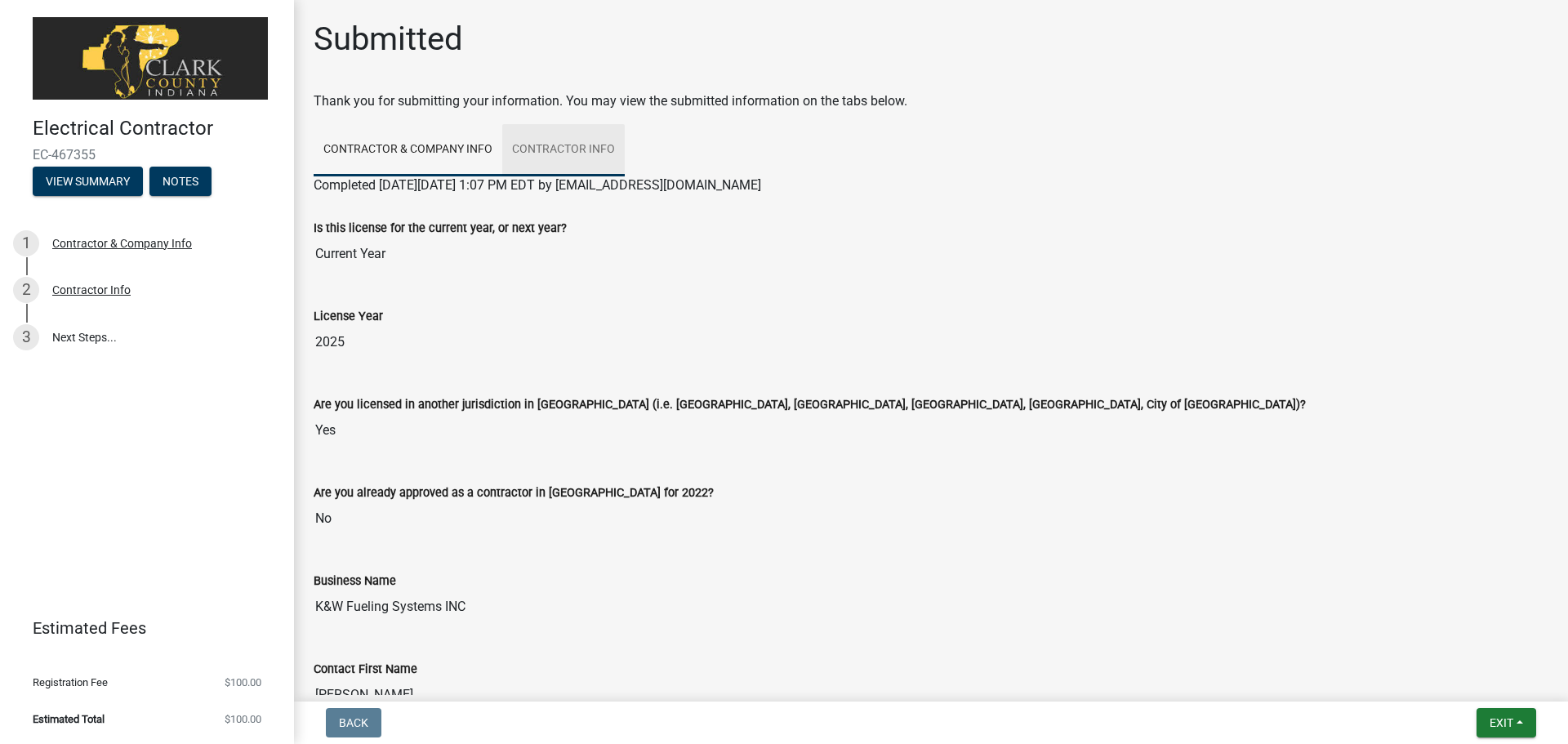
click at [577, 148] on link "Contractor Info" at bounding box center [563, 150] width 122 height 52
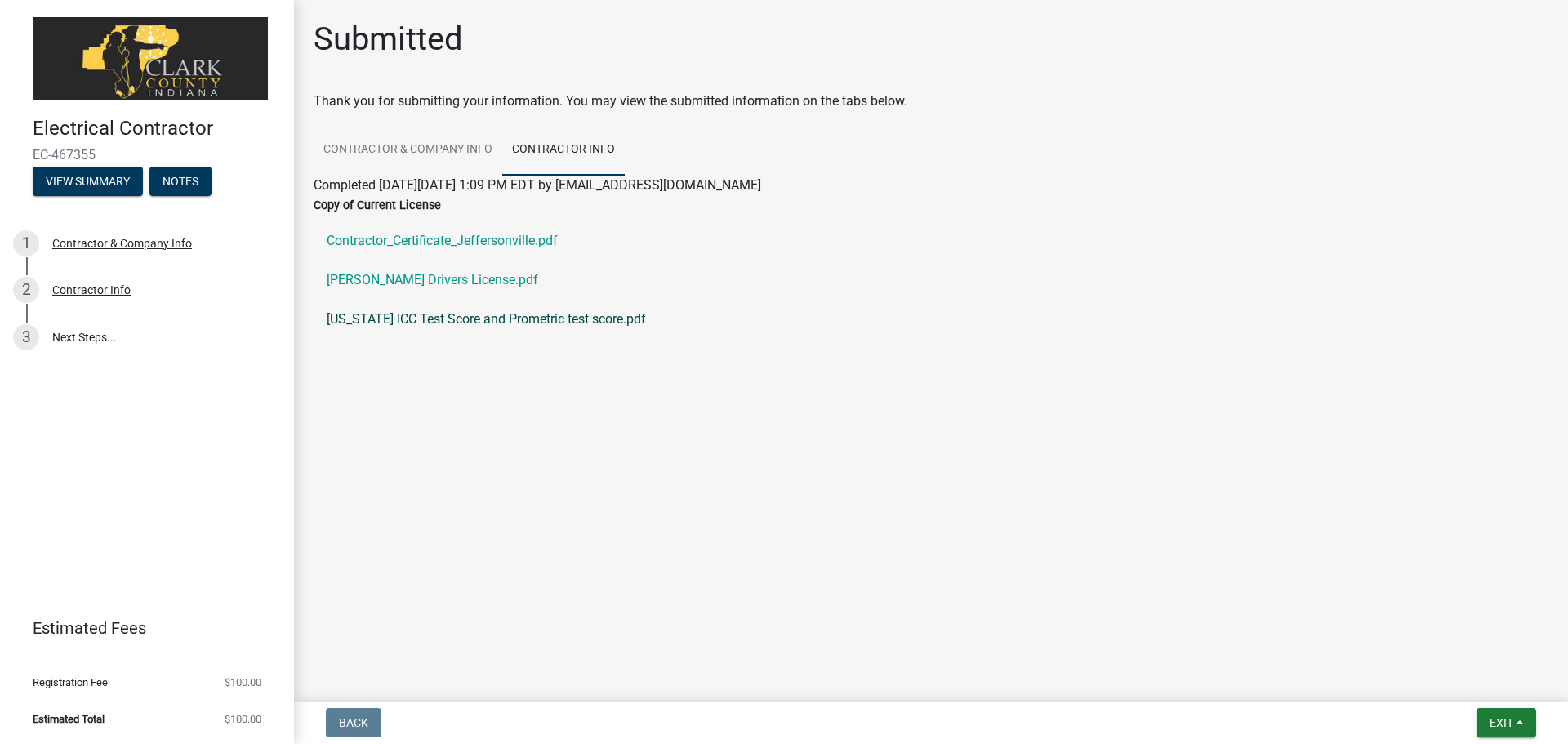
click at [1002, 316] on link "[US_STATE] ICC Test Score and Prometric test score.pdf" at bounding box center [931, 319] width 1235 height 39
click at [1495, 717] on span "Exit" at bounding box center [1502, 722] width 24 height 13
click at [1458, 646] on button "Save" at bounding box center [1471, 641] width 131 height 39
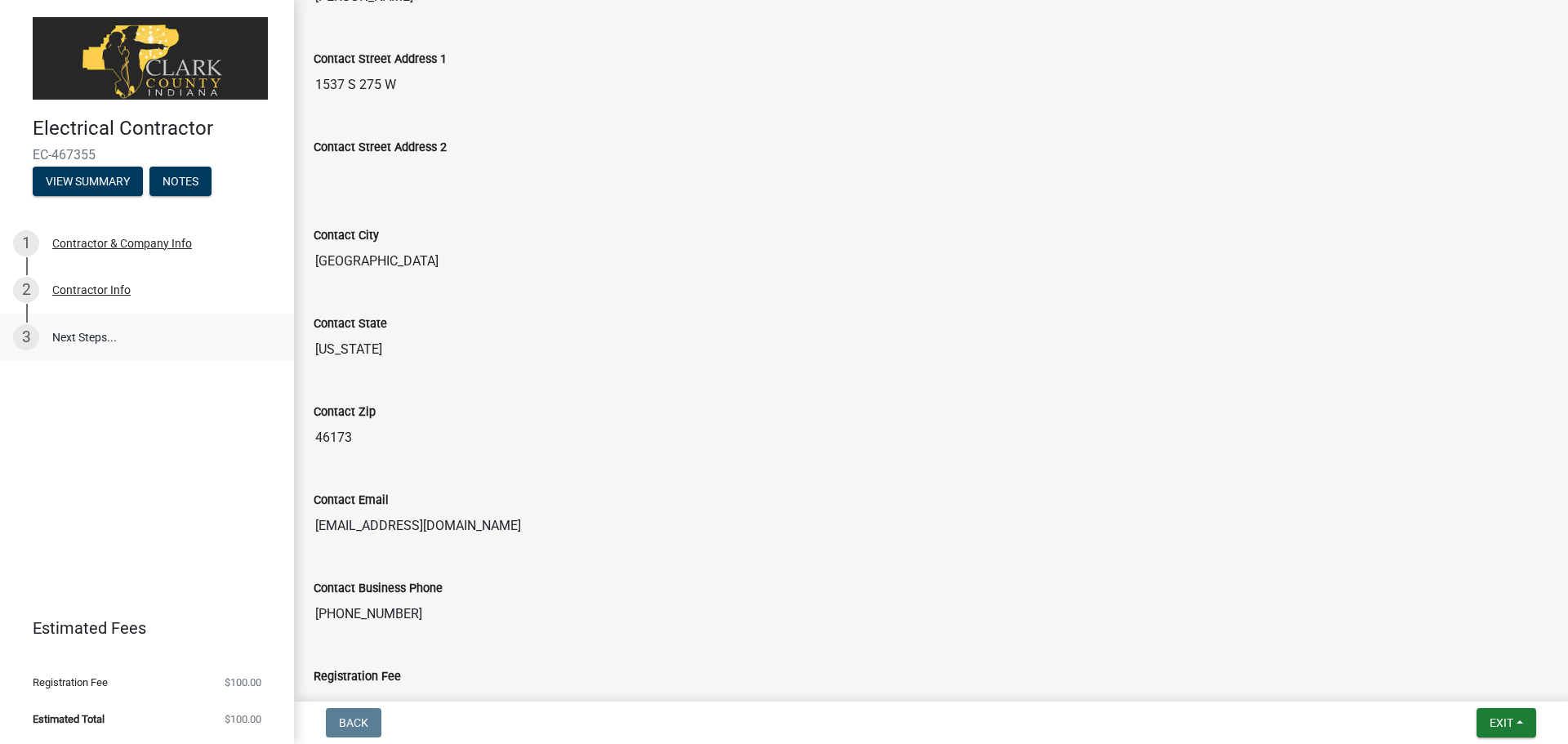
scroll to position [817, 0]
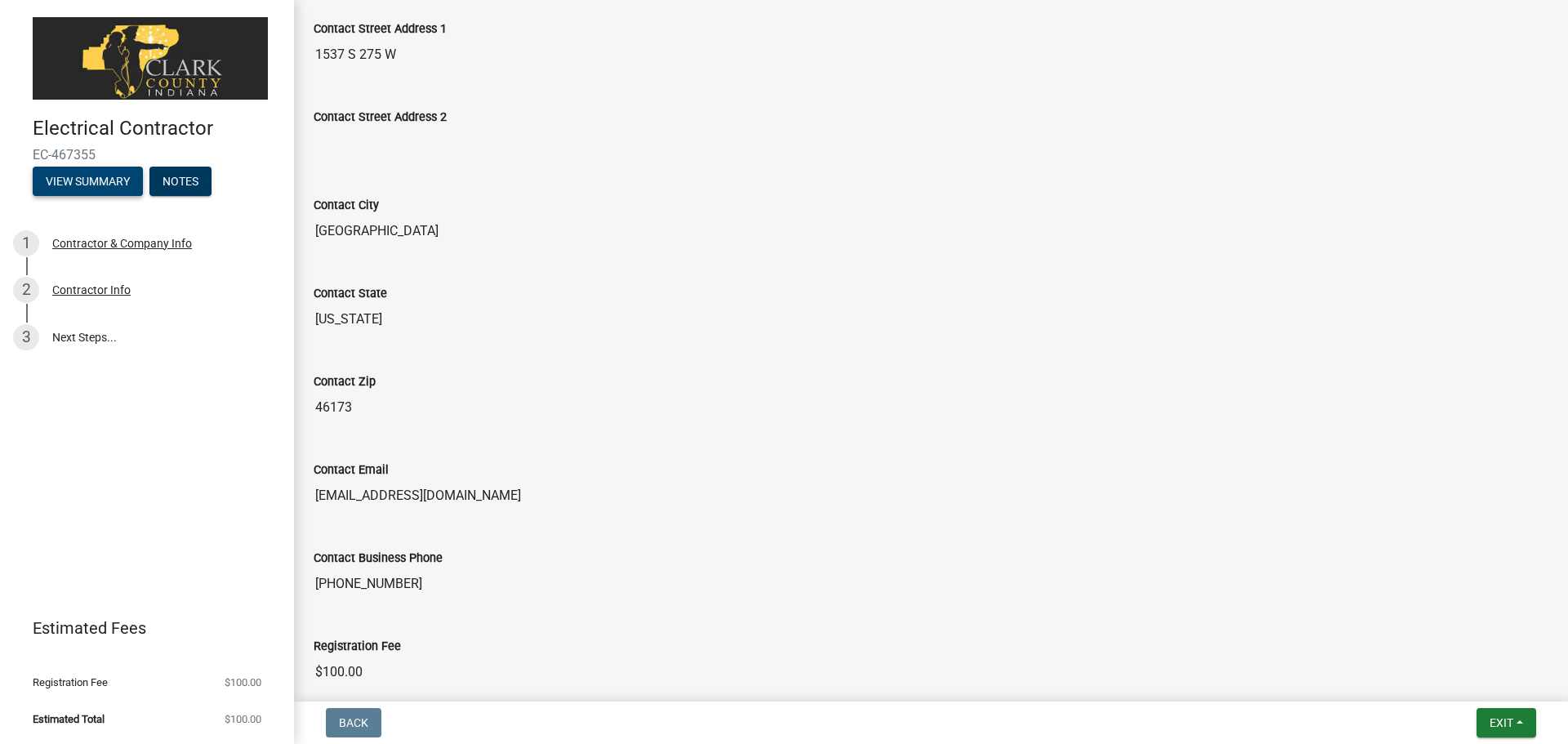
click at [100, 187] on button "View Summary" at bounding box center [88, 181] width 110 height 30
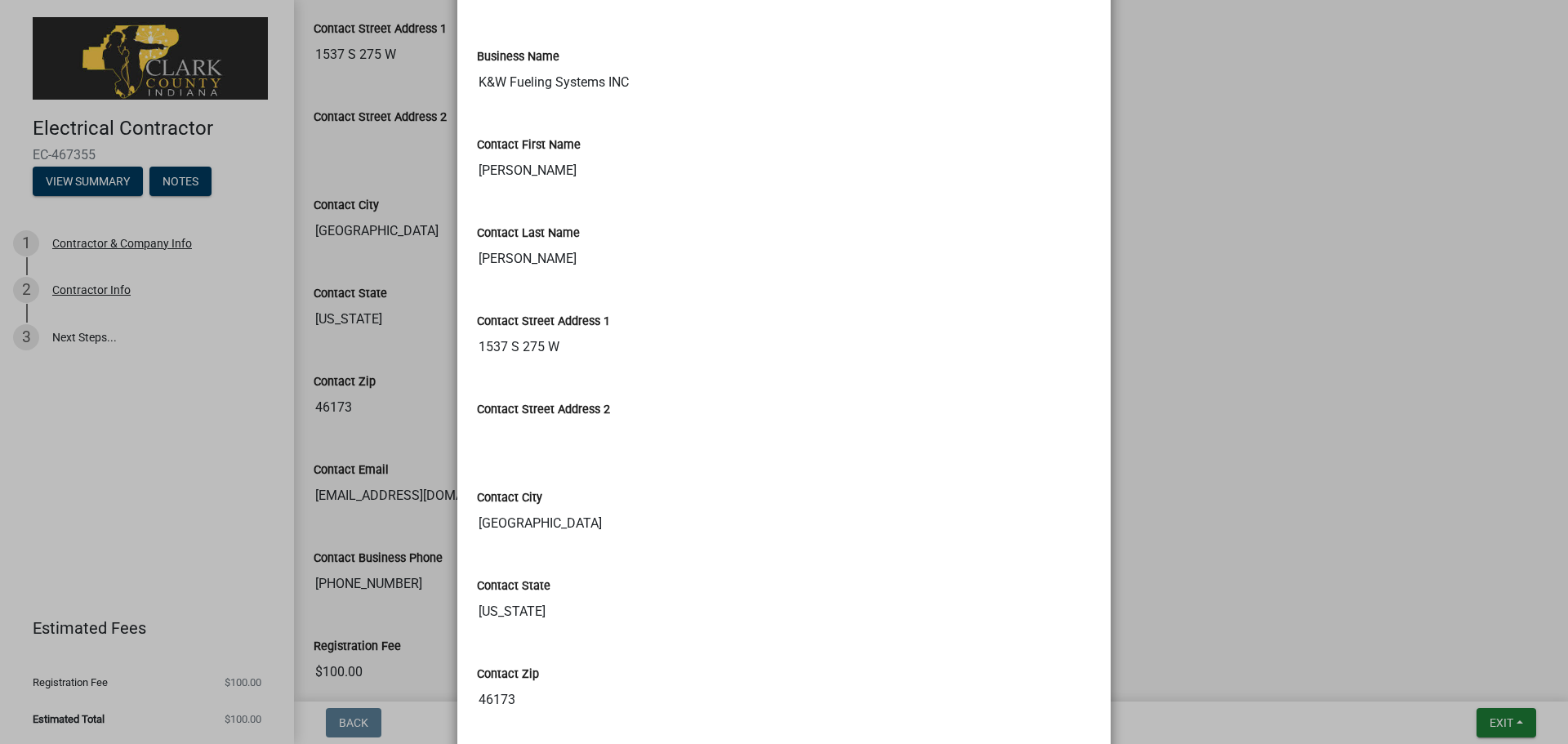
scroll to position [0, 0]
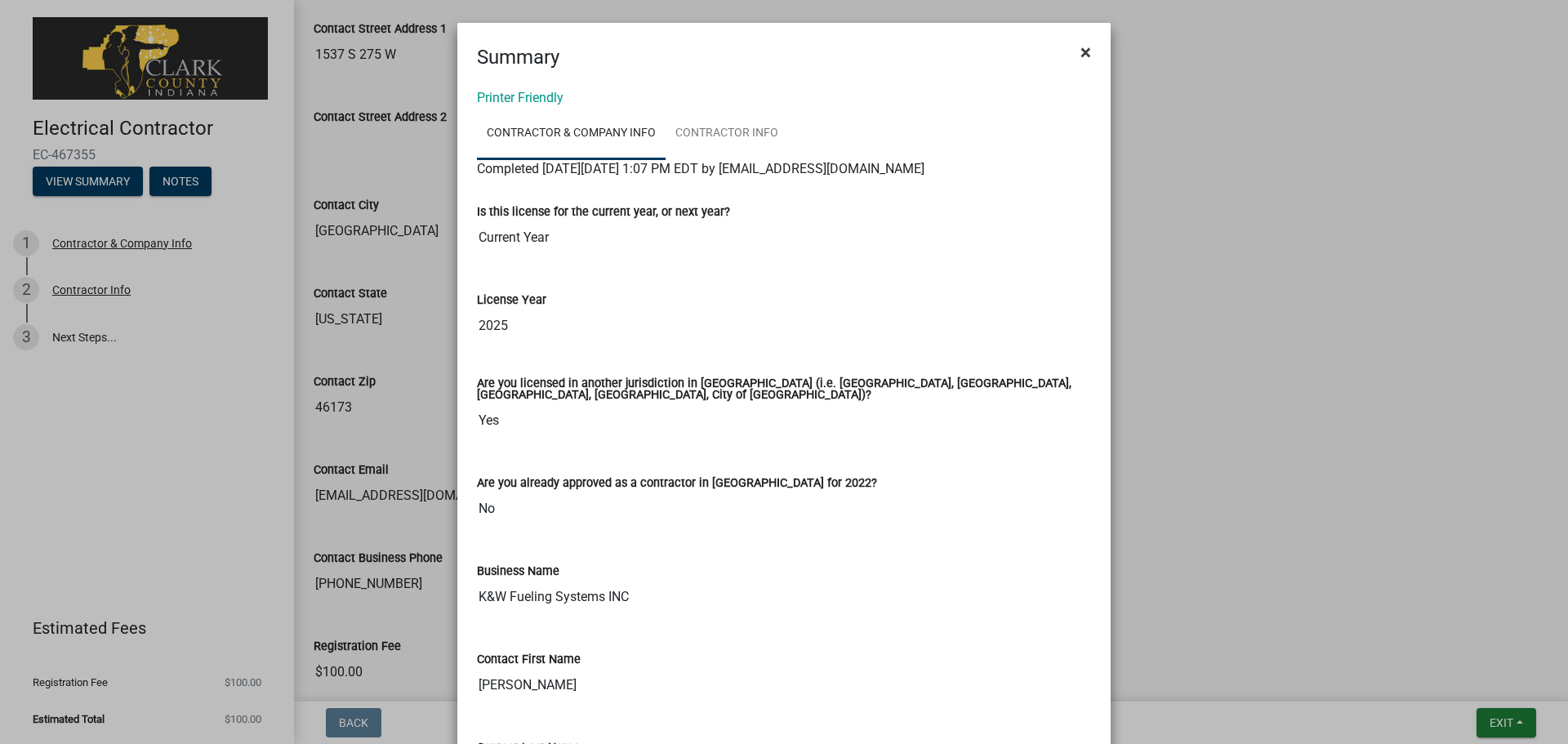
click at [1087, 39] on button "×" at bounding box center [1086, 52] width 37 height 46
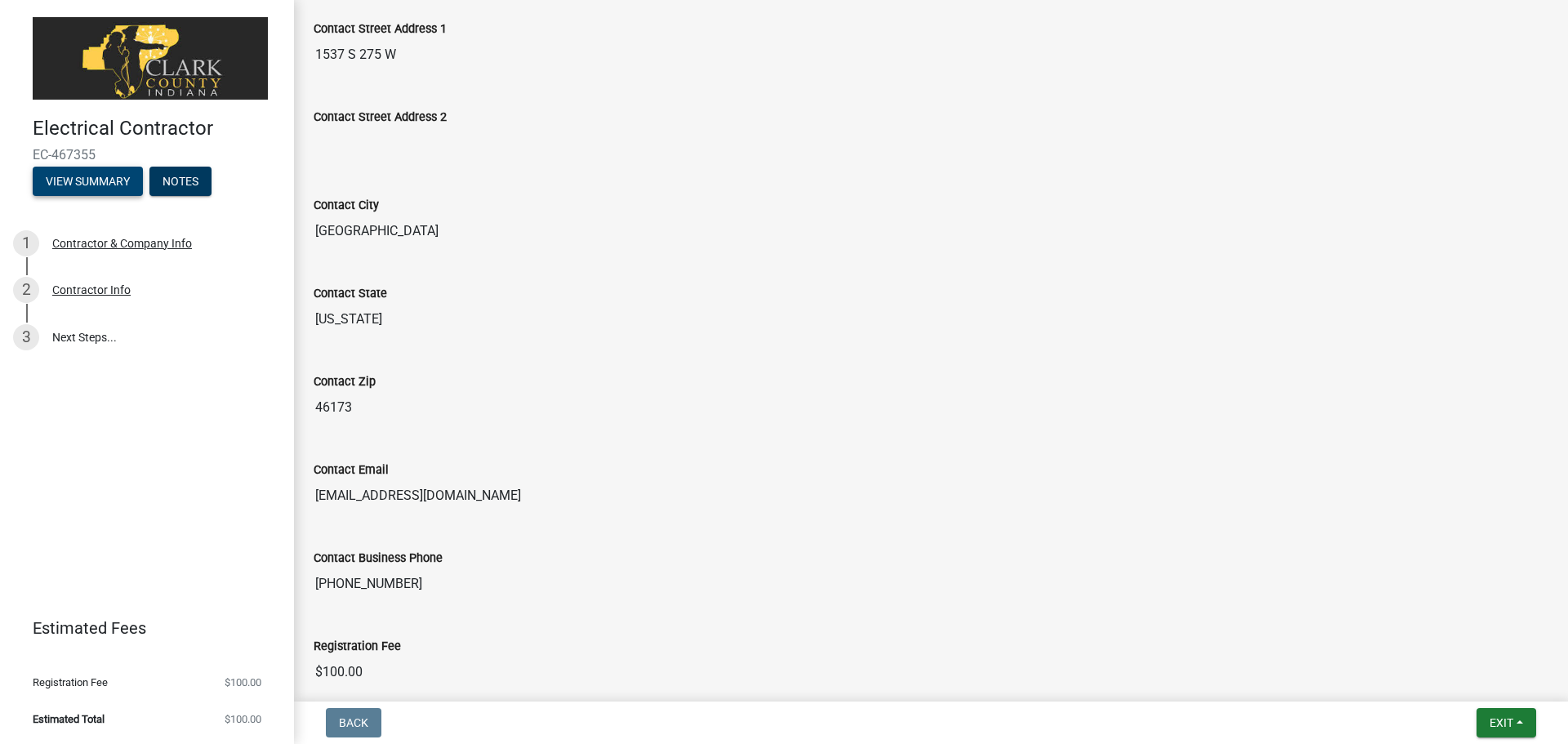
click at [105, 188] on button "View Summary" at bounding box center [88, 181] width 110 height 30
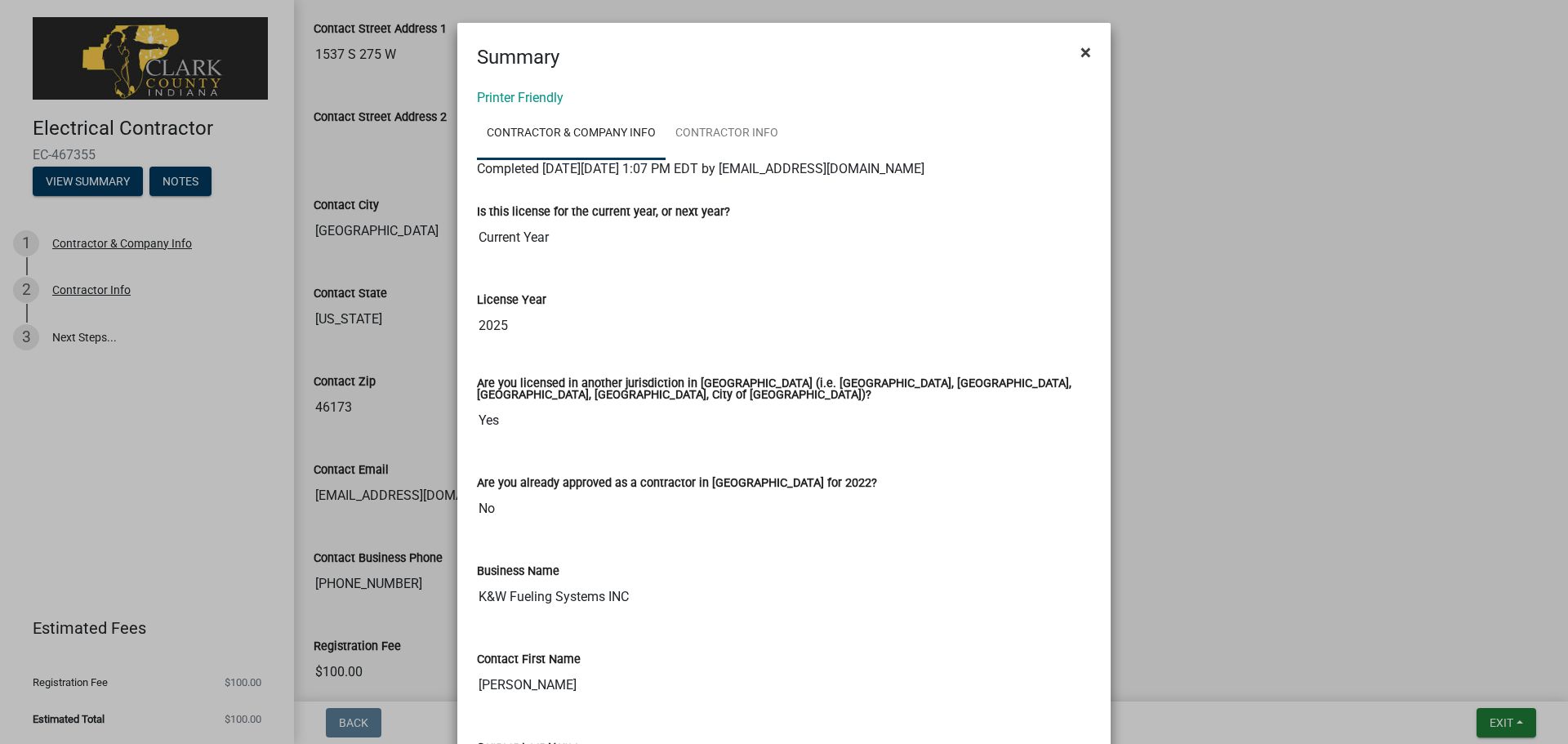
click at [1080, 53] on span "×" at bounding box center [1086, 51] width 11 height 23
